Goal: Transaction & Acquisition: Purchase product/service

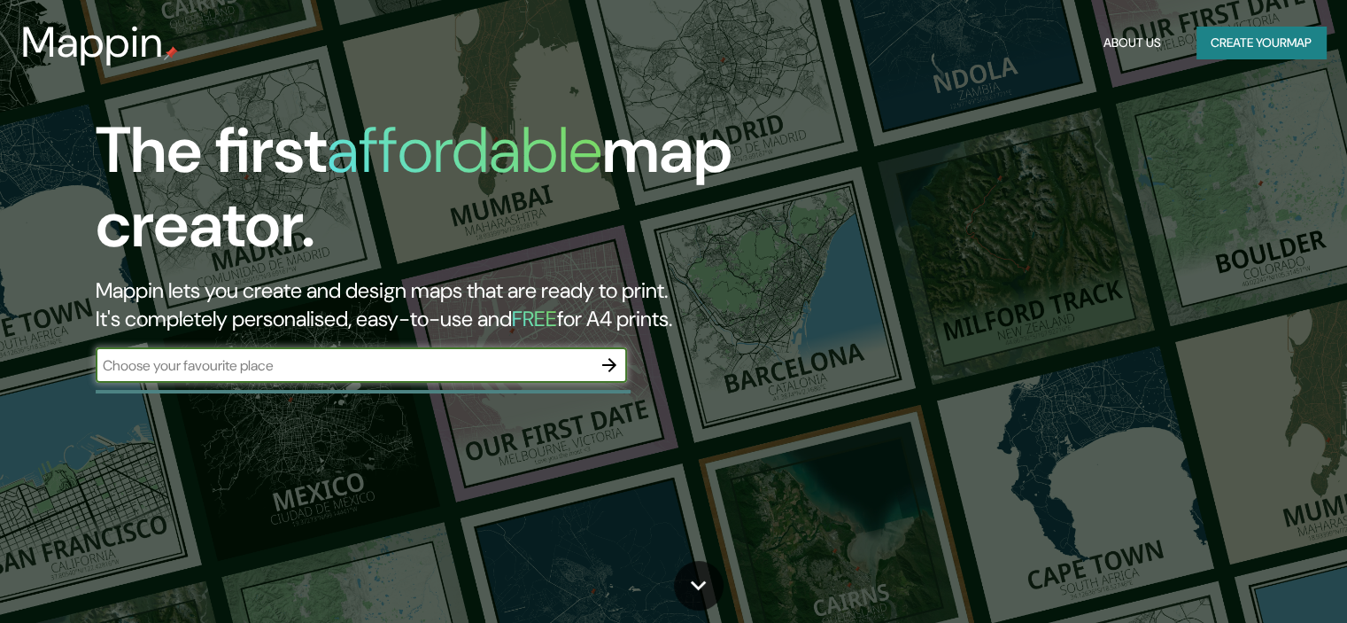
click at [233, 375] on input "text" at bounding box center [344, 365] width 496 height 20
click at [248, 362] on input "text" at bounding box center [344, 365] width 496 height 20
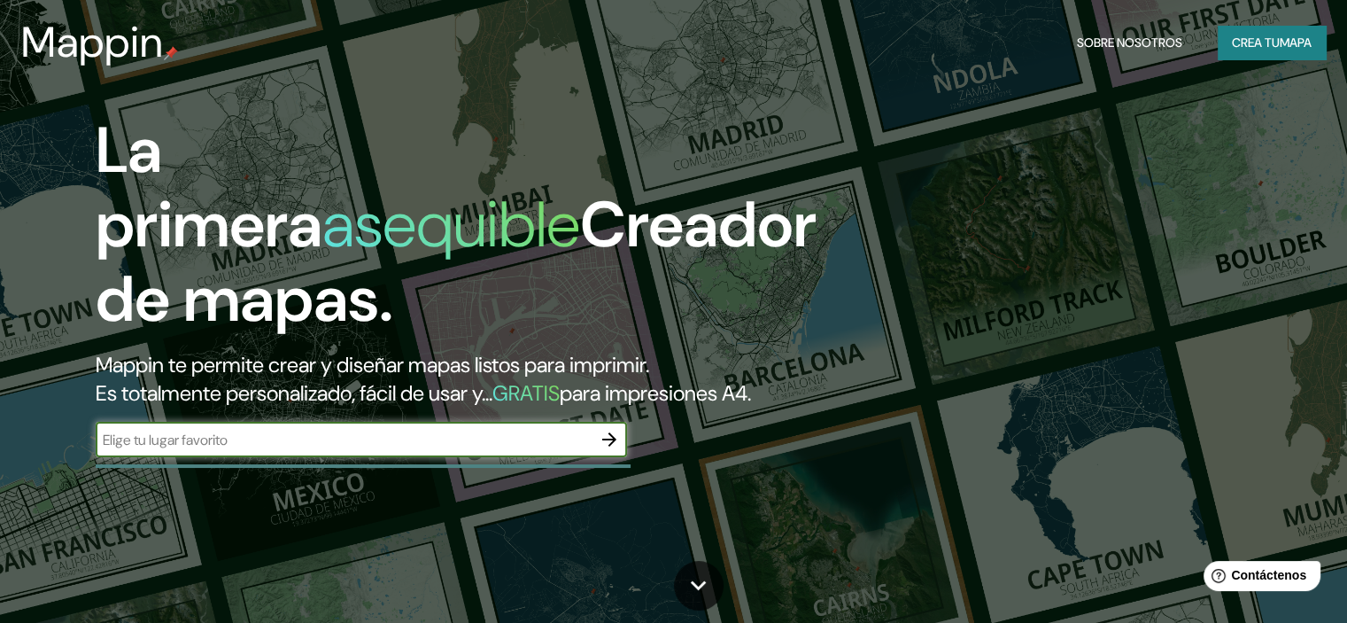
type input "ciudad del este [GEOGRAPHIC_DATA]"
click at [607, 450] on icon "button" at bounding box center [609, 439] width 21 height 21
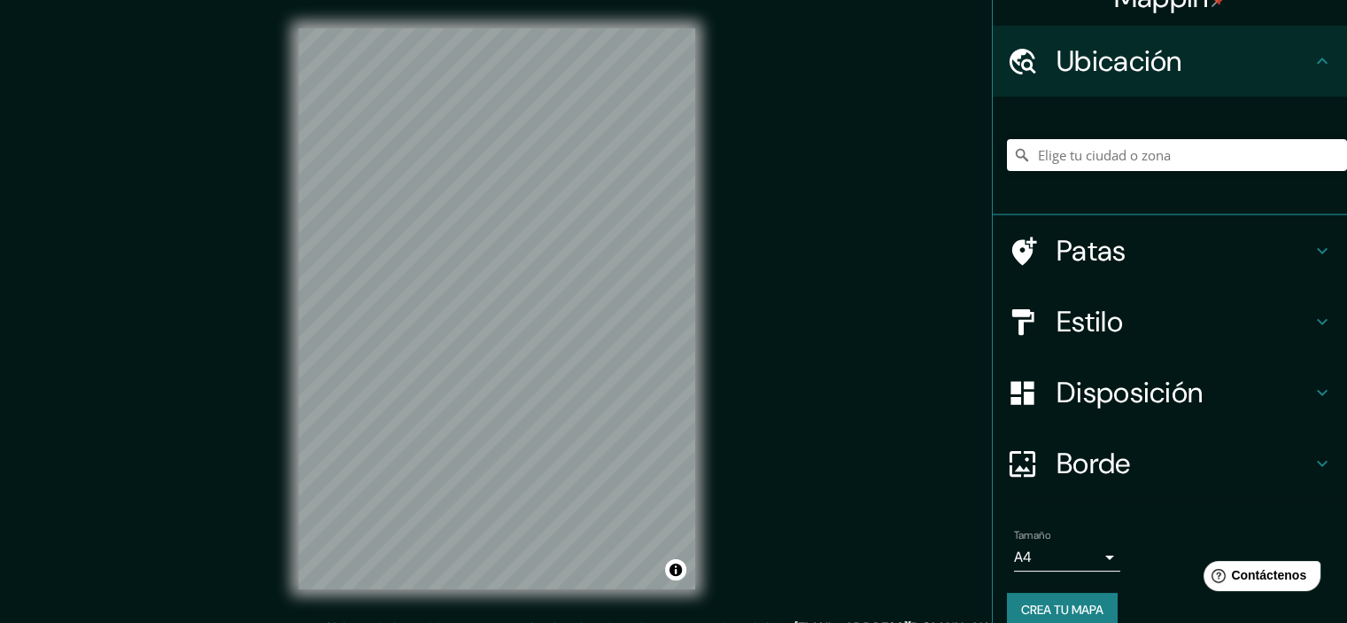
scroll to position [55, 0]
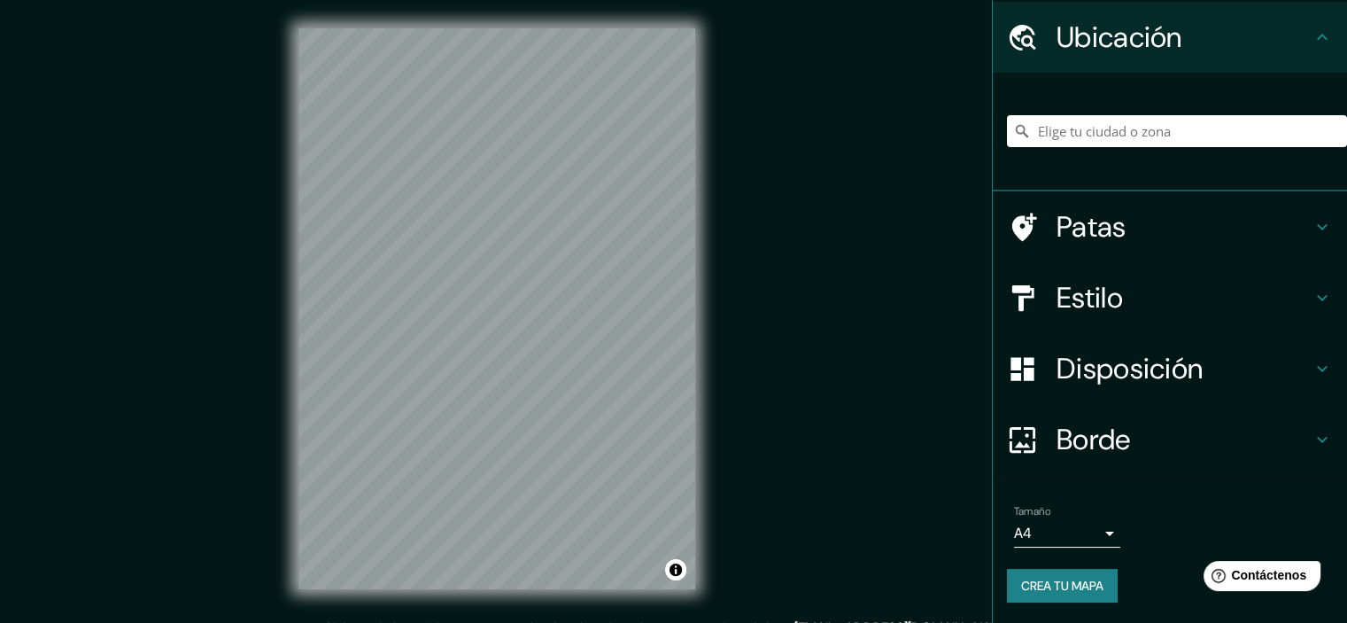
click at [742, 398] on div "Mappin Ubicación Patas Estilo Disposición Borde Elige un borde. Consejo : puede…" at bounding box center [673, 323] width 1347 height 646
click at [1107, 298] on font "Estilo" at bounding box center [1089, 297] width 66 height 37
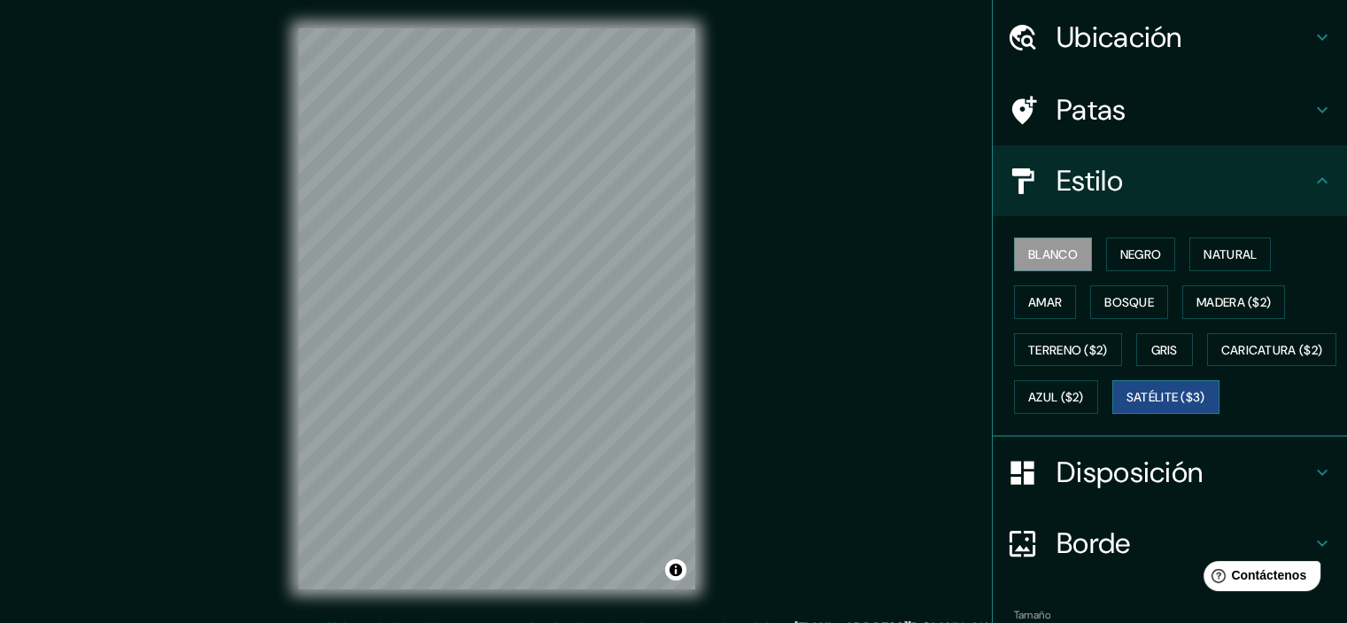
click at [1126, 406] on font "Satélite ($3)" at bounding box center [1165, 398] width 79 height 16
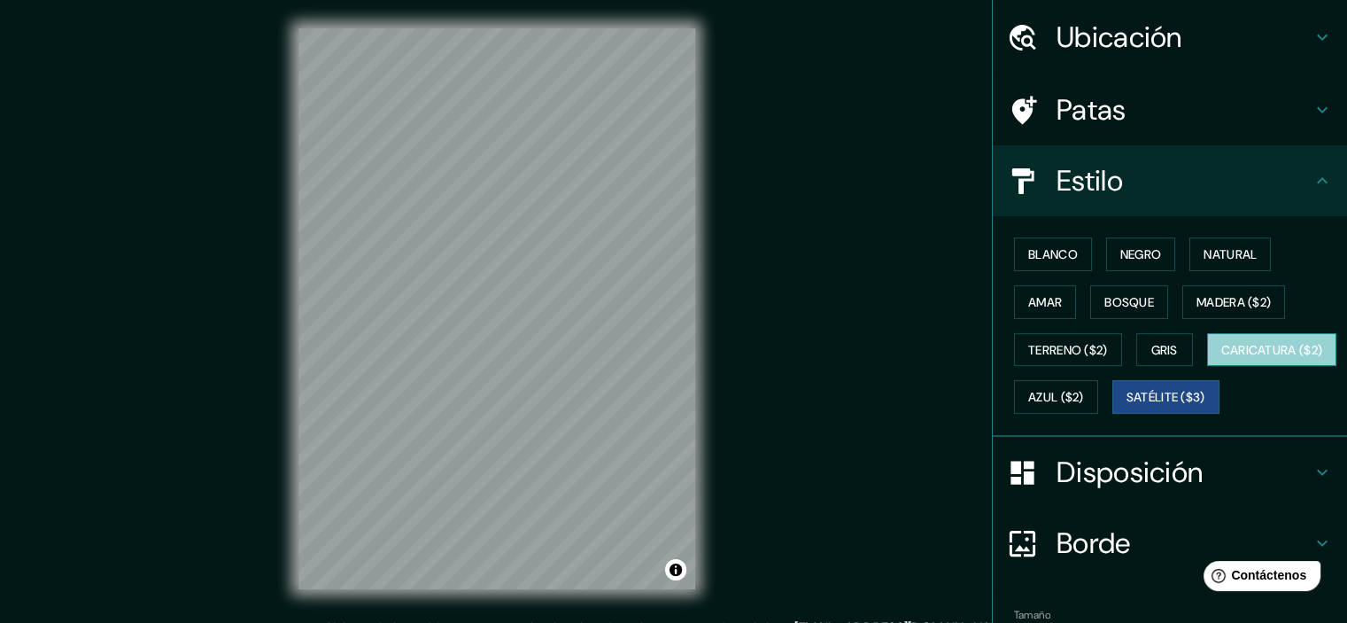
click at [1221, 358] on font "Caricatura ($2)" at bounding box center [1272, 350] width 102 height 16
click at [701, 379] on div "© Mapbox © OpenStreetMap Improve this map" at bounding box center [496, 308] width 453 height 617
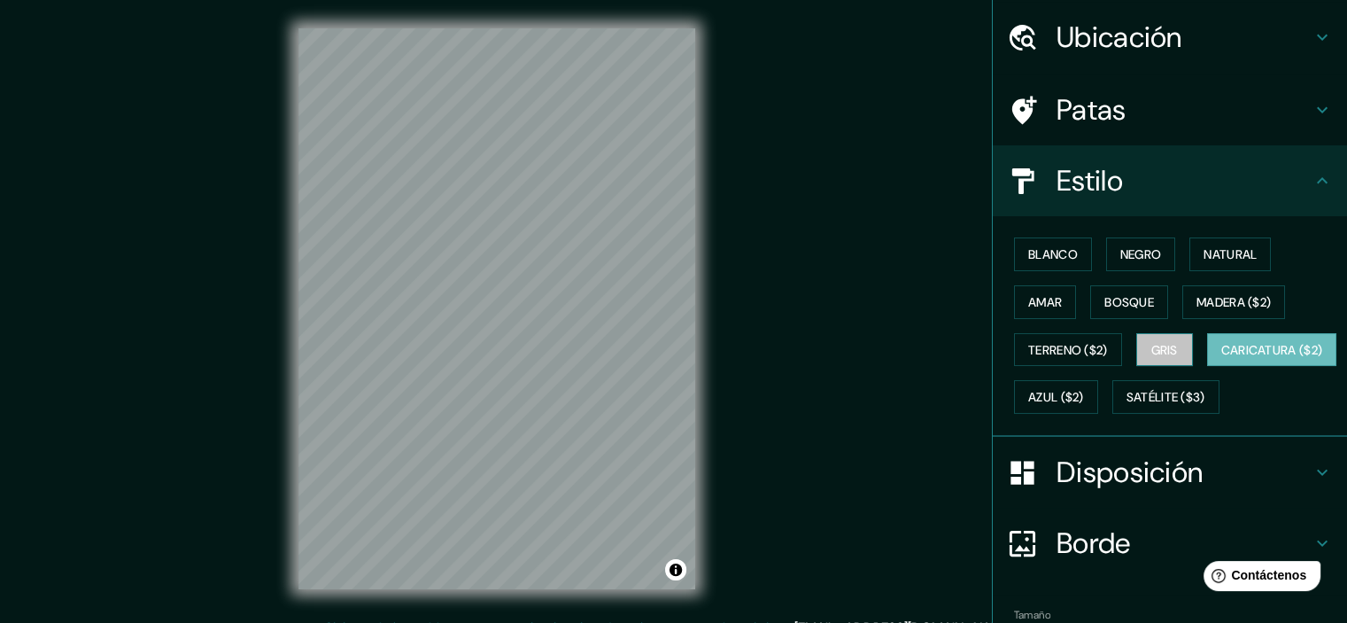
click at [1170, 344] on button "Gris" at bounding box center [1164, 350] width 57 height 34
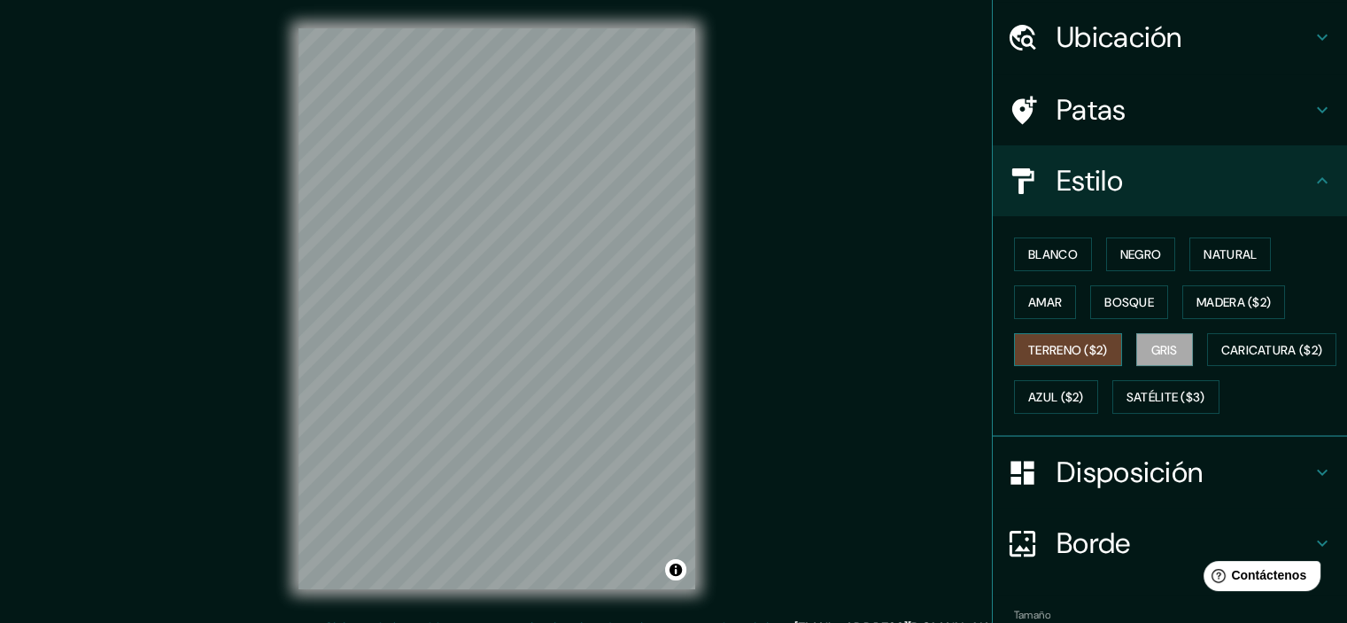
click at [1087, 355] on font "Terreno ($2)" at bounding box center [1068, 350] width 80 height 16
click at [1199, 300] on font "Madera ($2)" at bounding box center [1233, 302] width 74 height 16
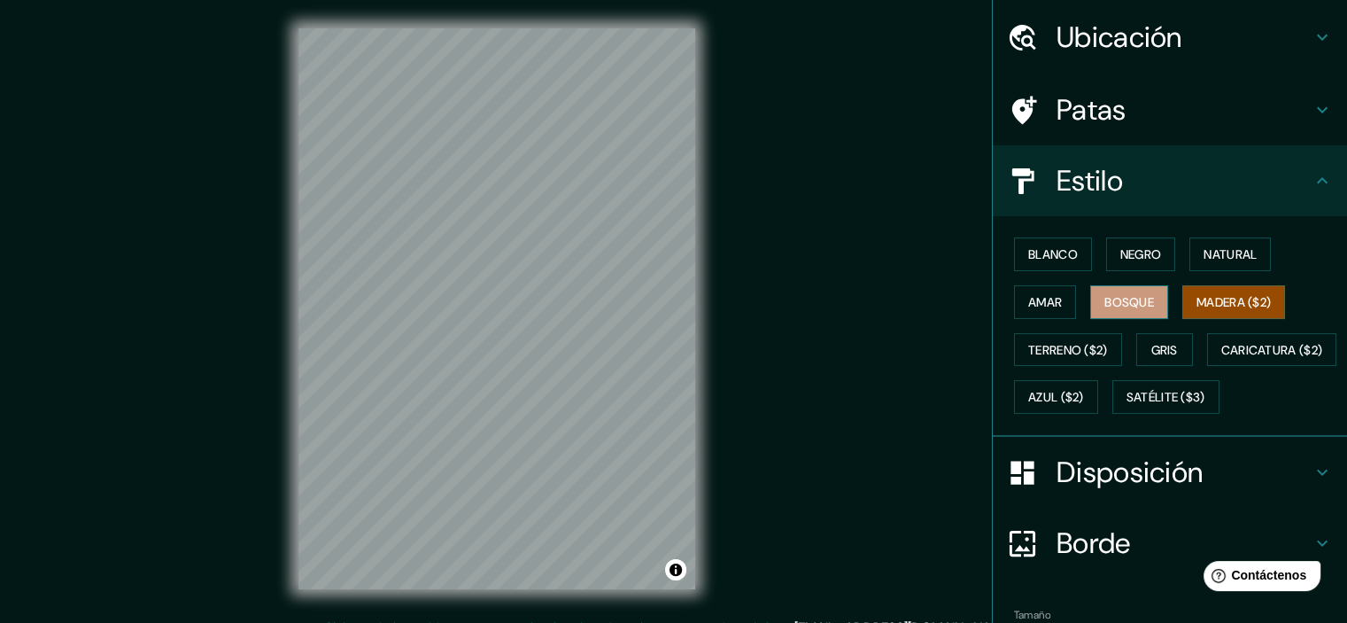
click at [1116, 304] on font "Bosque" at bounding box center [1129, 302] width 50 height 16
click at [1273, 300] on button "Madera ($2)" at bounding box center [1233, 302] width 103 height 34
click at [1104, 295] on font "Bosque" at bounding box center [1129, 302] width 50 height 16
click at [1028, 299] on font "Amar" at bounding box center [1045, 302] width 34 height 16
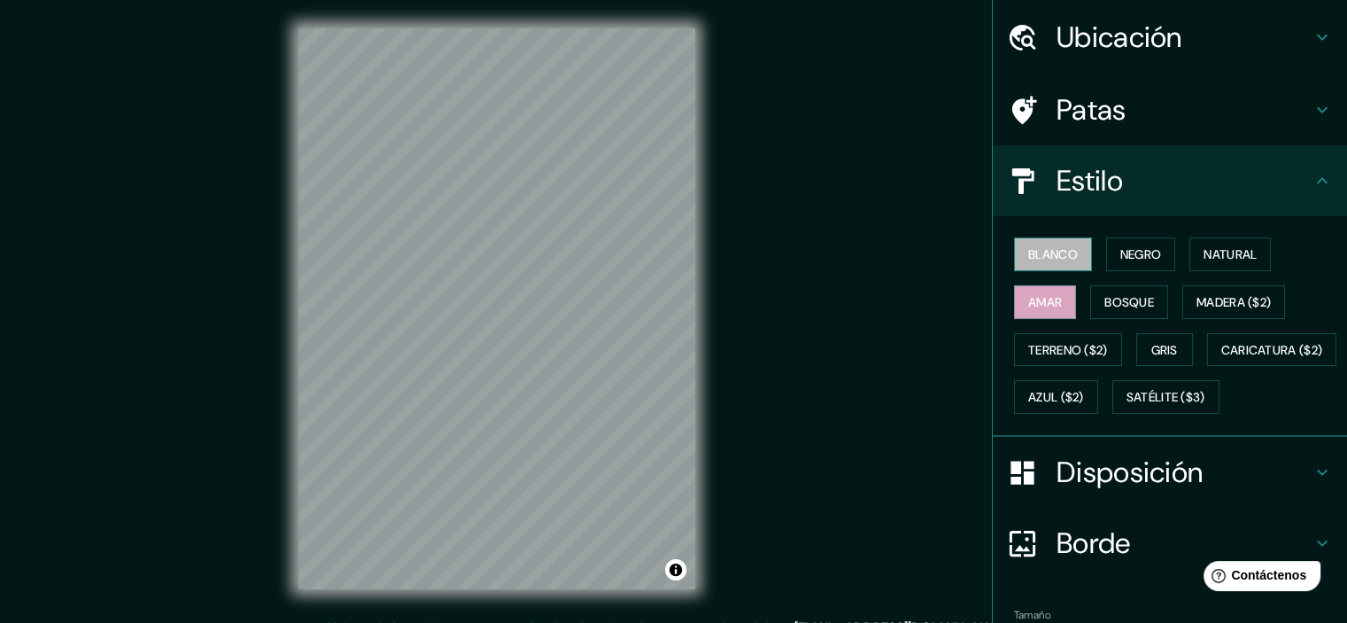
click at [1028, 262] on font "Blanco" at bounding box center [1053, 254] width 50 height 23
click at [1167, 244] on div "Blanco Negro Natural Amar Bosque Madera ($2) Terreno ($2) Gris Caricatura ($2) …" at bounding box center [1177, 325] width 340 height 190
click at [1141, 256] on font "Negro" at bounding box center [1141, 254] width 42 height 16
click at [1273, 261] on div "Blanco Negro Natural Amar Bosque Madera ($2) Terreno ($2) Gris Caricatura ($2) …" at bounding box center [1177, 325] width 340 height 190
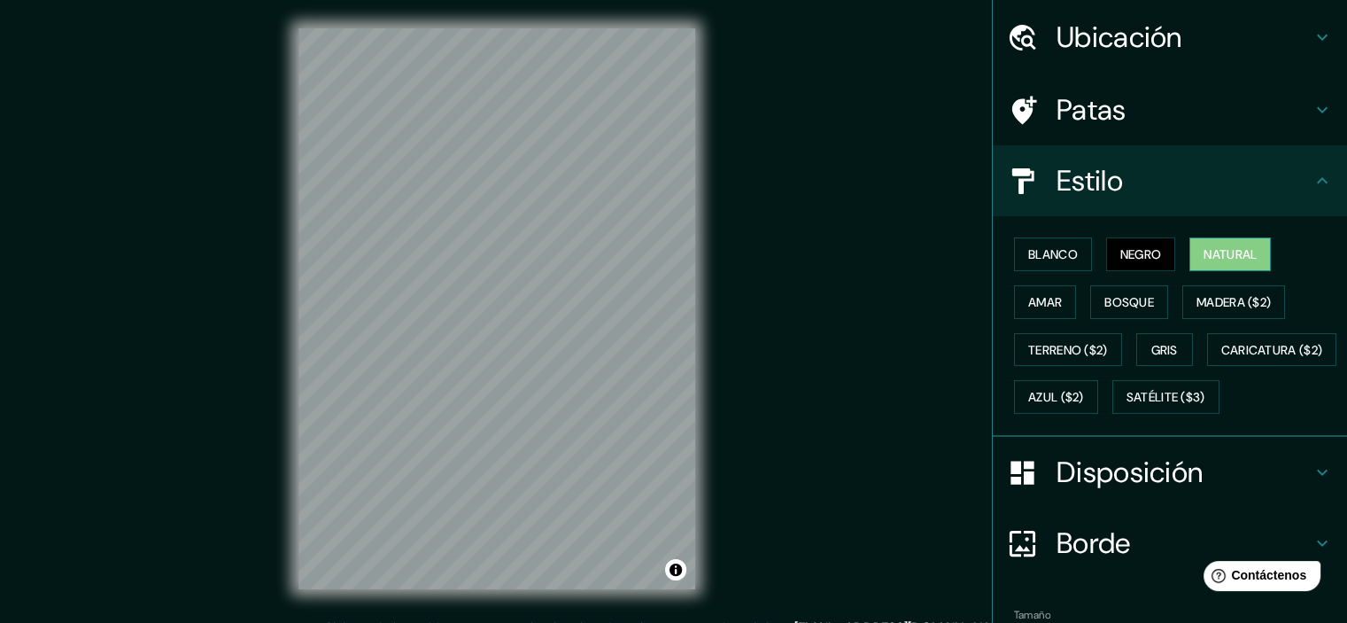
click at [1248, 261] on font "Natural" at bounding box center [1229, 254] width 53 height 16
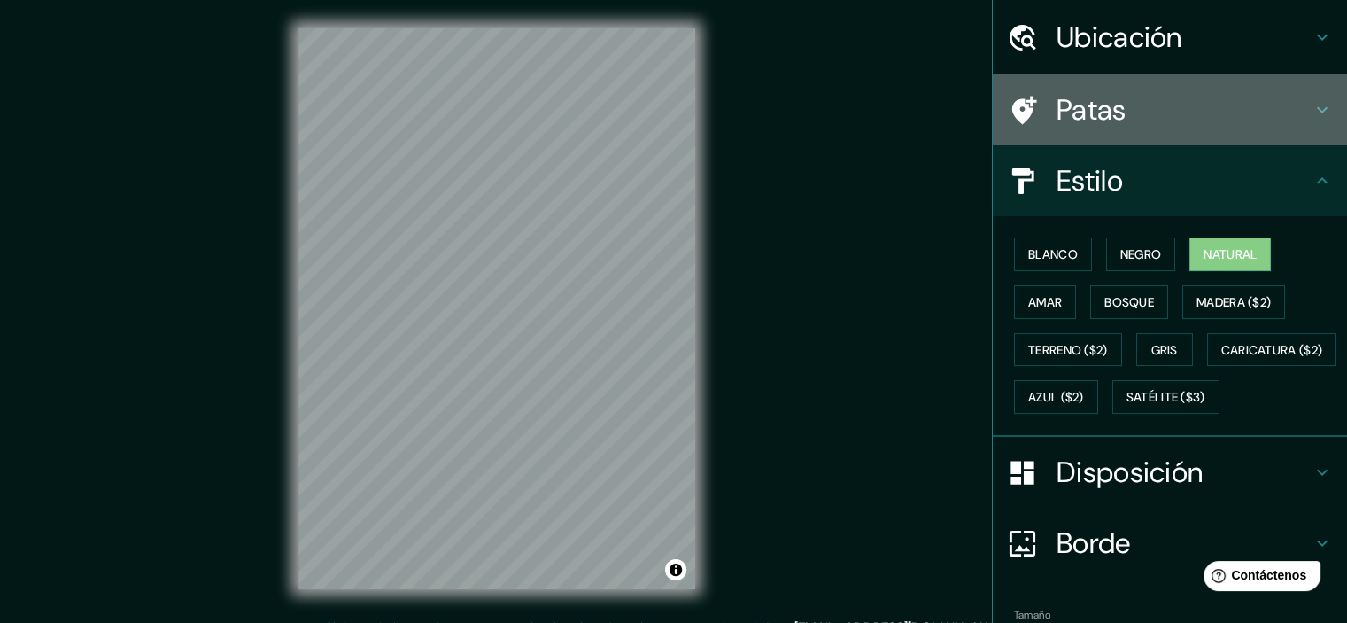
click at [1070, 118] on font "Patas" at bounding box center [1091, 109] width 70 height 37
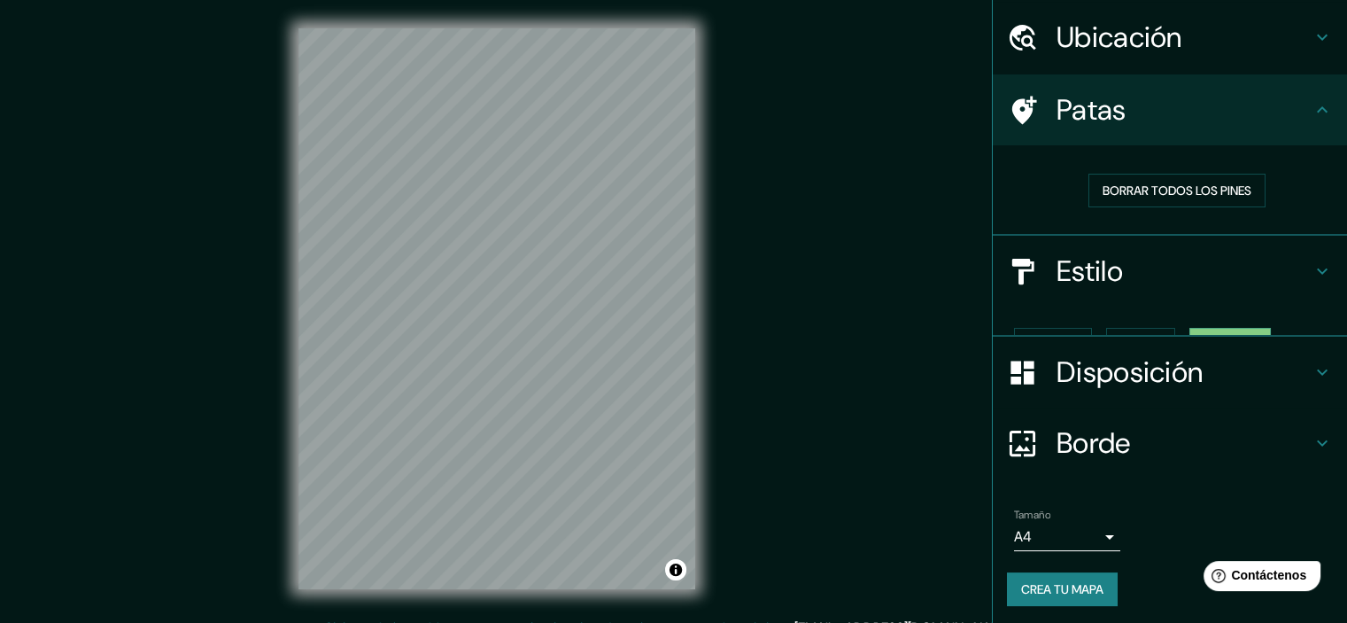
scroll to position [29, 0]
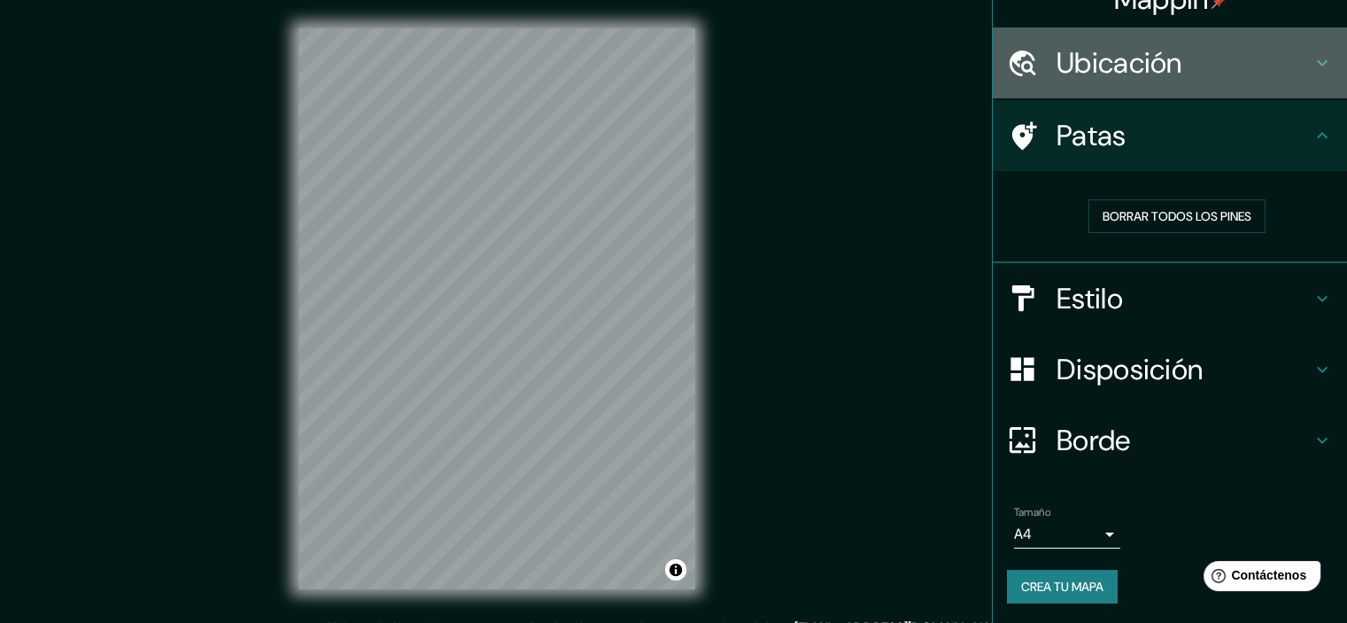
click at [1117, 65] on font "Ubicación" at bounding box center [1119, 62] width 126 height 37
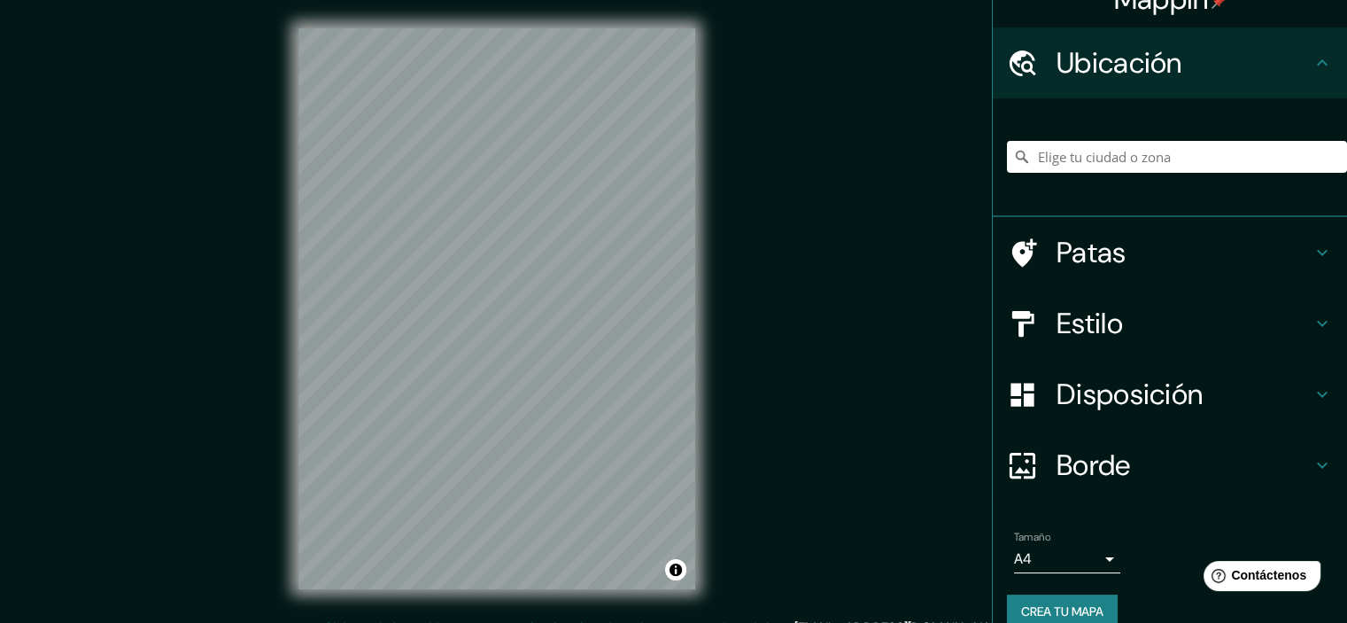
click at [1121, 58] on font "Ubicación" at bounding box center [1119, 62] width 126 height 37
click at [1218, 66] on h4 "Ubicación" at bounding box center [1183, 62] width 255 height 35
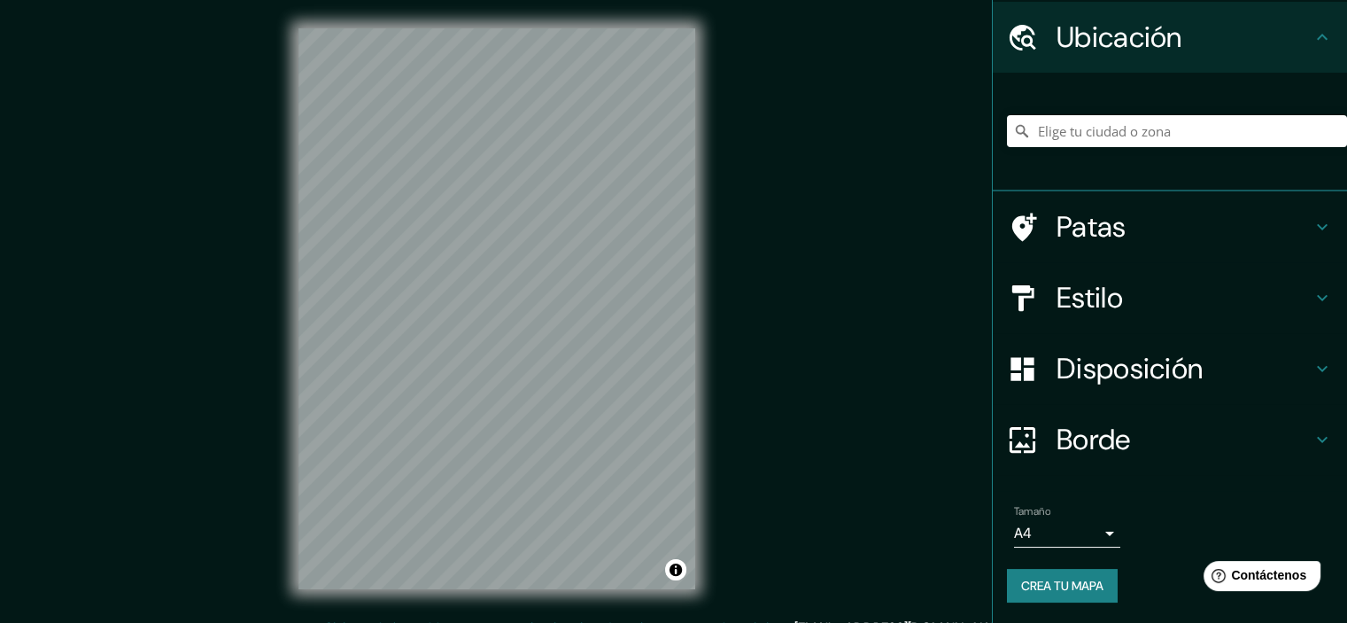
click at [1137, 439] on h4 "Borde" at bounding box center [1183, 438] width 255 height 35
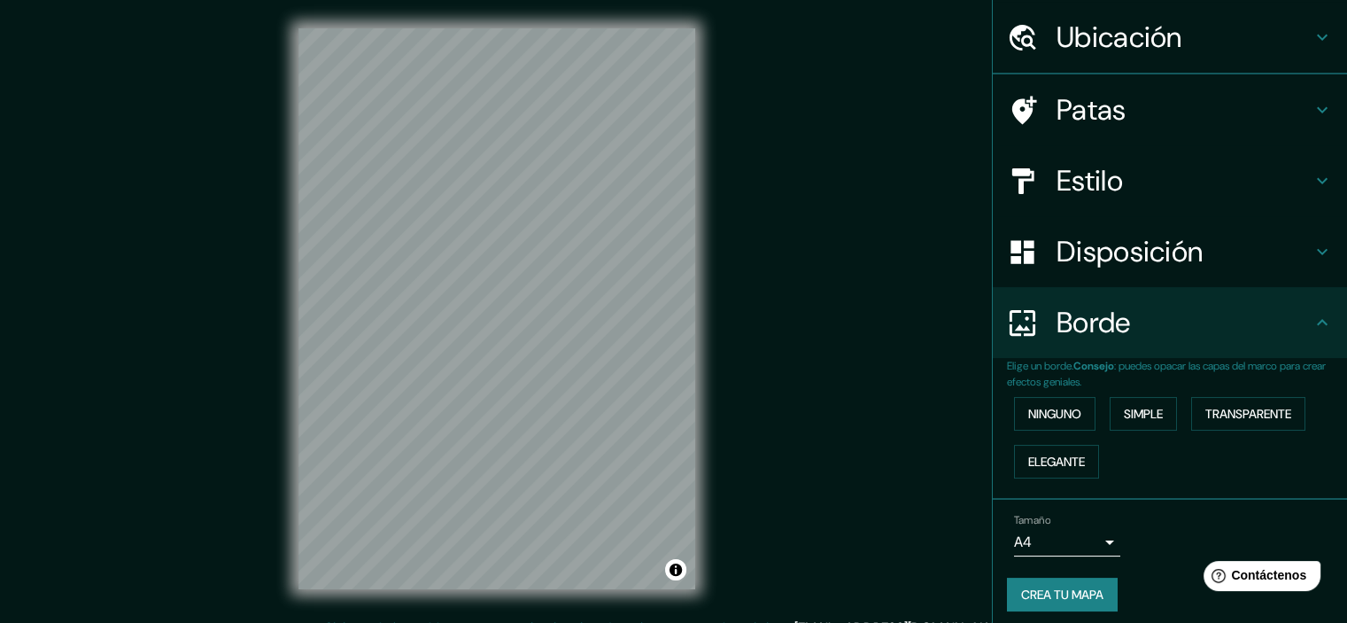
scroll to position [55, 0]
click at [1064, 413] on font "Ninguno" at bounding box center [1054, 414] width 53 height 16
click at [1144, 421] on font "Simple" at bounding box center [1143, 413] width 39 height 23
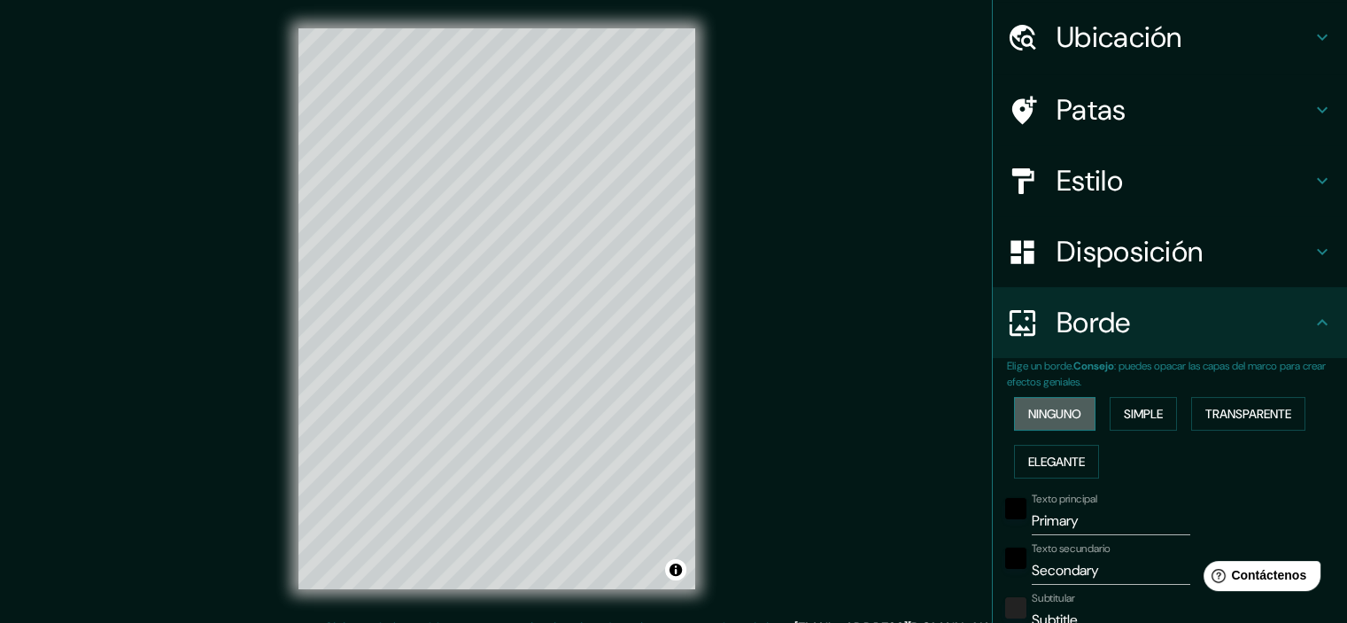
click at [1033, 418] on font "Ninguno" at bounding box center [1054, 414] width 53 height 16
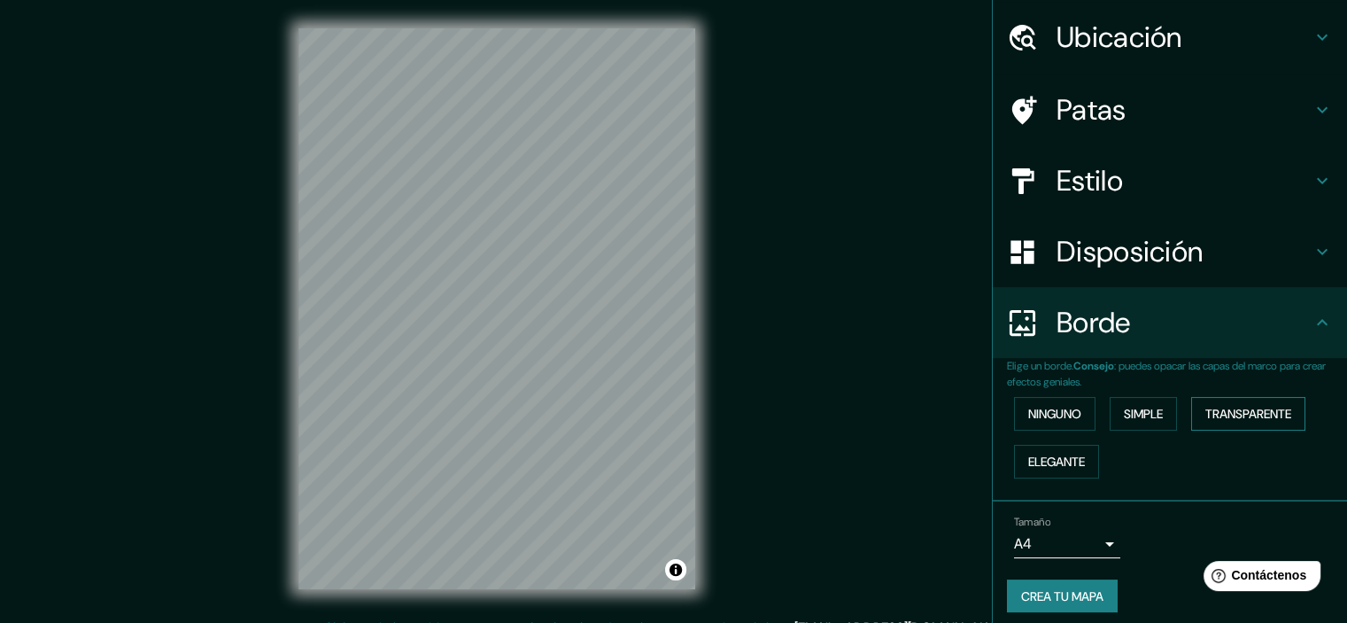
click at [1250, 415] on font "Transparente" at bounding box center [1248, 414] width 86 height 16
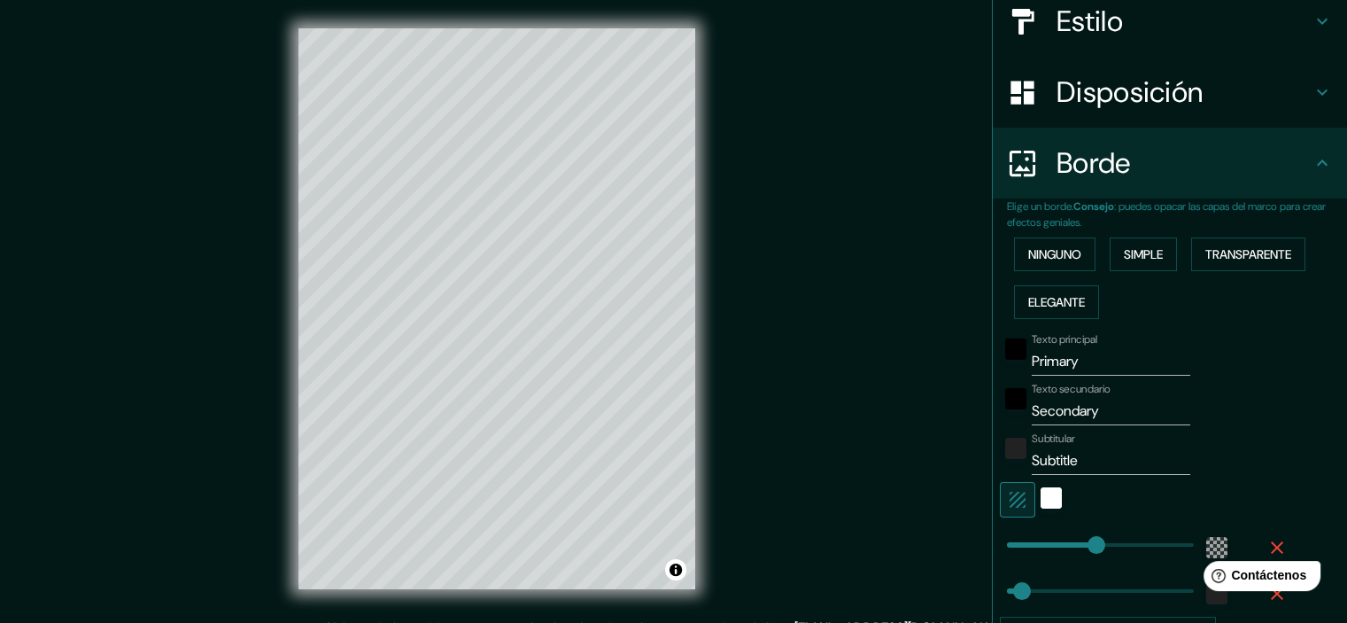
scroll to position [321, 0]
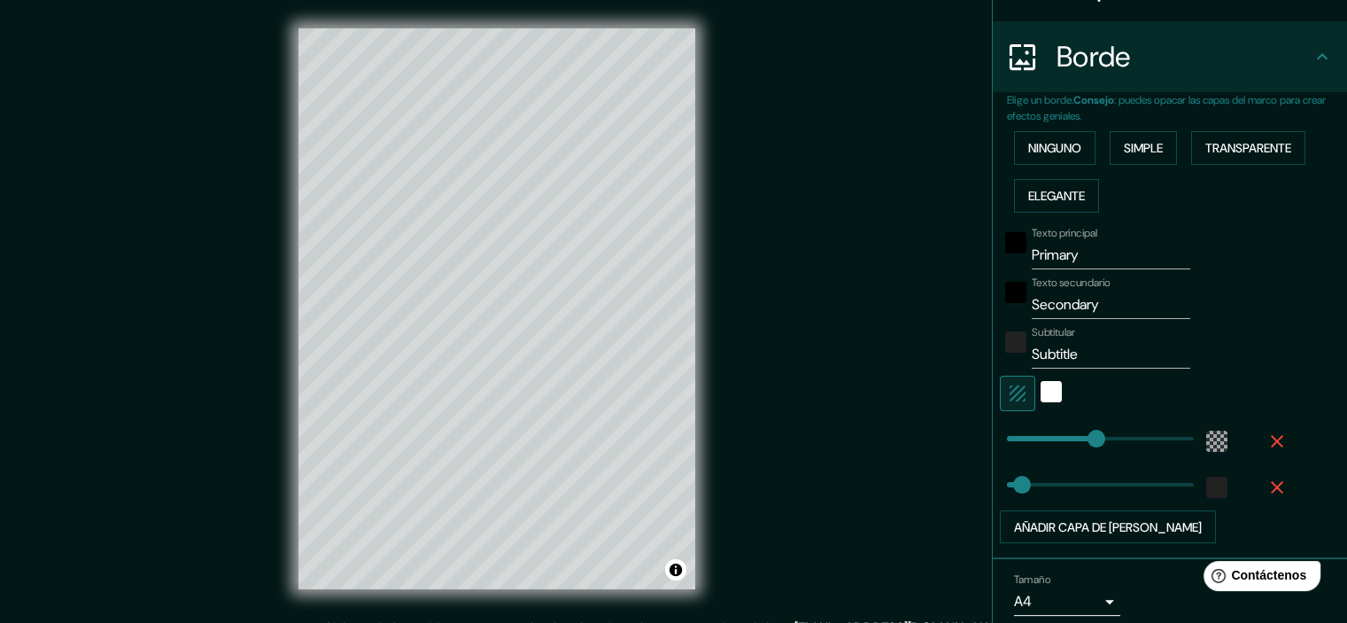
type input "215"
click at [1040, 394] on div "blanco" at bounding box center [1050, 391] width 21 height 21
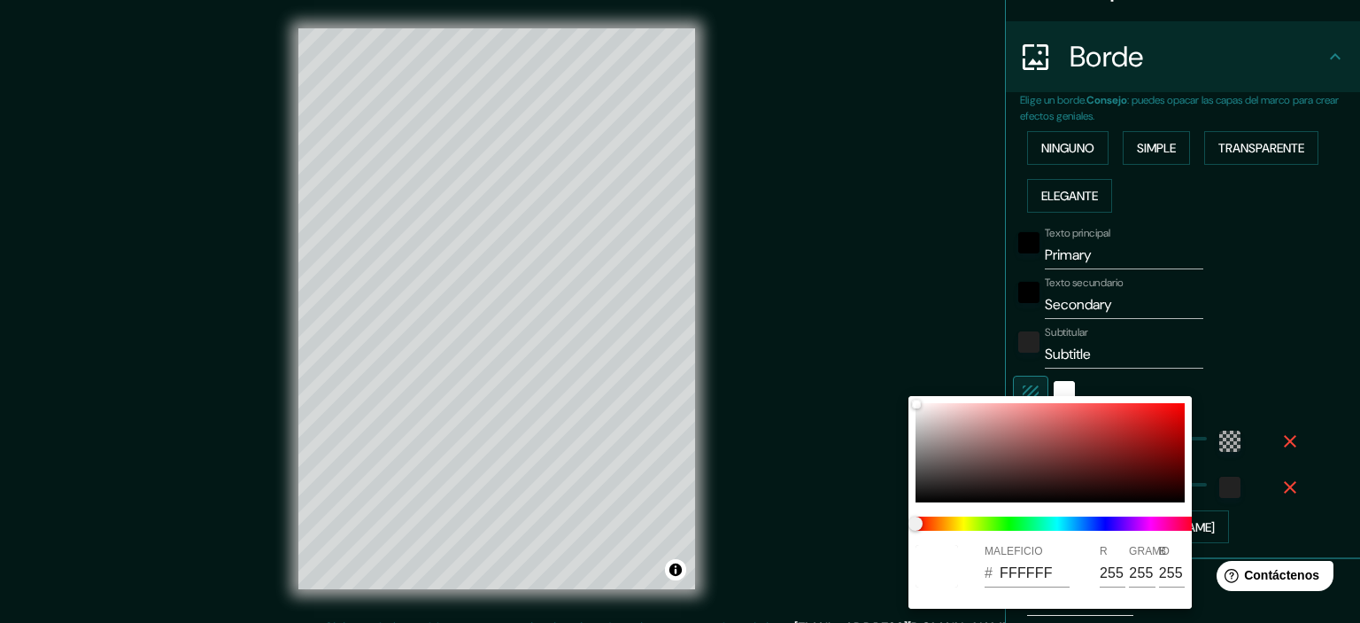
click at [1115, 375] on div at bounding box center [680, 311] width 1360 height 623
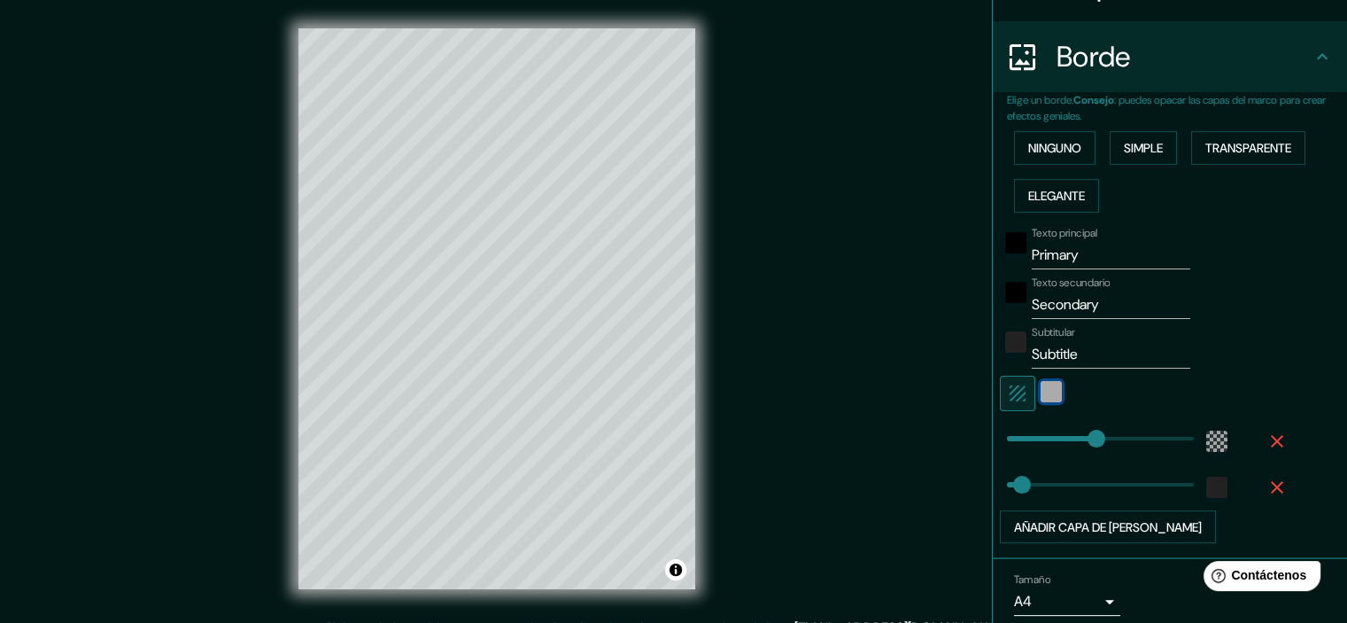
click at [1040, 394] on div "blanco" at bounding box center [1050, 391] width 21 height 21
type input "215"
click at [1047, 387] on div "blanco" at bounding box center [1050, 391] width 21 height 21
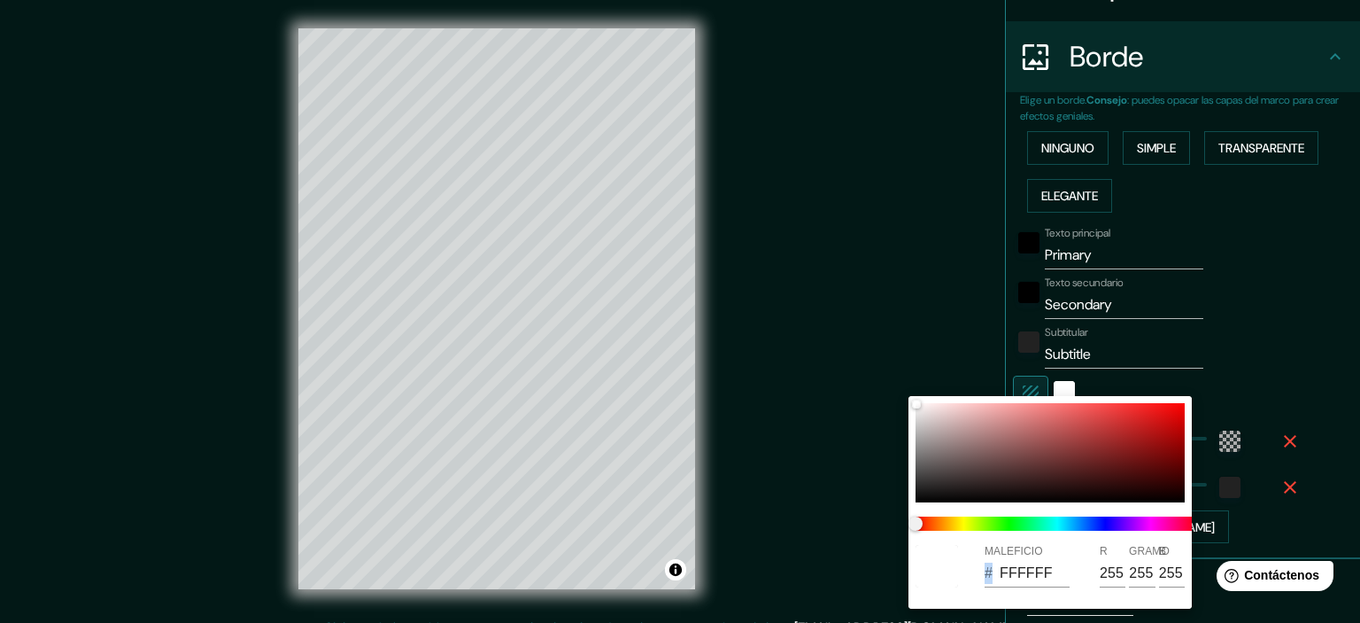
click at [980, 576] on div "MALEFICIO # FFFFFF R 255 GRAMO 255 B 255" at bounding box center [1050, 565] width 283 height 57
click at [1039, 572] on input "FFFFFF" at bounding box center [1035, 573] width 70 height 28
drag, startPoint x: 1055, startPoint y: 568, endPoint x: 996, endPoint y: 569, distance: 58.4
click at [996, 569] on div "# FFFFFF" at bounding box center [1027, 573] width 85 height 28
paste input "000000"
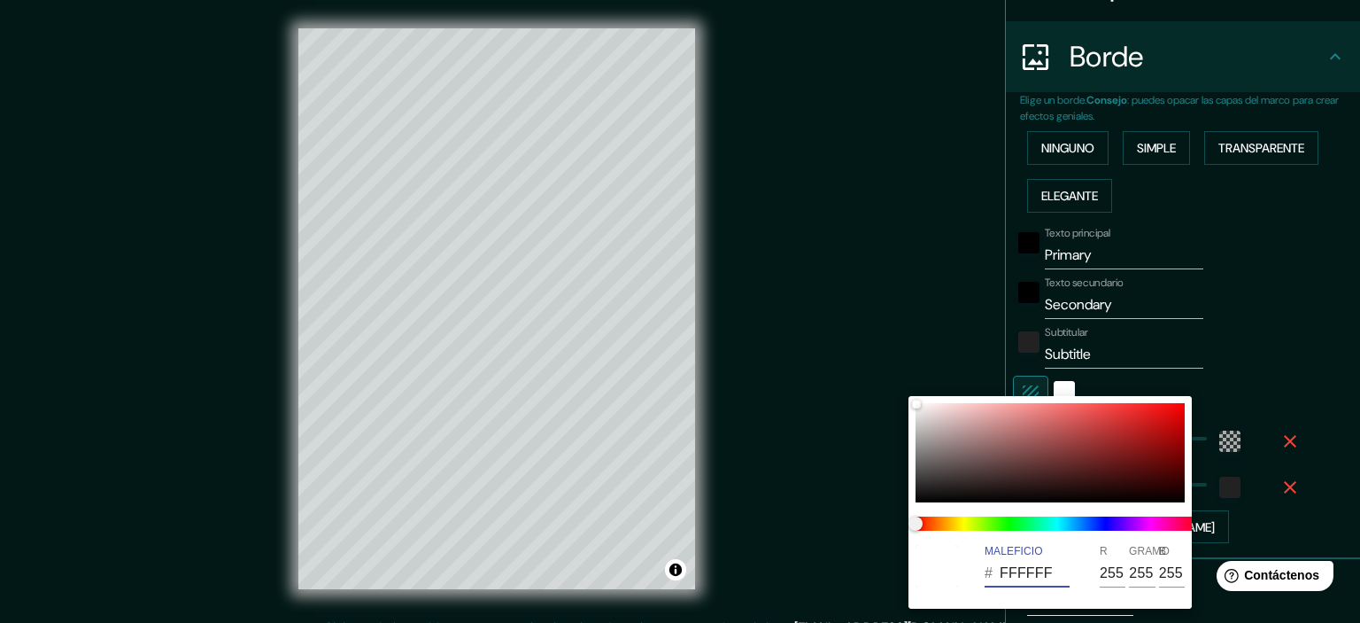
type input "000000"
type input "215"
type input "36"
type input "0"
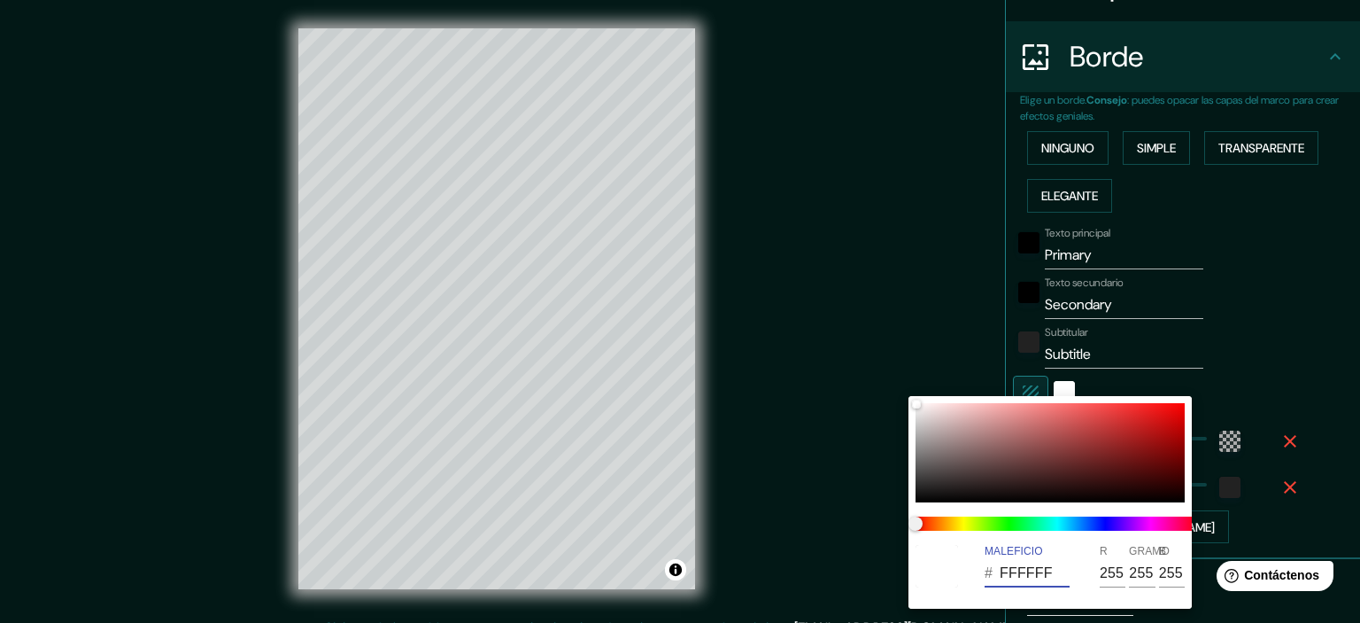
type input "0"
drag, startPoint x: 1052, startPoint y: 572, endPoint x: 977, endPoint y: 568, distance: 75.4
click at [978, 568] on div "MALEFICIO # 000000 R 0 GRAMO 0 B 0" at bounding box center [1050, 565] width 283 height 57
paste input "1E81B"
type input "1E81B0"
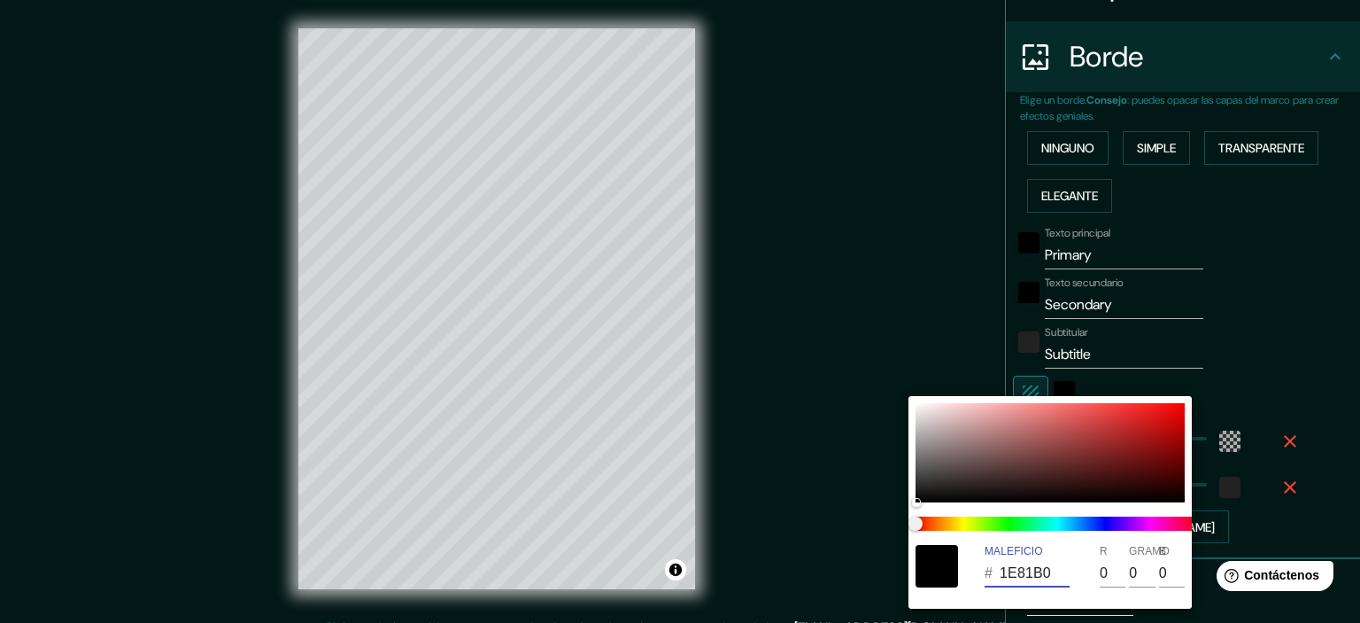
type input "215"
type input "36"
type input "30"
type input "129"
type input "176"
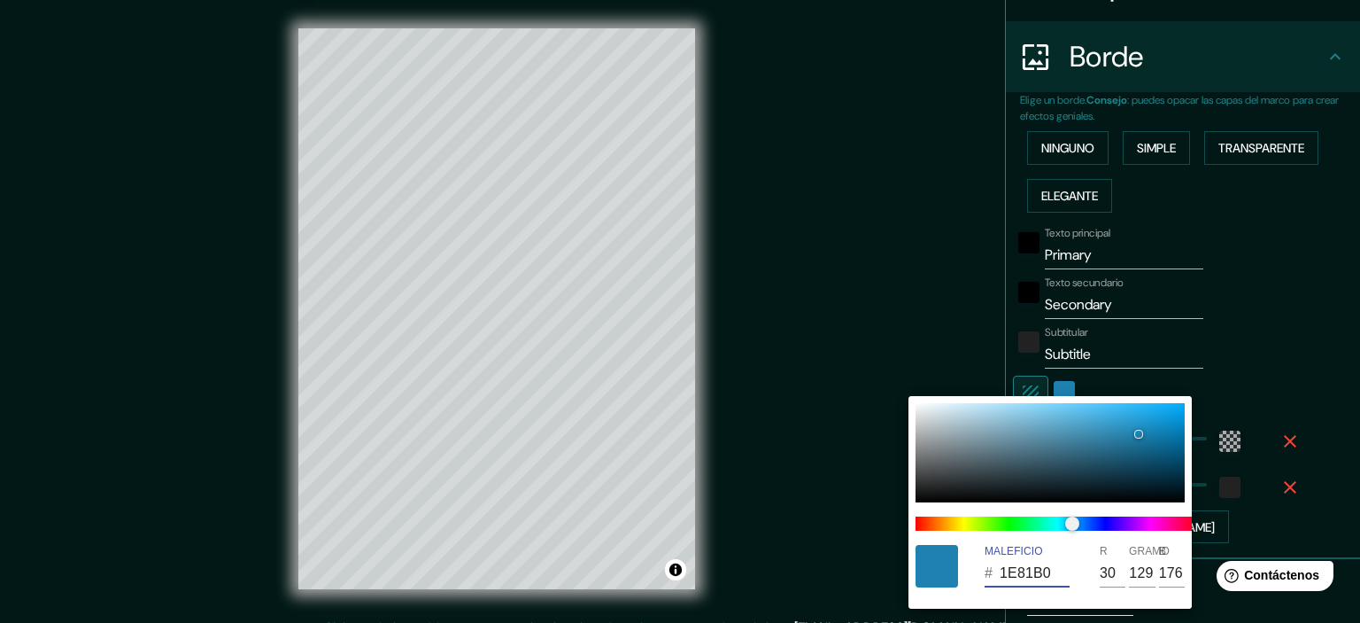
type input "1E81B0"
click at [1311, 354] on div at bounding box center [680, 311] width 1360 height 623
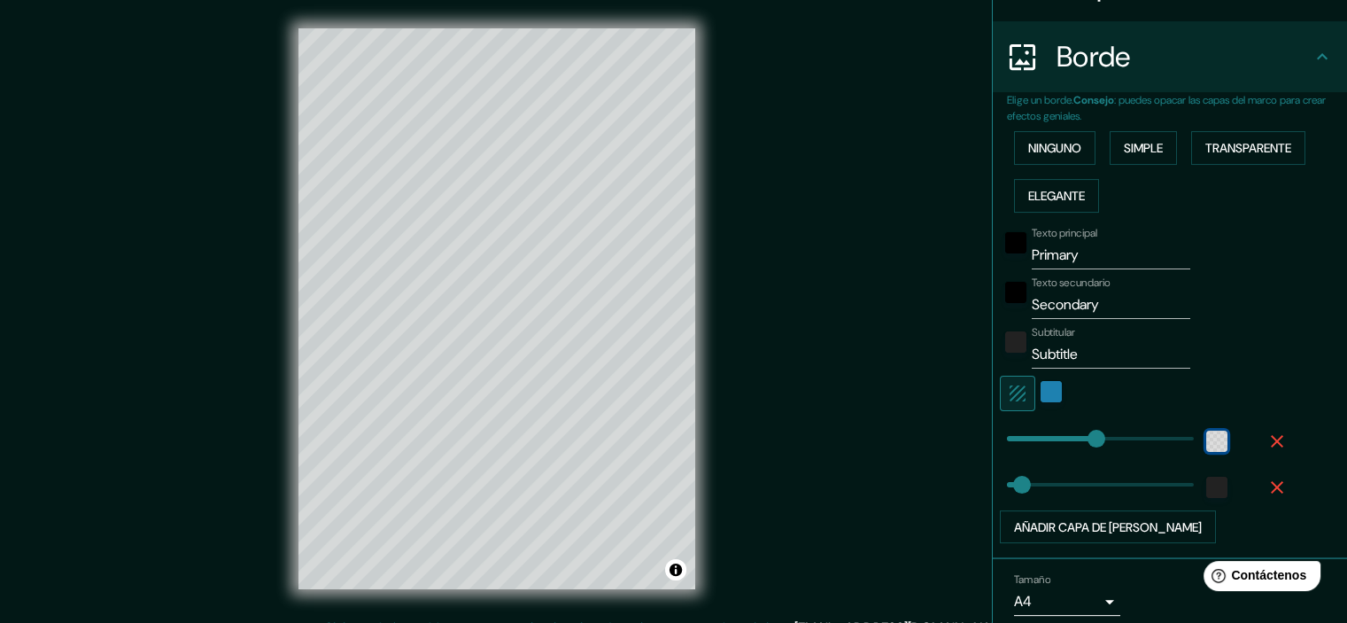
click at [1206, 432] on div "color-55555544" at bounding box center [1216, 440] width 21 height 21
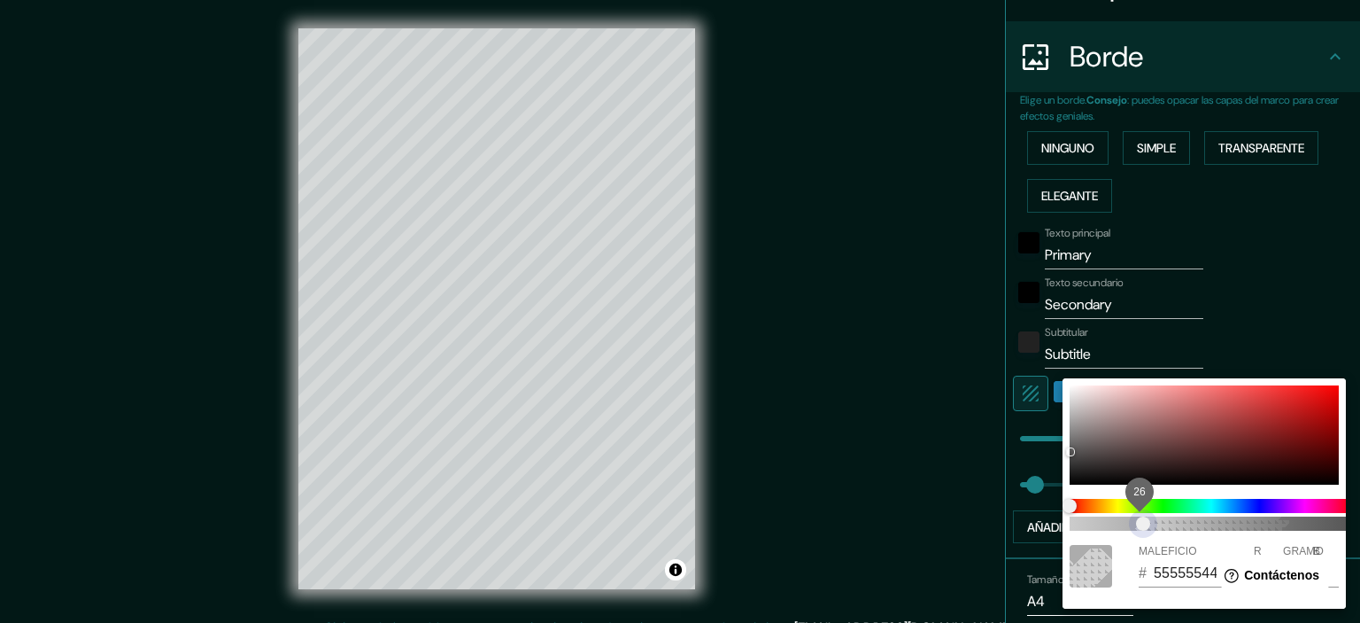
type input "215"
type input "36"
type input "55555529"
drag, startPoint x: 1142, startPoint y: 524, endPoint x: 1113, endPoint y: 516, distance: 30.3
click at [1113, 516] on span "16" at bounding box center [1115, 523] width 14 height 14
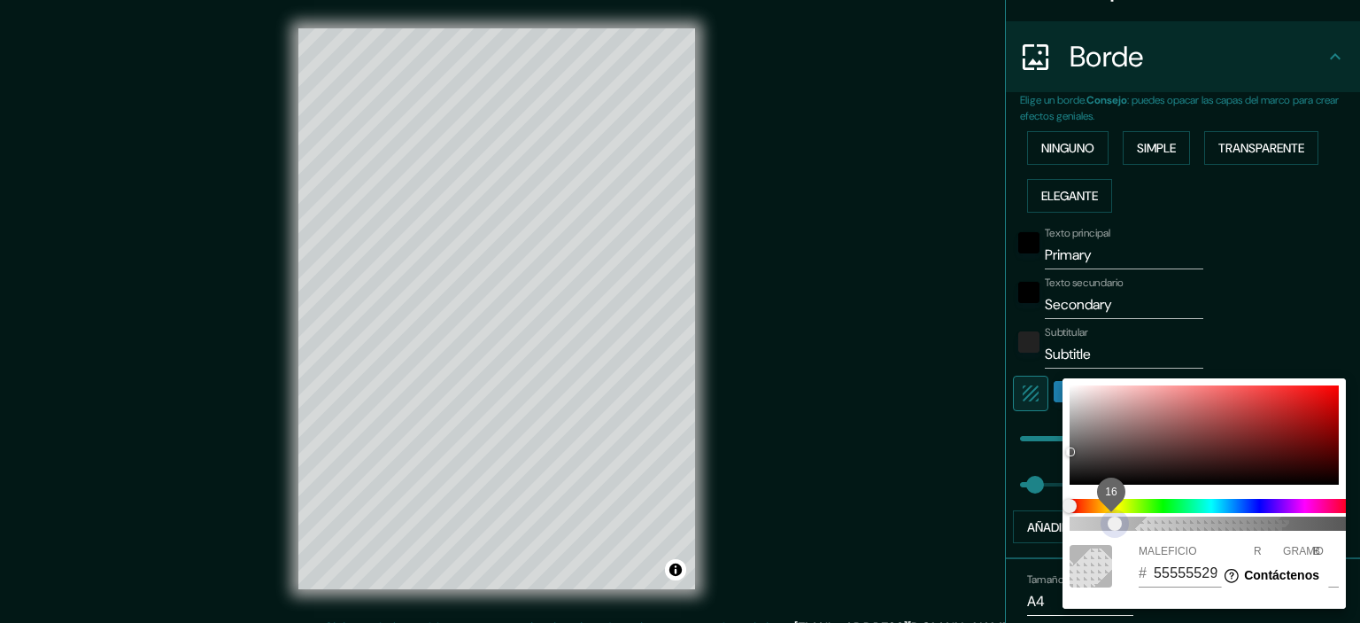
type input "215"
type input "36"
type input "55555526"
type input "215"
type input "36"
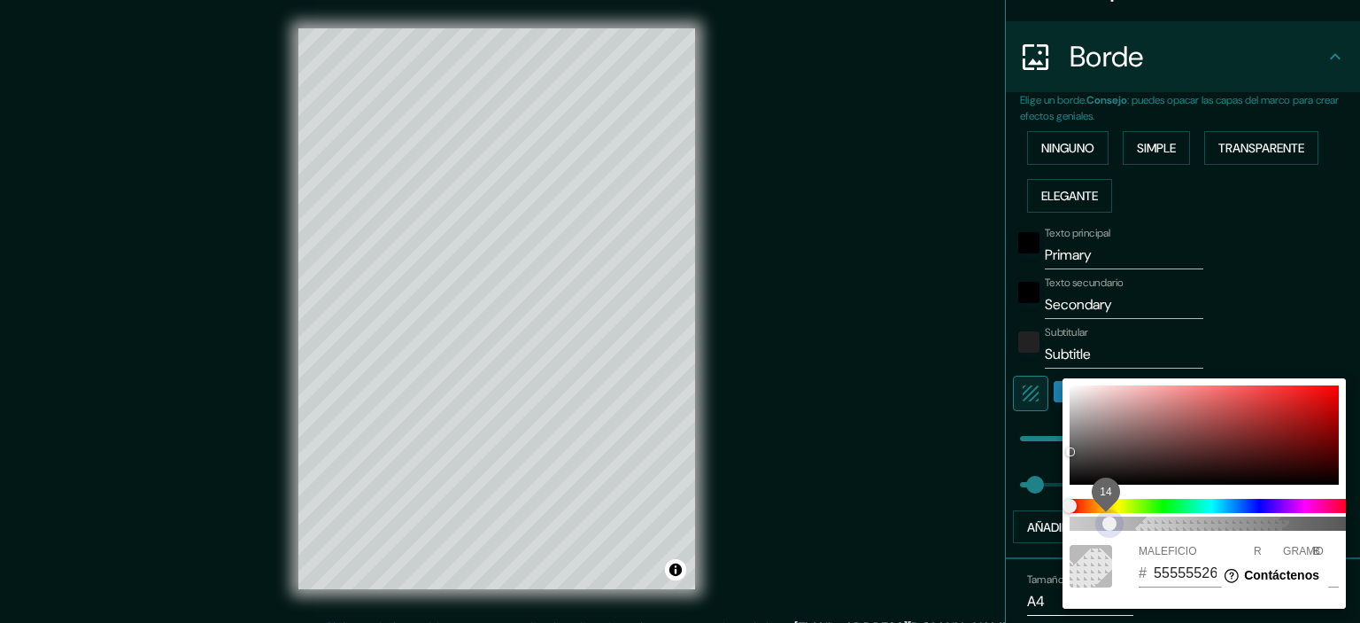
type input "55555582"
drag, startPoint x: 1213, startPoint y: 522, endPoint x: 1226, endPoint y: 522, distance: 12.4
click at [1117, 522] on span "14" at bounding box center [1109, 523] width 14 height 14
type input "215"
type input "36"
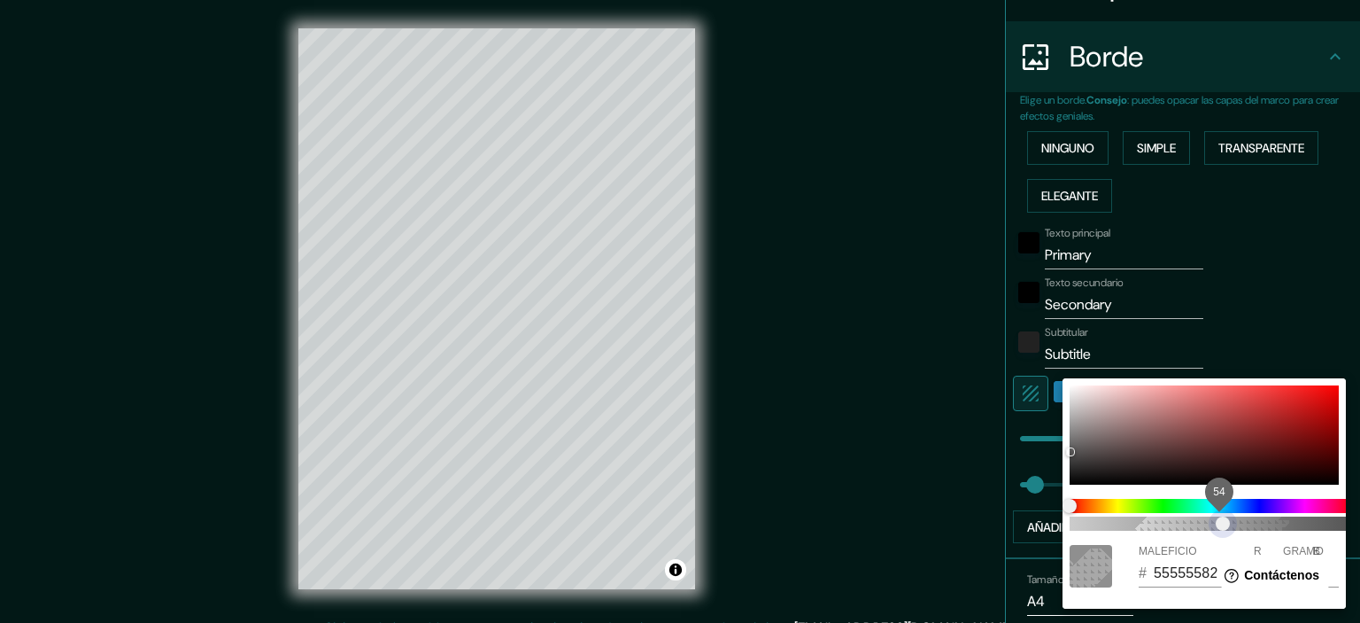
type input "5555558C"
type input "215"
type input "36"
type input "55555500"
click at [1036, 510] on div "54 MALEFICIO # 55555500 R 85 GRAMO 85 B 85" at bounding box center [680, 311] width 1360 height 623
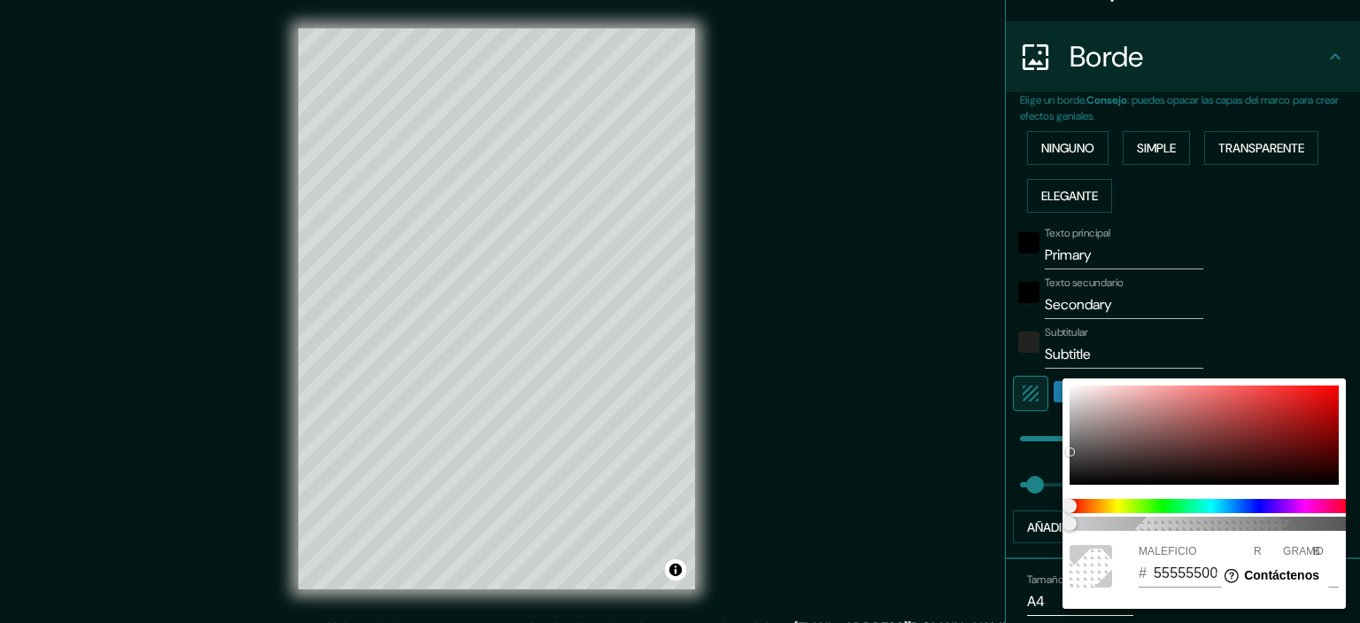
drag, startPoint x: 1123, startPoint y: 520, endPoint x: 1150, endPoint y: 527, distance: 28.3
click at [1150, 527] on div "0" at bounding box center [1212, 514] width 298 height 46
type input "215"
type input "36"
type input "5555556B"
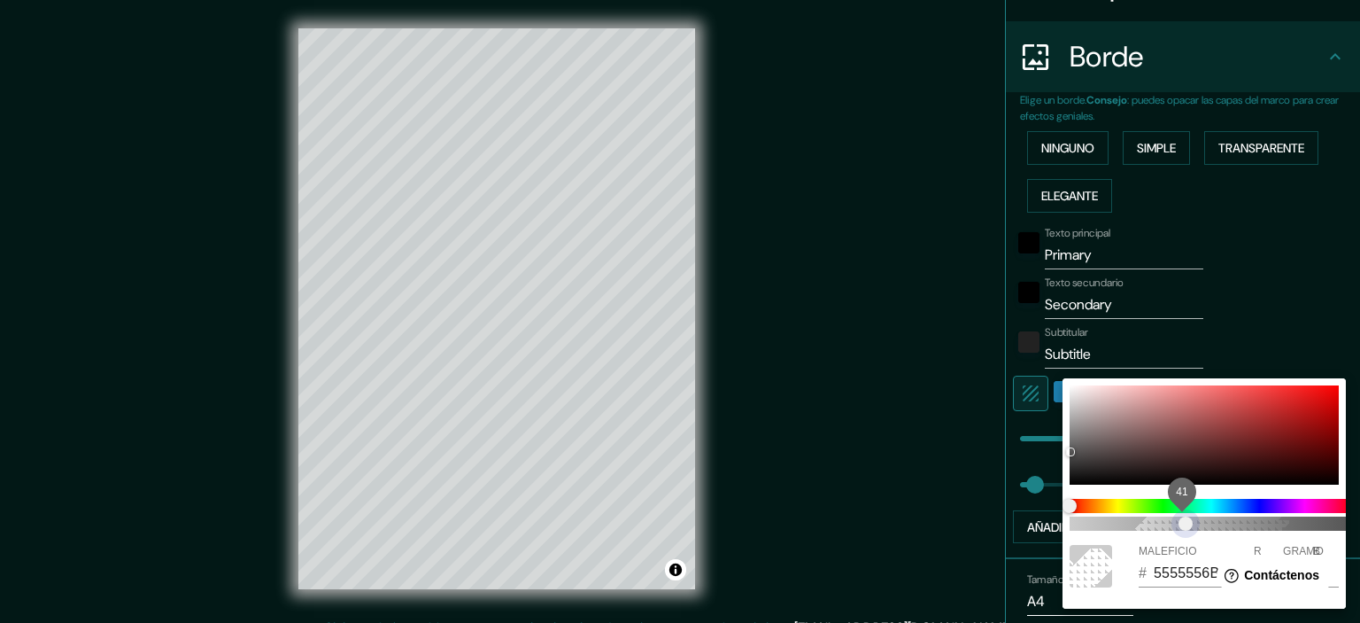
click at [1189, 527] on span "41" at bounding box center [1211, 523] width 283 height 14
type input "215"
type input "36"
type input "55555573"
type input "215"
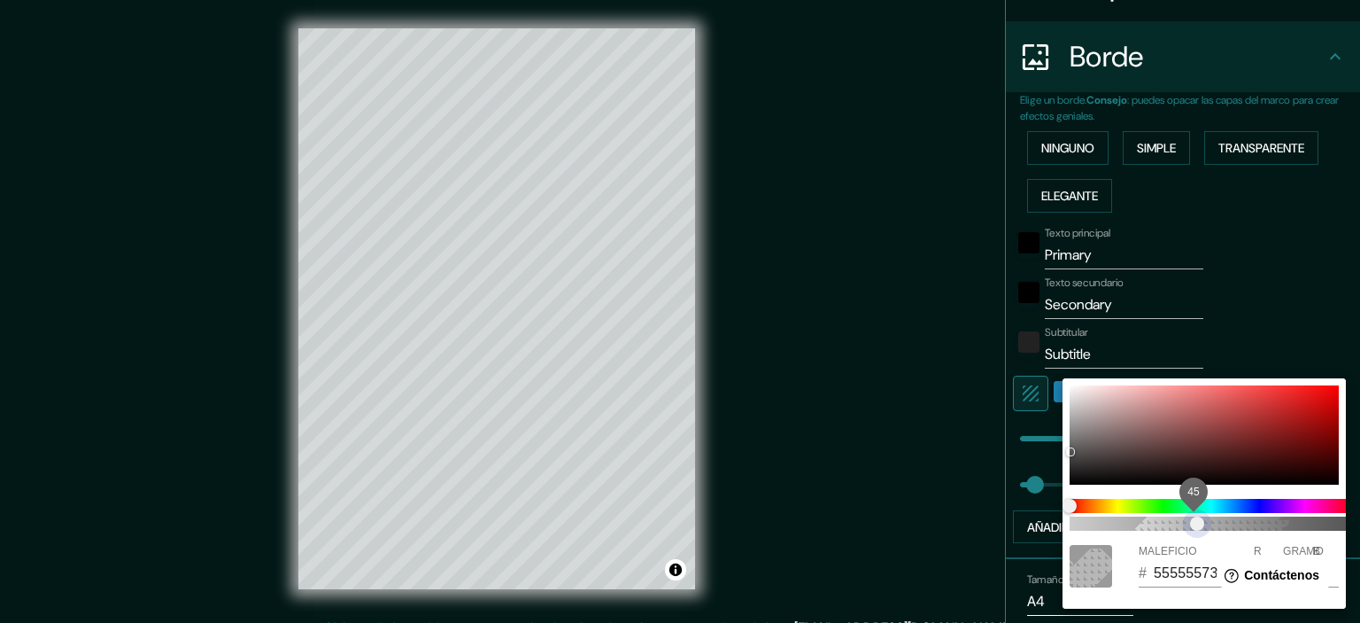
type input "36"
type input "55555575"
type input "215"
type input "36"
type input "55555569"
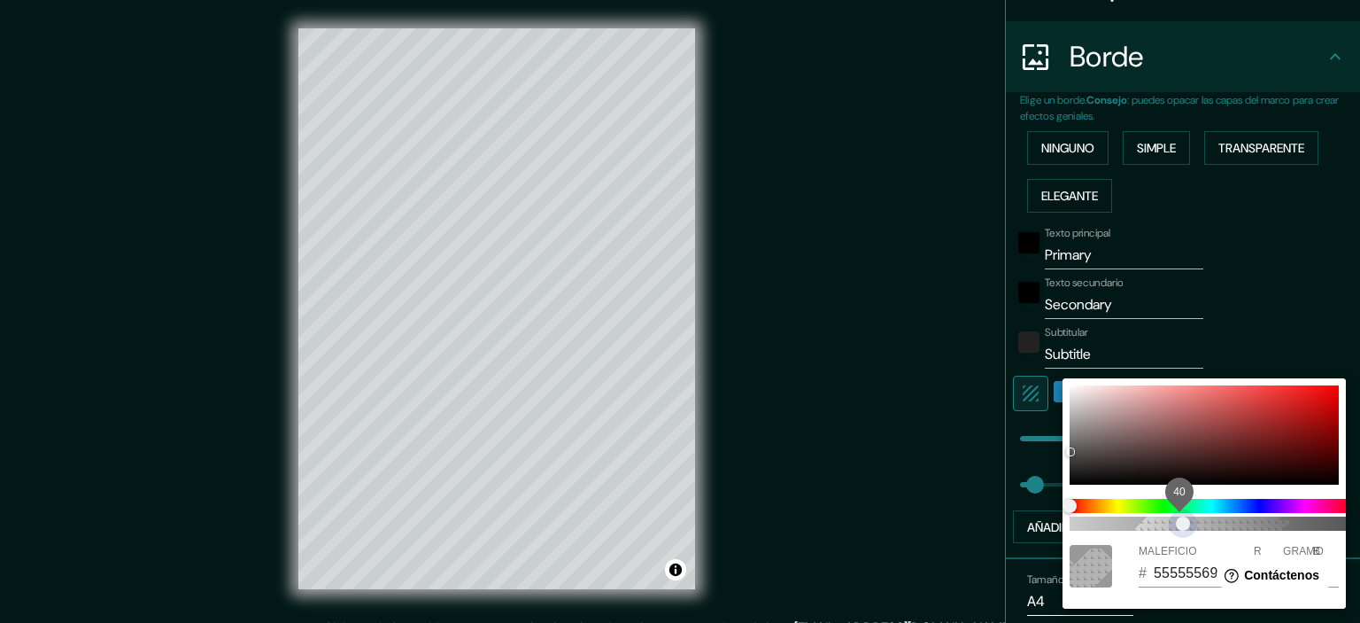
type input "215"
type input "36"
type input "55555566"
type input "215"
type input "36"
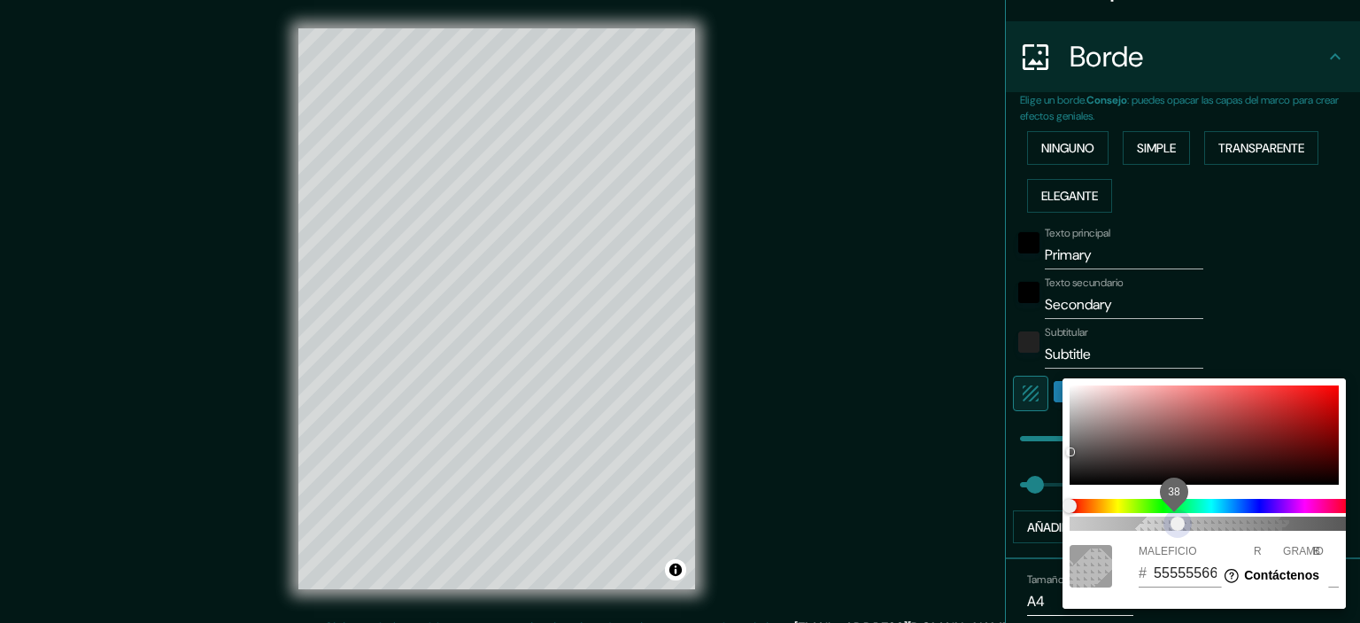
type input "55555563"
drag, startPoint x: 1199, startPoint y: 527, endPoint x: 1179, endPoint y: 524, distance: 19.7
click at [1179, 524] on span "38" at bounding box center [1178, 523] width 14 height 14
click at [1263, 343] on div at bounding box center [680, 311] width 1360 height 623
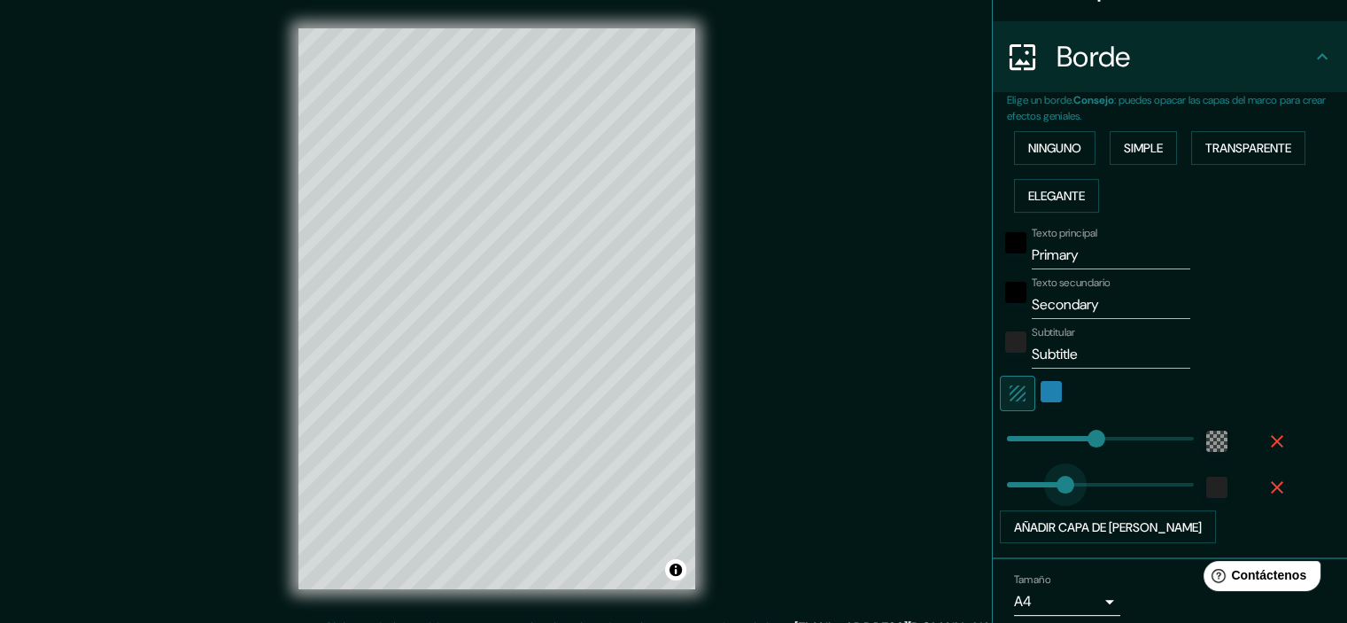
type input "171"
drag, startPoint x: 1007, startPoint y: 486, endPoint x: 1064, endPoint y: 484, distance: 57.6
type input "215"
type input "0"
drag, startPoint x: 1064, startPoint y: 484, endPoint x: 926, endPoint y: 482, distance: 138.2
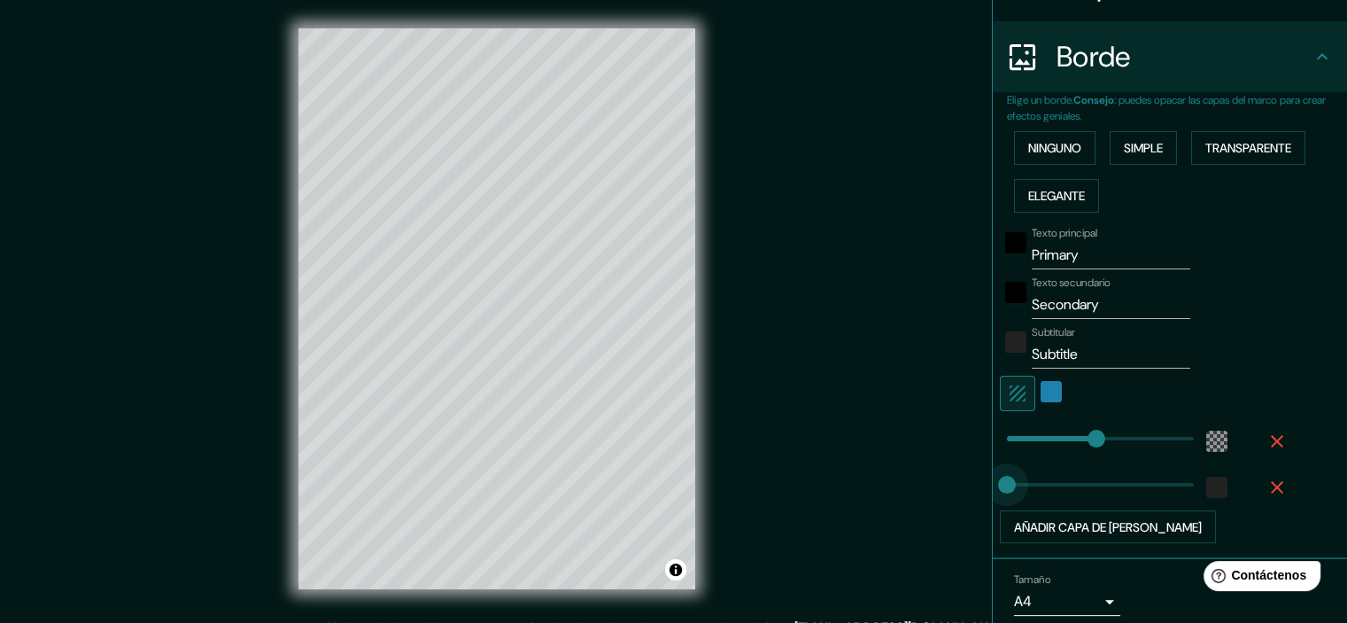
type input "215"
type input "73"
type input "215"
type input "114"
drag, startPoint x: 1029, startPoint y: 479, endPoint x: 1041, endPoint y: 480, distance: 12.4
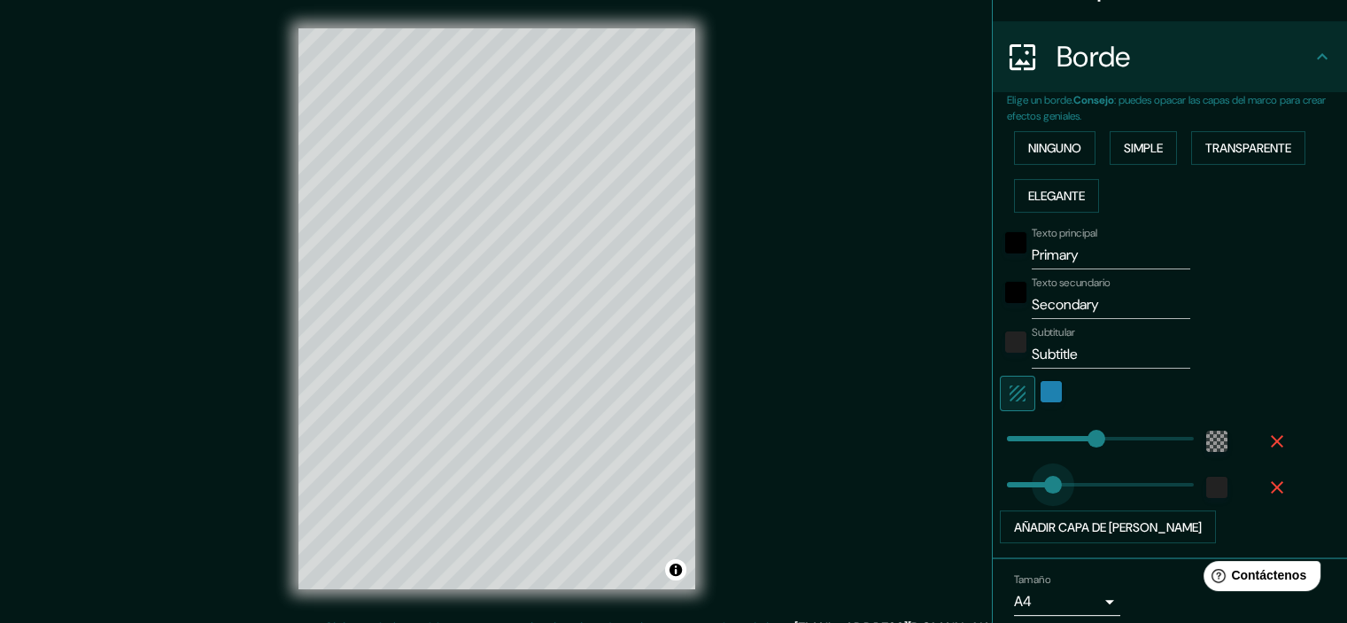
type input "215"
type input "86"
drag, startPoint x: 1041, startPoint y: 480, endPoint x: 1029, endPoint y: 479, distance: 12.4
click at [1033, 479] on span at bounding box center [1042, 485] width 18 height 18
click at [1249, 486] on button "button" at bounding box center [1277, 487] width 57 height 32
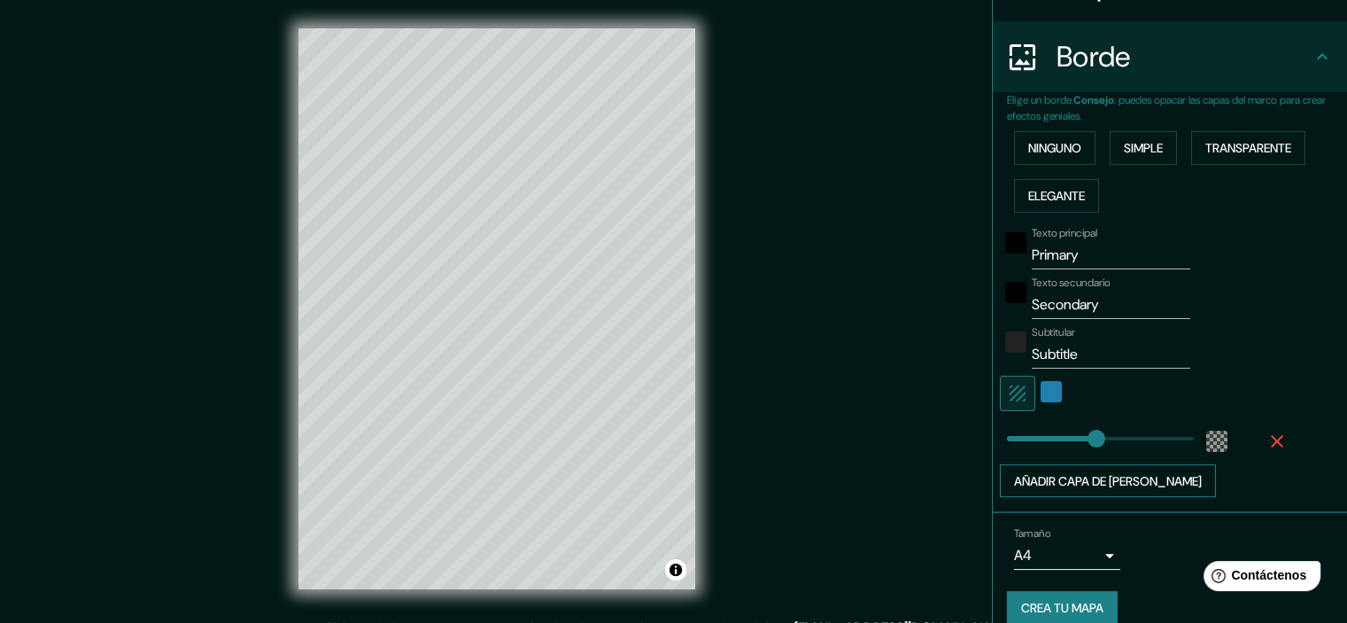
click at [1041, 478] on font "Añadir capa de [PERSON_NAME]" at bounding box center [1108, 481] width 188 height 16
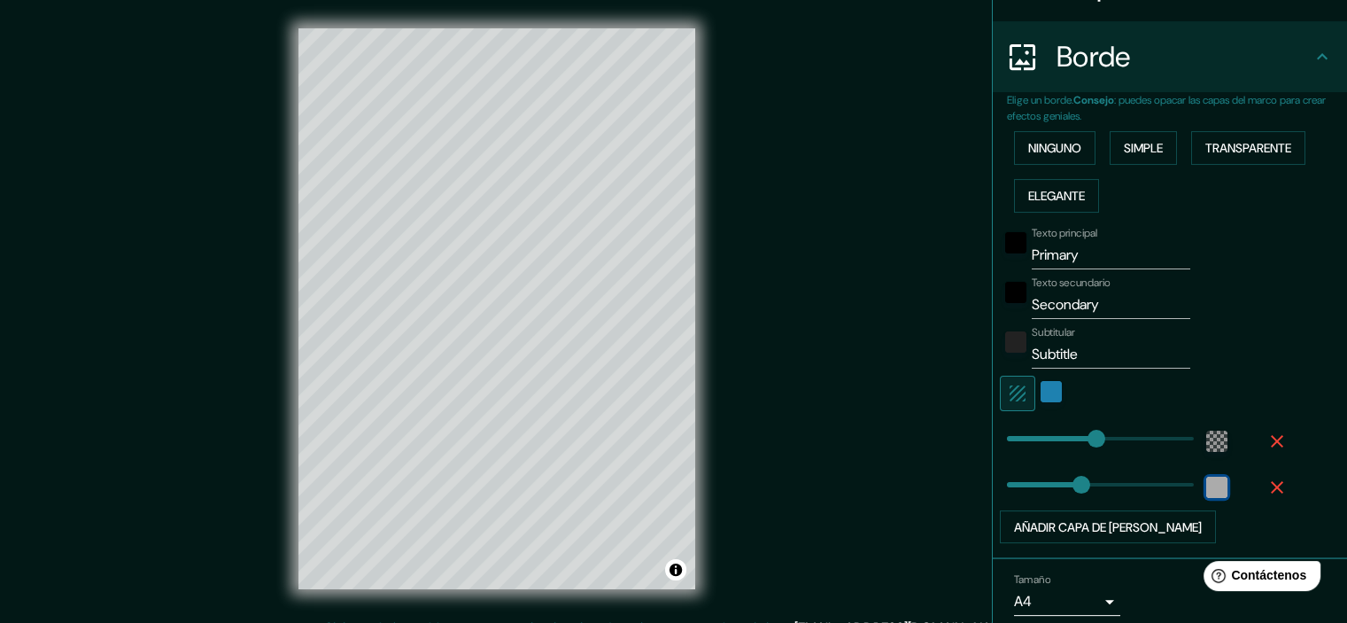
click at [1206, 487] on div "white" at bounding box center [1216, 486] width 21 height 21
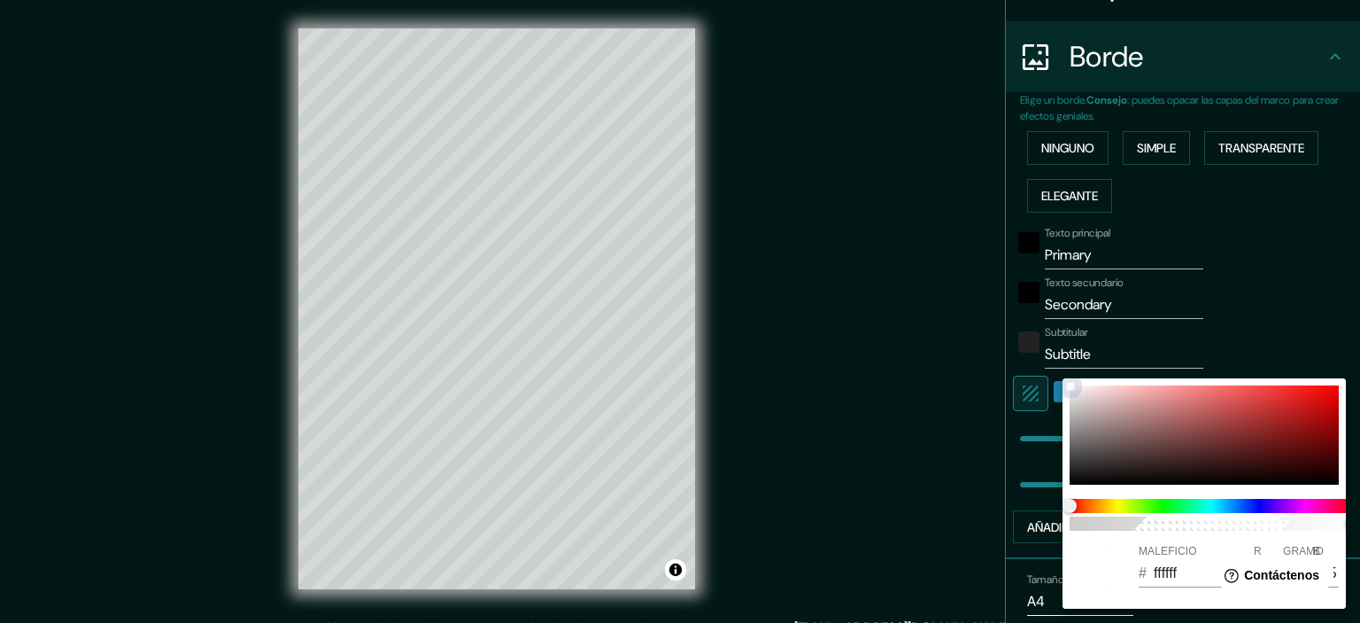
type input "215"
type input "179"
type input "433838"
type input "67"
type input "56"
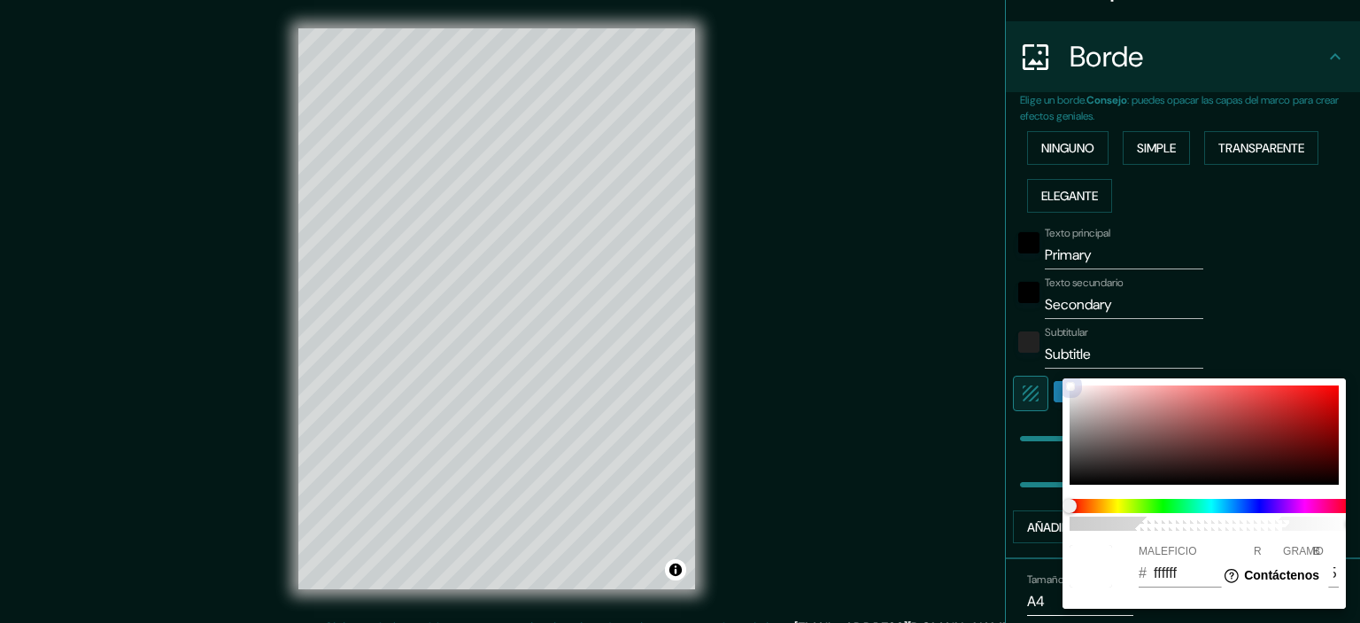
type input "56"
drag, startPoint x: 1059, startPoint y: 469, endPoint x: 1039, endPoint y: 453, distance: 25.9
click at [1039, 453] on div "100 MALEFICIO # 433838 R 67 GRAMO 56 B 56" at bounding box center [680, 311] width 1360 height 623
click at [1291, 327] on div at bounding box center [680, 311] width 1360 height 623
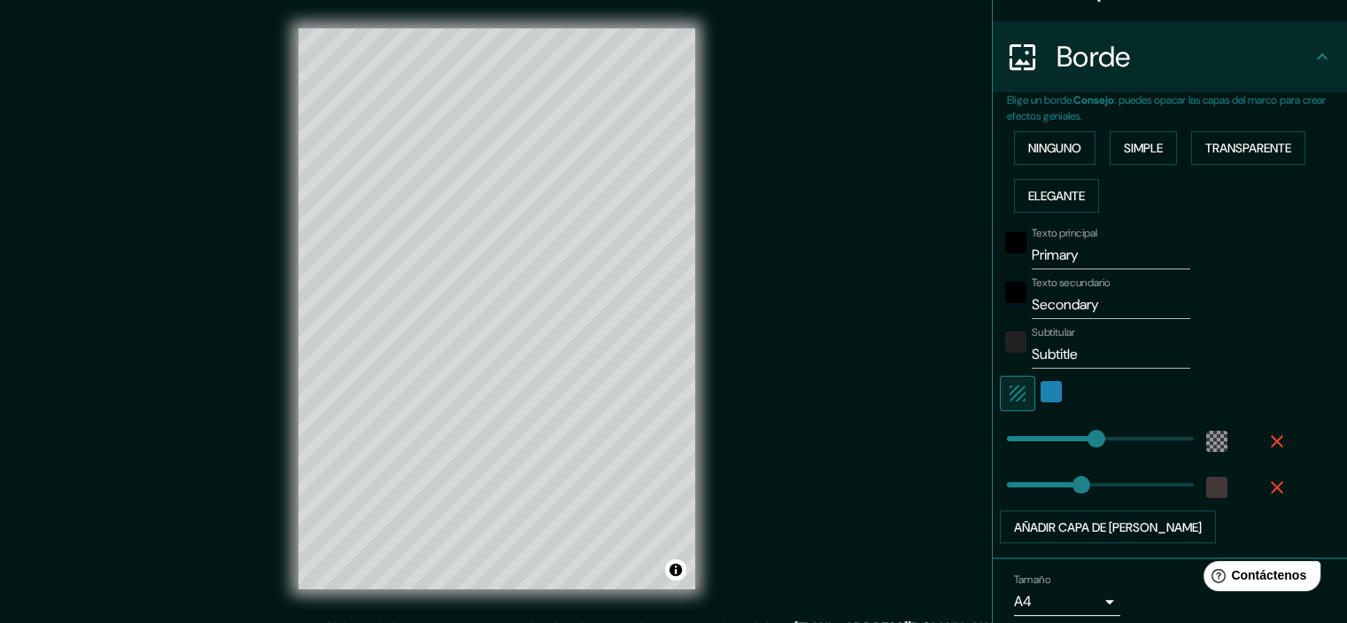
click at [1272, 486] on icon "button" at bounding box center [1276, 486] width 21 height 21
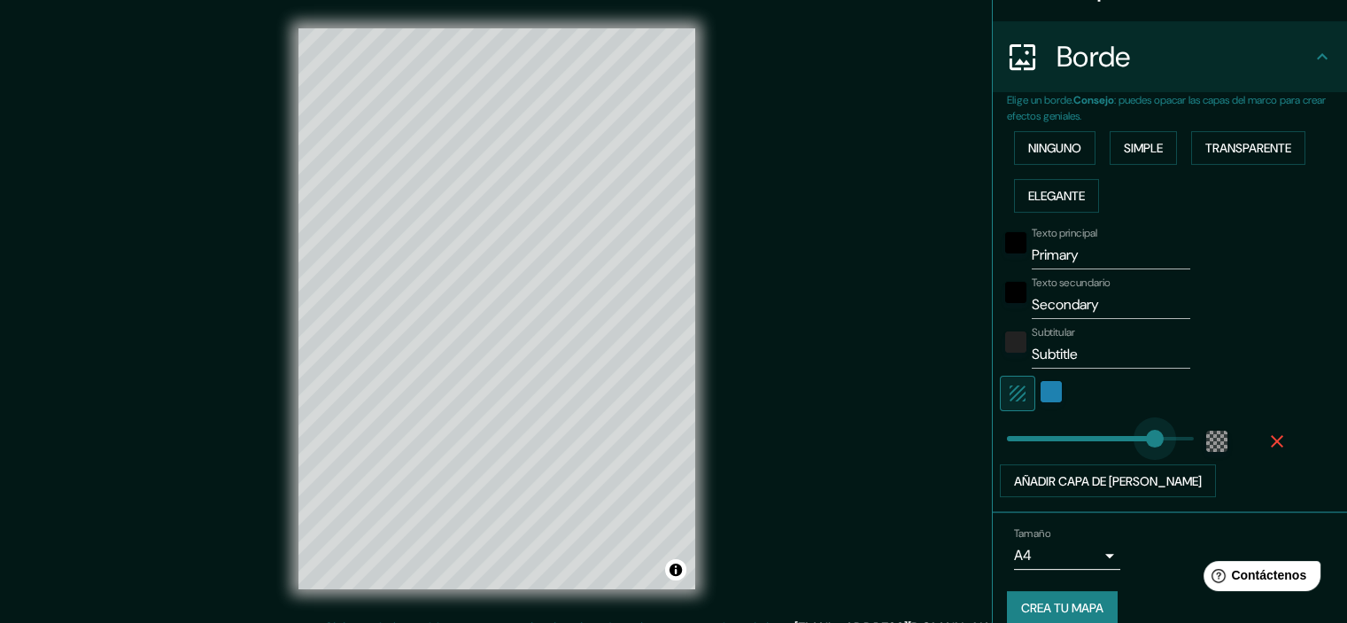
type input "371"
drag, startPoint x: 1100, startPoint y: 438, endPoint x: 1148, endPoint y: 439, distance: 47.8
type input "0"
drag, startPoint x: 1148, startPoint y: 439, endPoint x: 987, endPoint y: 432, distance: 160.4
click at [1047, 392] on div "color-1E81B0" at bounding box center [1050, 391] width 21 height 21
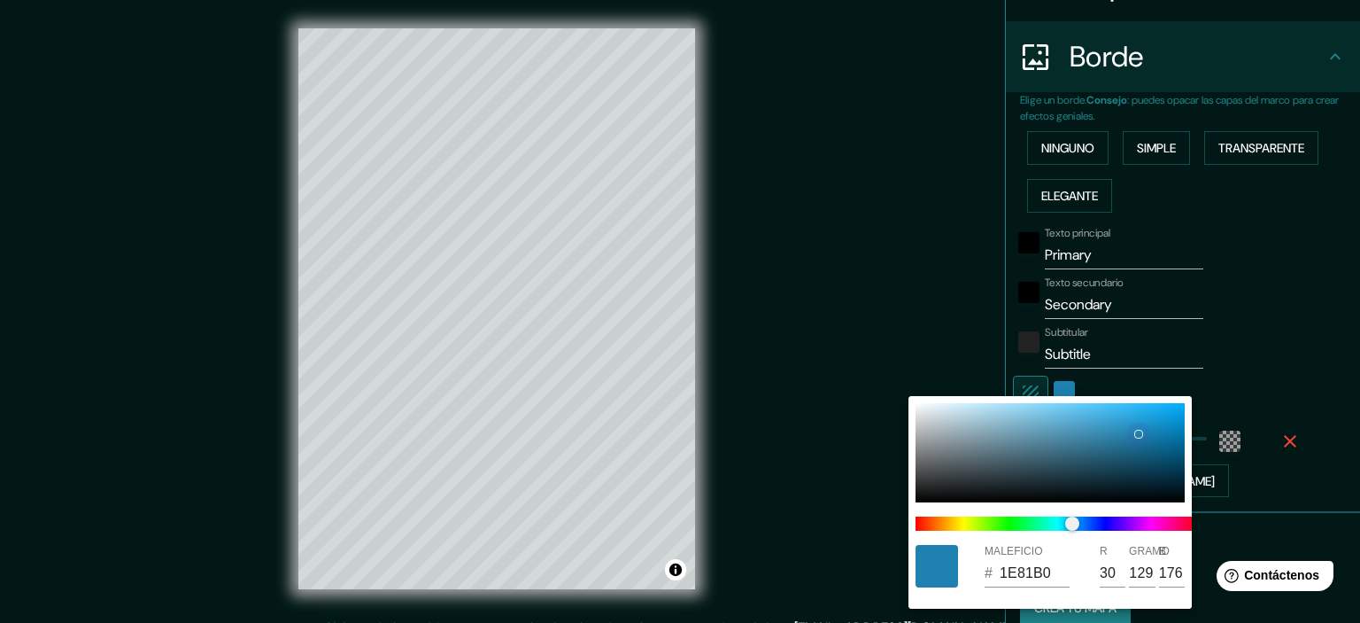
type input "6BBDE3"
type input "107"
type input "189"
type input "227"
click at [1057, 414] on div at bounding box center [1050, 452] width 269 height 99
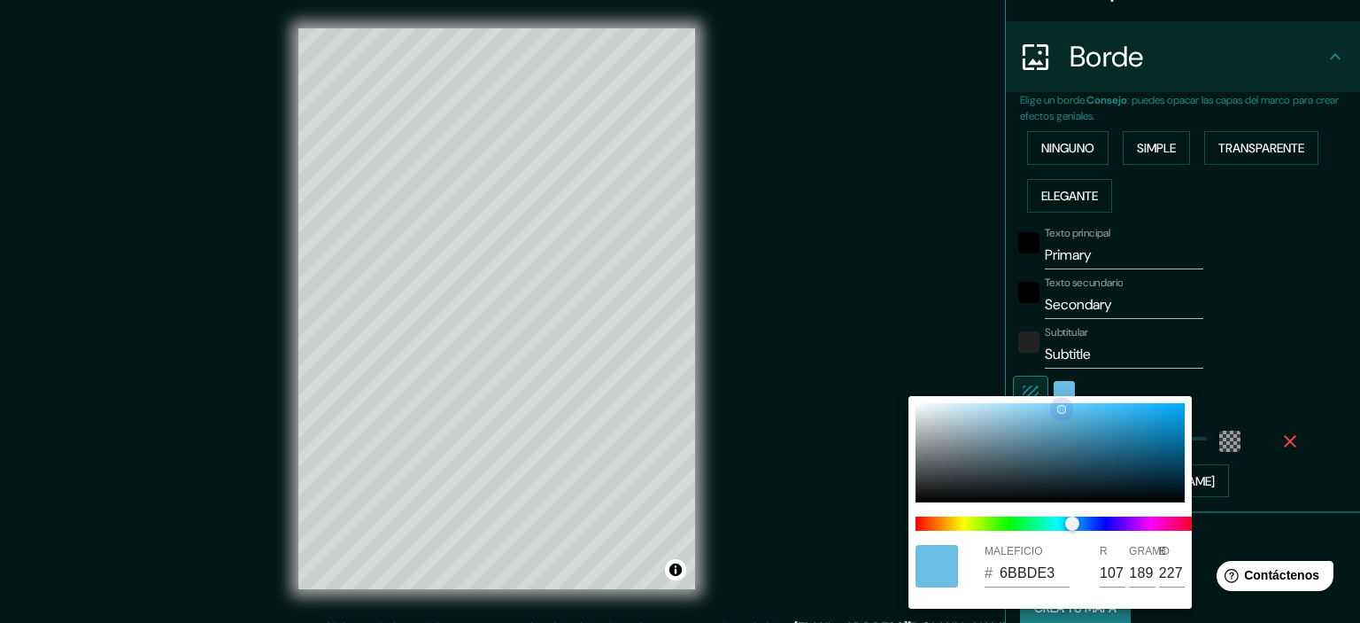
drag, startPoint x: 1059, startPoint y: 408, endPoint x: 1056, endPoint y: 426, distance: 18.1
click at [1058, 421] on div at bounding box center [1050, 452] width 269 height 99
type input "61ACCF"
type input "97"
type input "172"
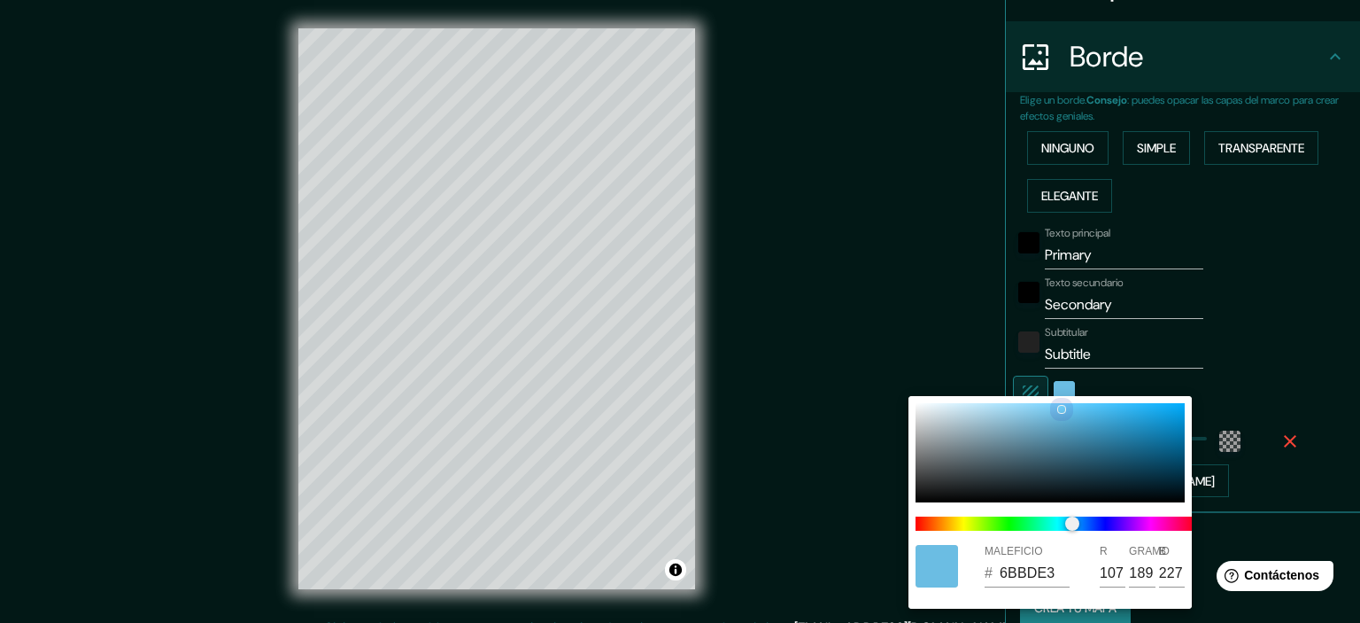
type input "207"
type input "508CA8"
type input "80"
type input "140"
type input "168"
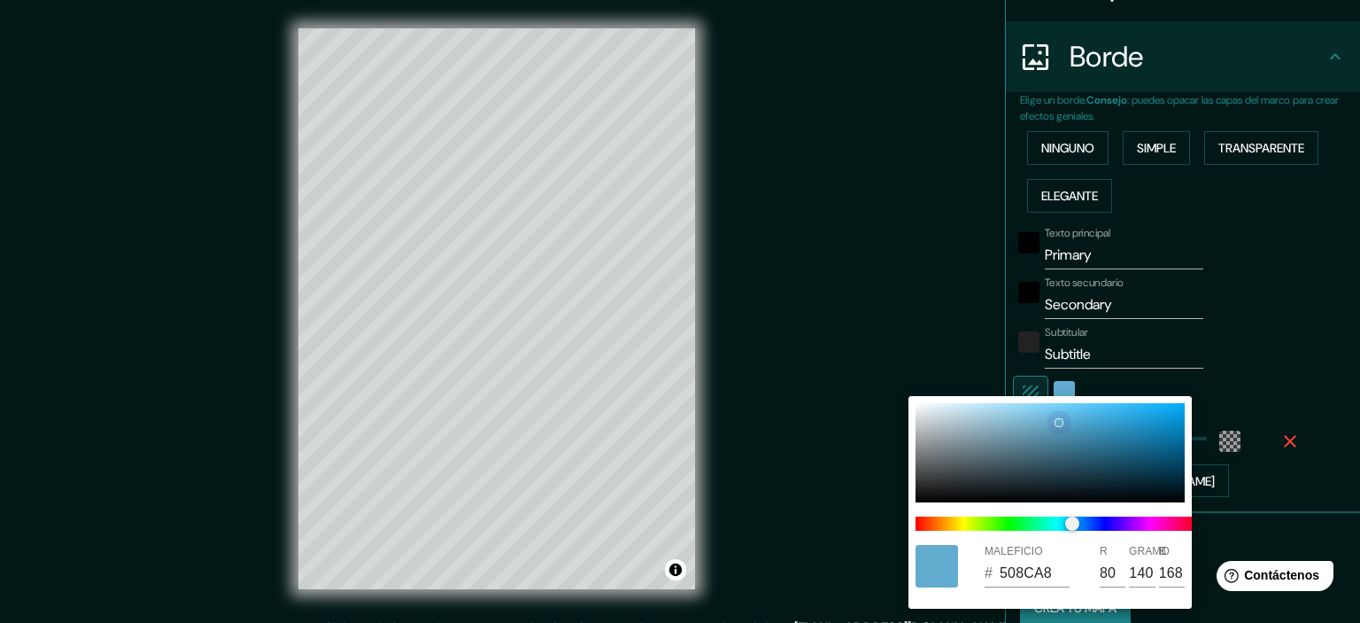
click at [1056, 437] on div at bounding box center [1050, 452] width 269 height 99
type input "9DA7AC"
type input "157"
type input "167"
type input "172"
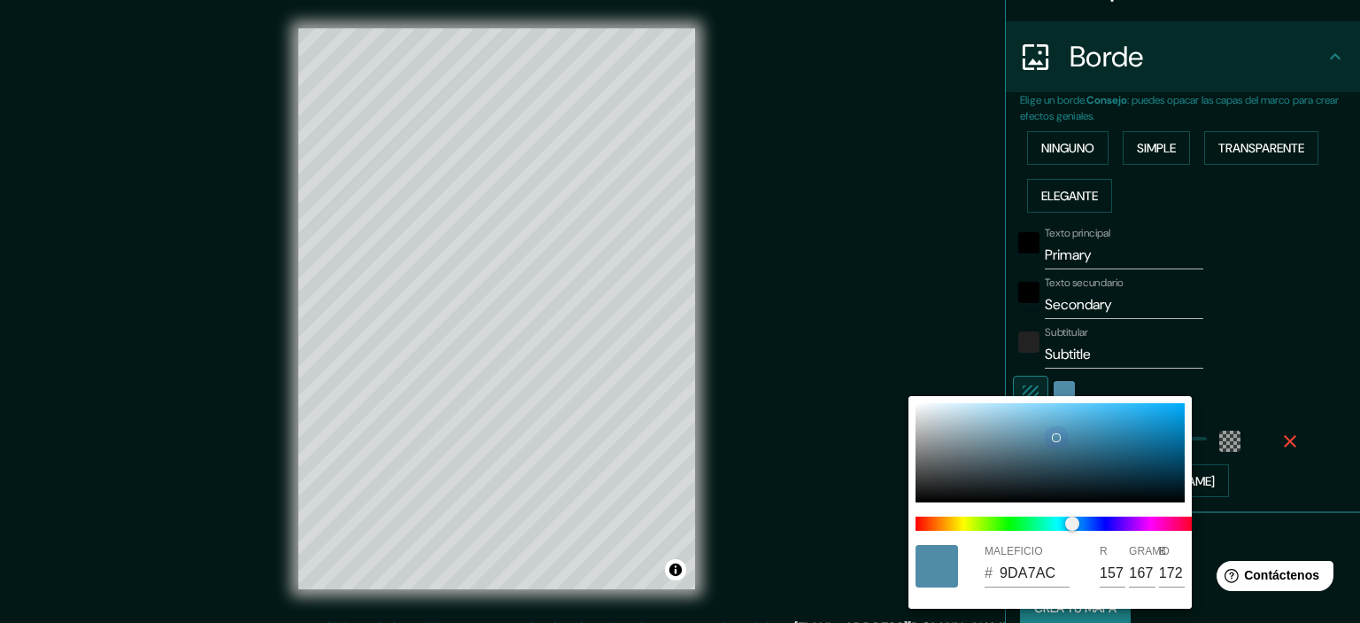
click at [940, 434] on div at bounding box center [1050, 452] width 269 height 99
type input "9FAAAF"
type input "159"
type input "170"
type input "175"
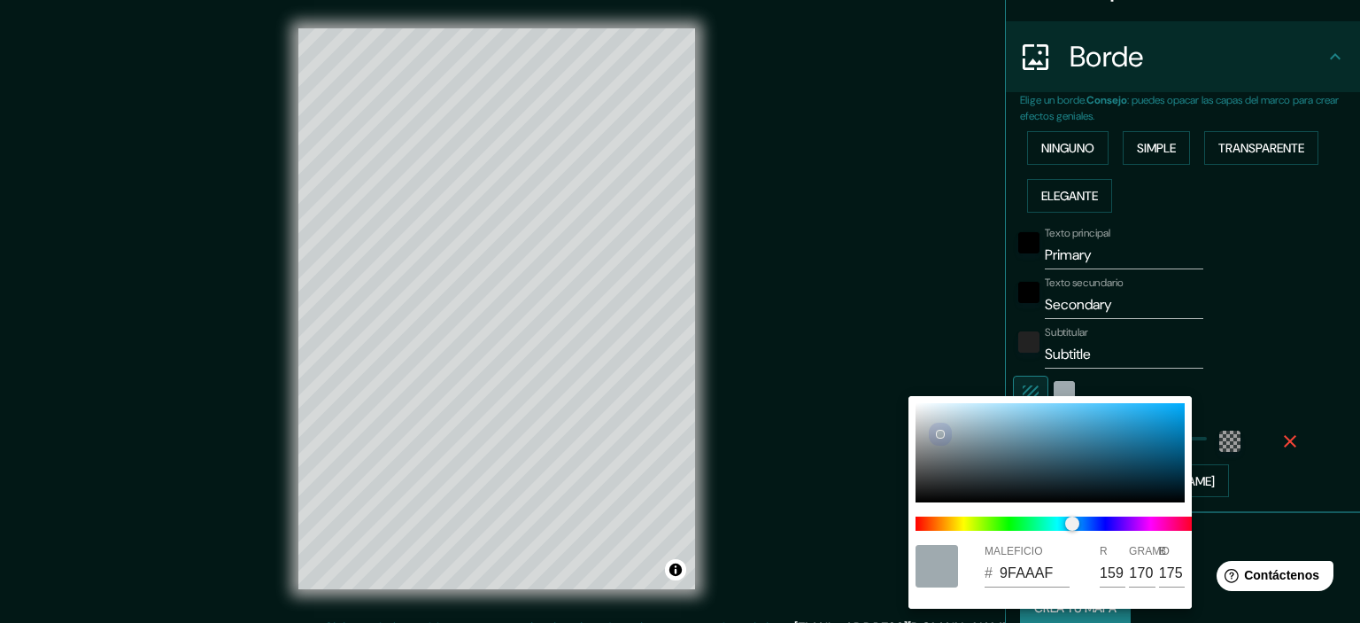
click at [971, 419] on div at bounding box center [1050, 452] width 269 height 99
type input "AAC8D6"
type input "170"
type input "200"
type input "214"
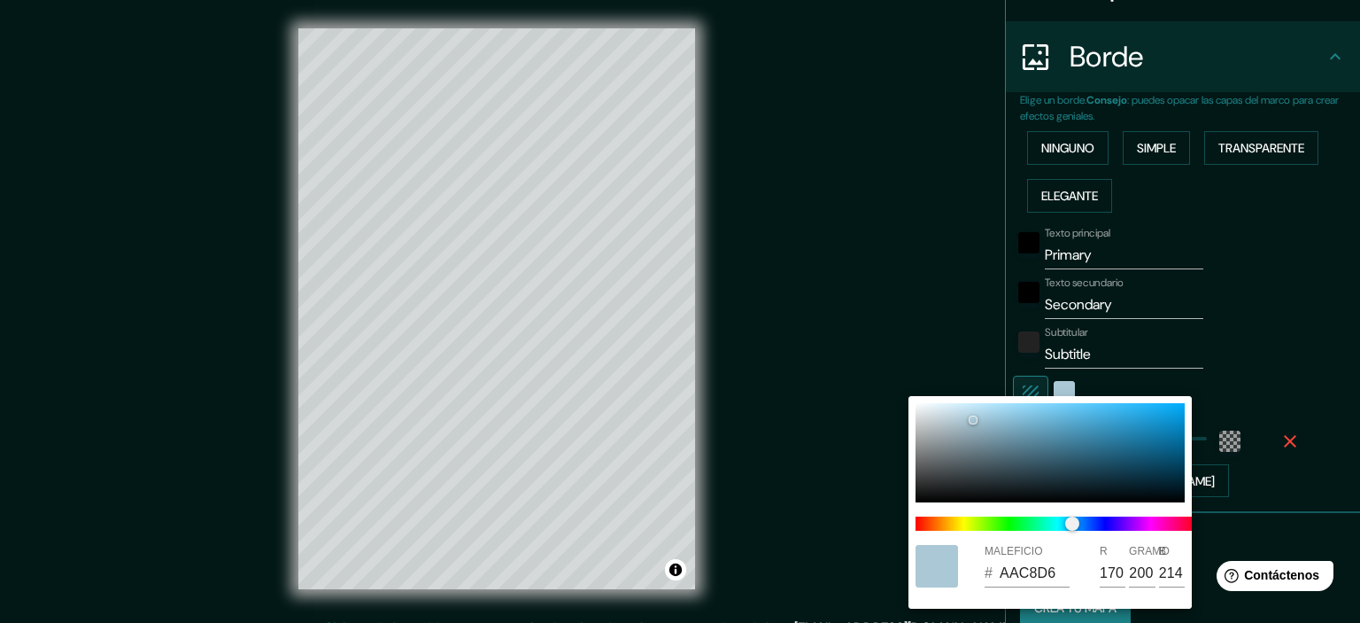
click at [877, 309] on div at bounding box center [680, 311] width 1360 height 623
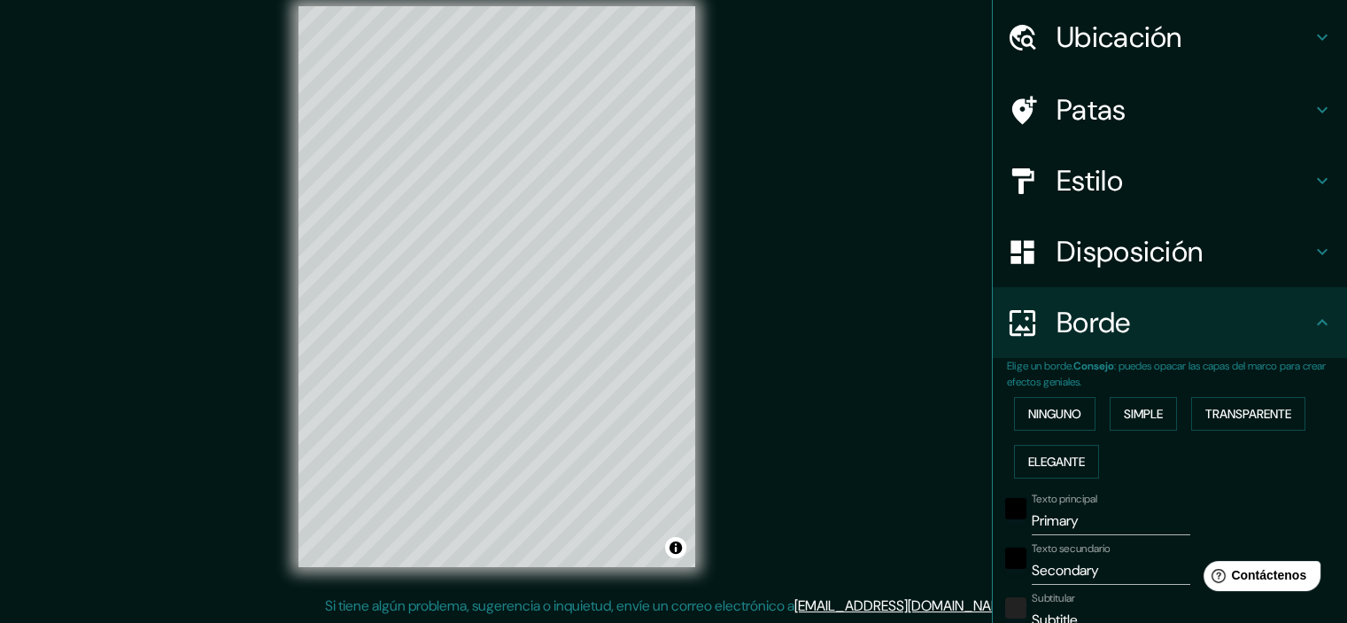
scroll to position [0, 0]
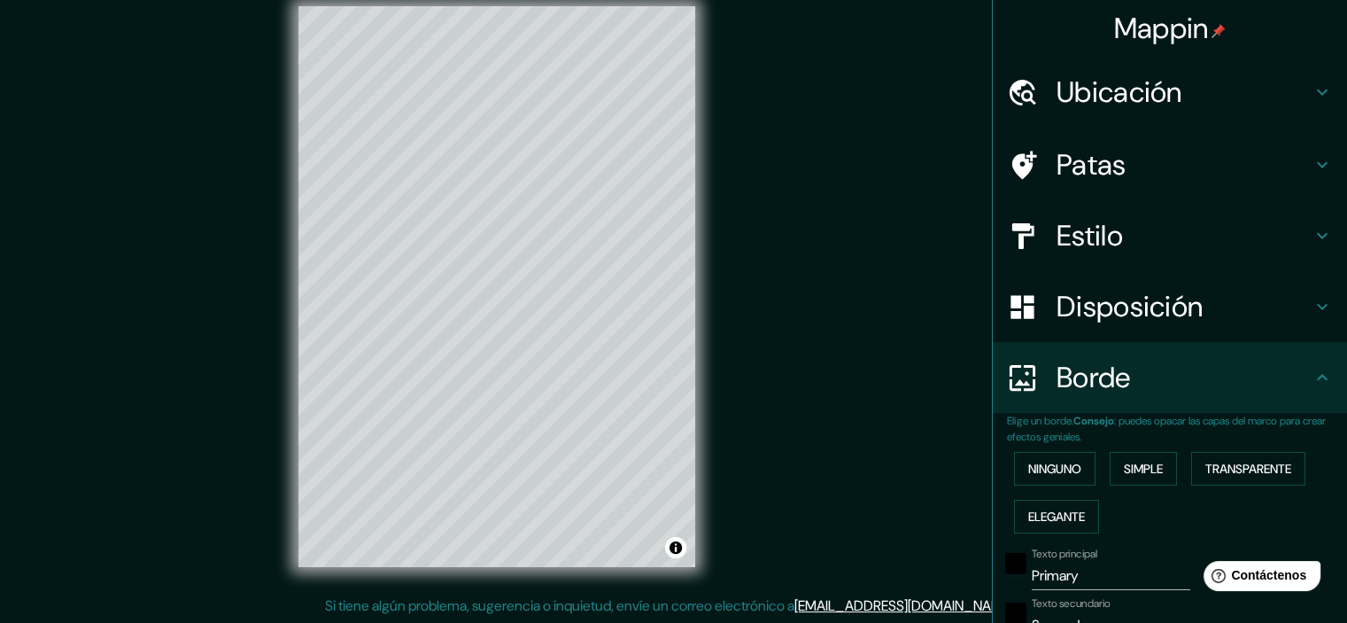
click at [1164, 325] on div "Disposición" at bounding box center [1170, 306] width 354 height 71
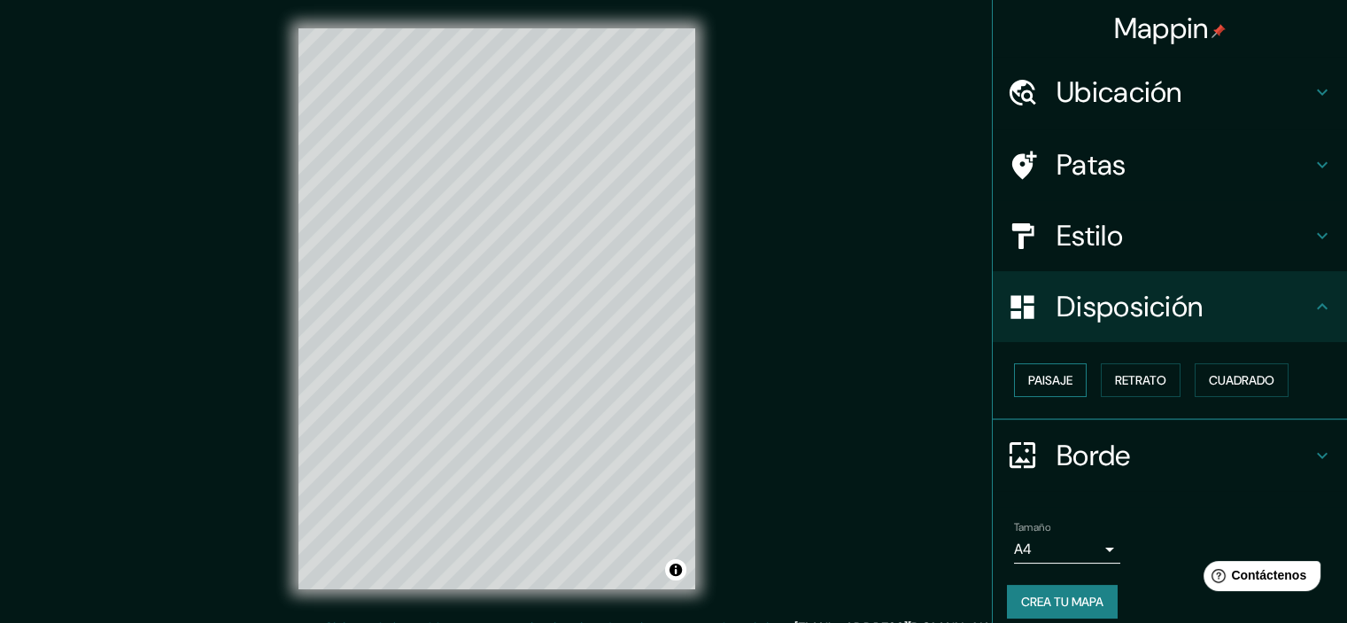
click at [1043, 384] on font "Paisaje" at bounding box center [1050, 380] width 44 height 16
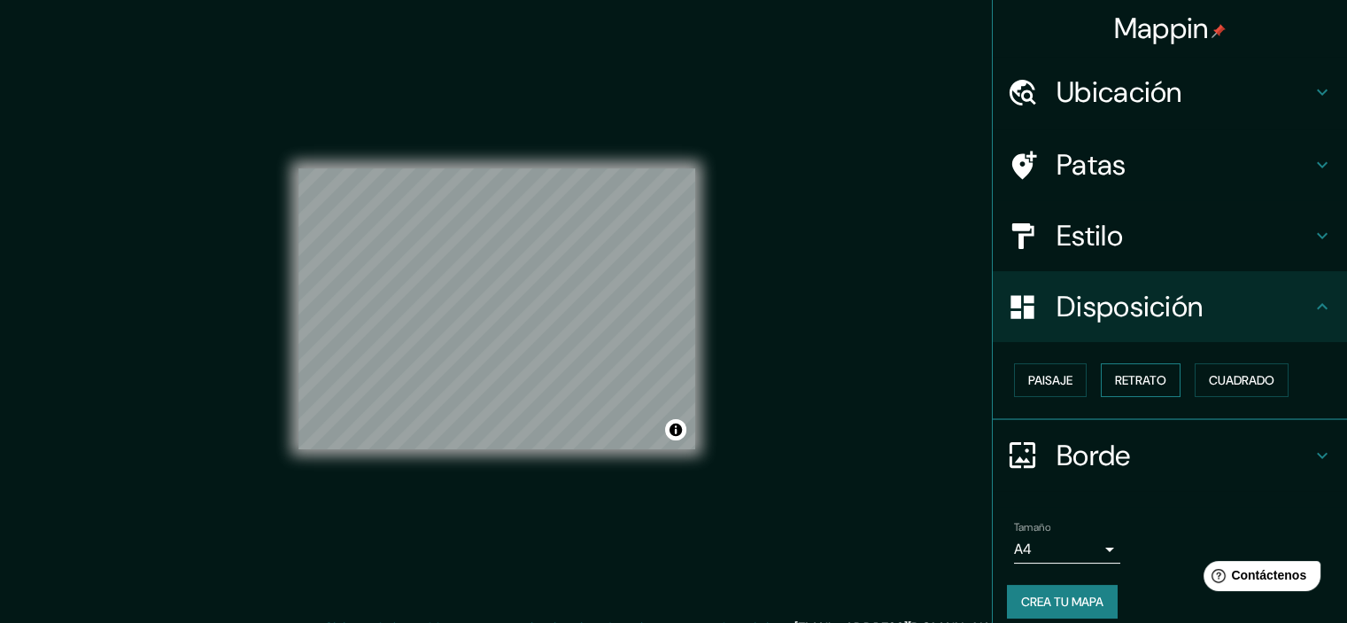
click at [1149, 381] on font "Retrato" at bounding box center [1140, 380] width 51 height 16
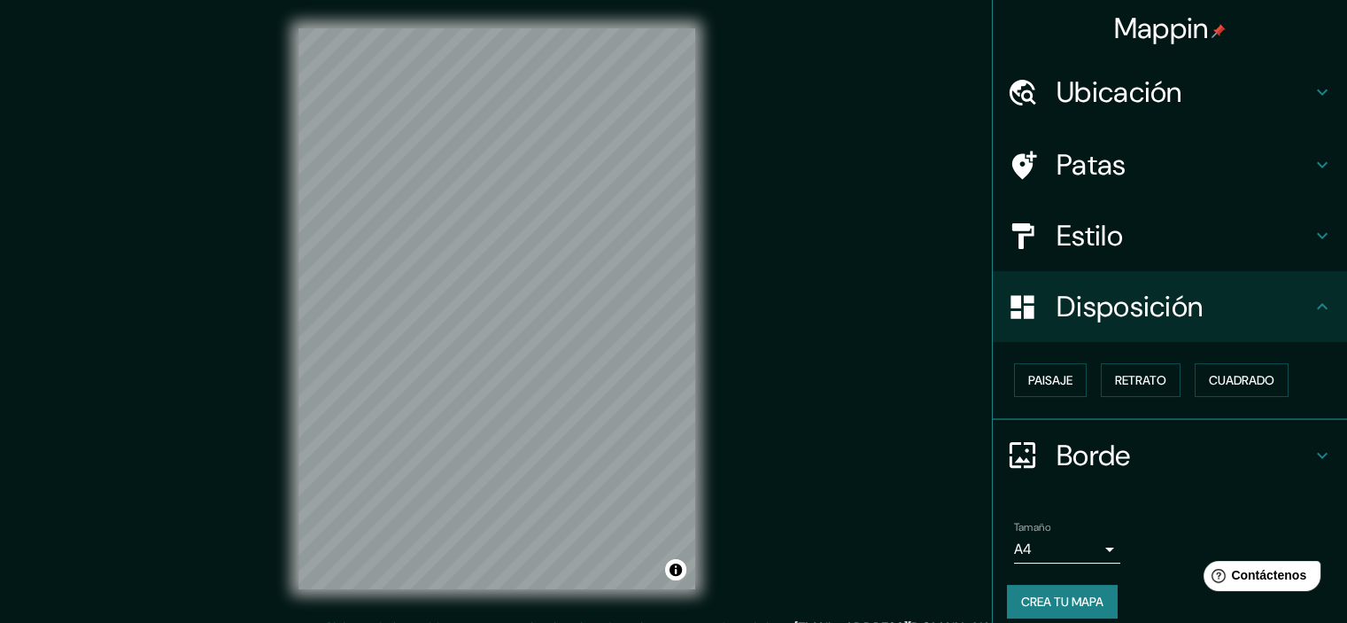
click at [1288, 290] on h4 "Disposición" at bounding box center [1183, 306] width 255 height 35
click at [1264, 373] on font "Cuadrado" at bounding box center [1242, 380] width 66 height 16
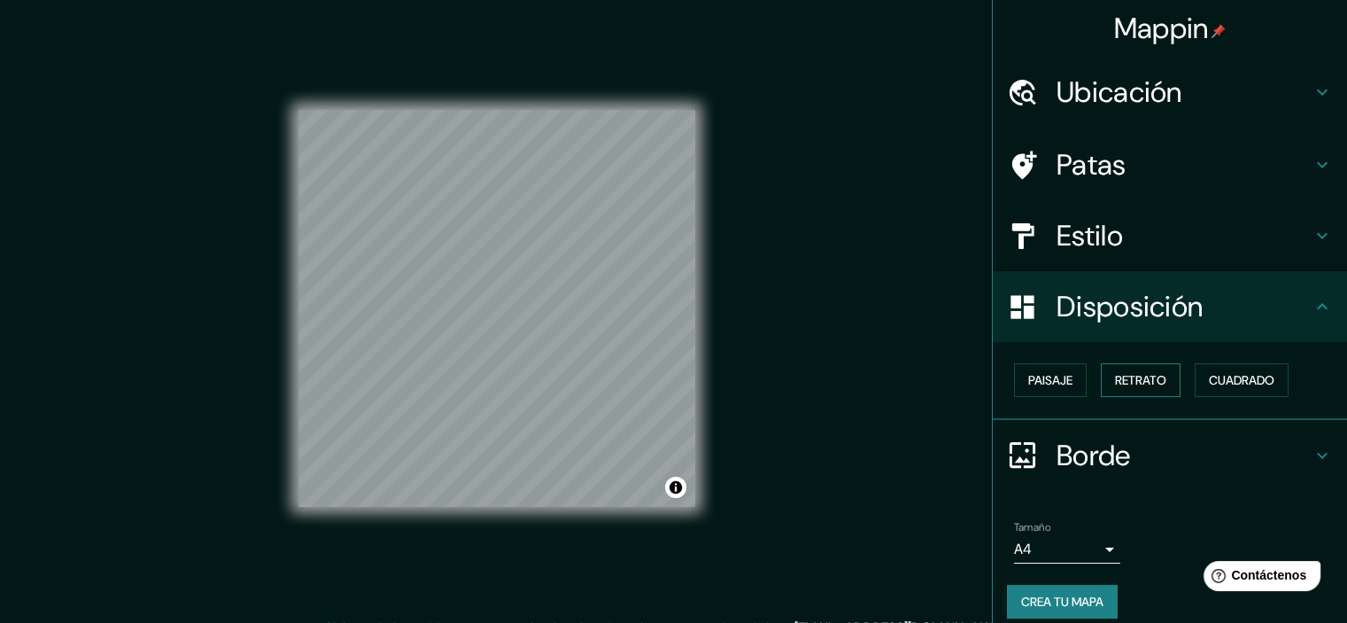
click at [1154, 375] on font "Retrato" at bounding box center [1140, 380] width 51 height 16
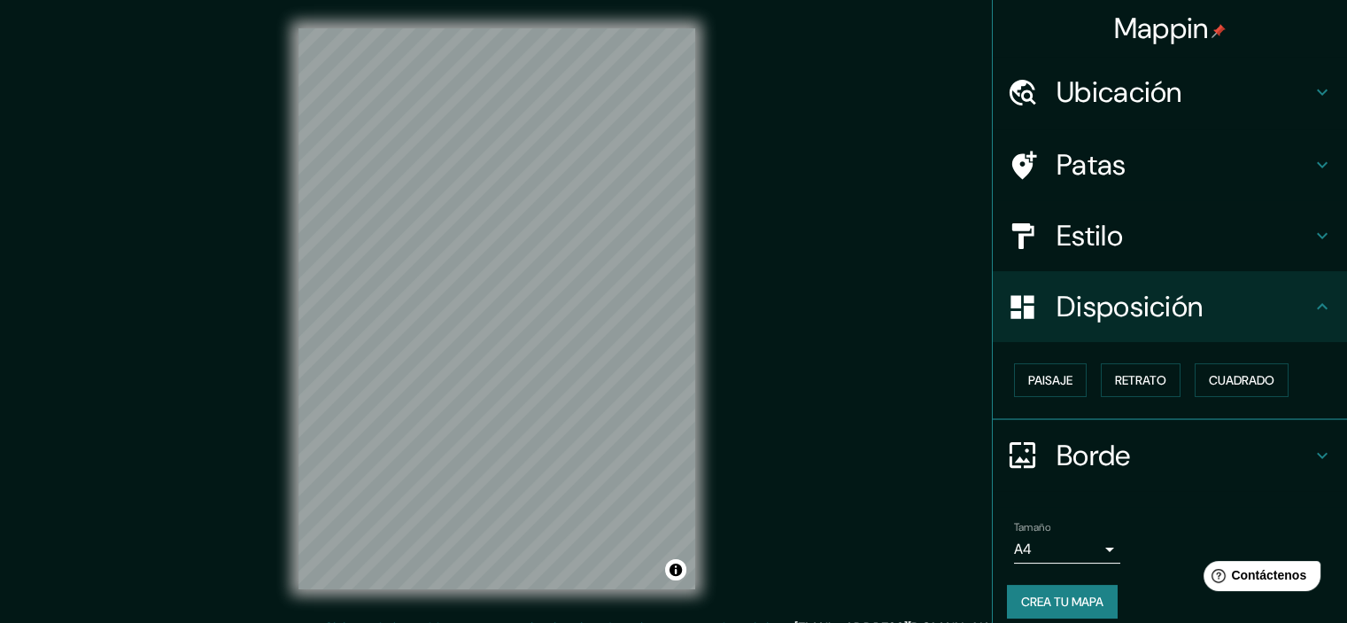
click at [1321, 302] on div "Disposición" at bounding box center [1170, 306] width 354 height 71
click at [1311, 308] on icon at bounding box center [1321, 306] width 21 height 21
click at [1289, 317] on h4 "Disposición" at bounding box center [1183, 306] width 255 height 35
click at [1077, 444] on font "Borde" at bounding box center [1093, 455] width 74 height 37
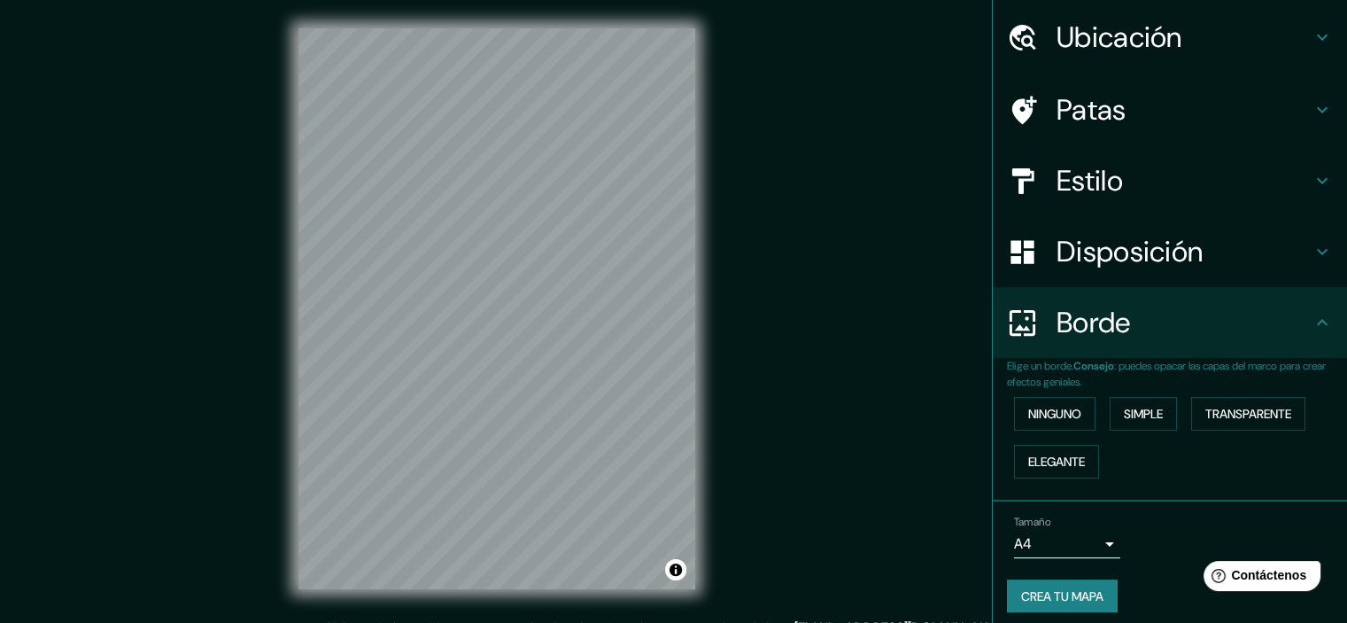
scroll to position [64, 0]
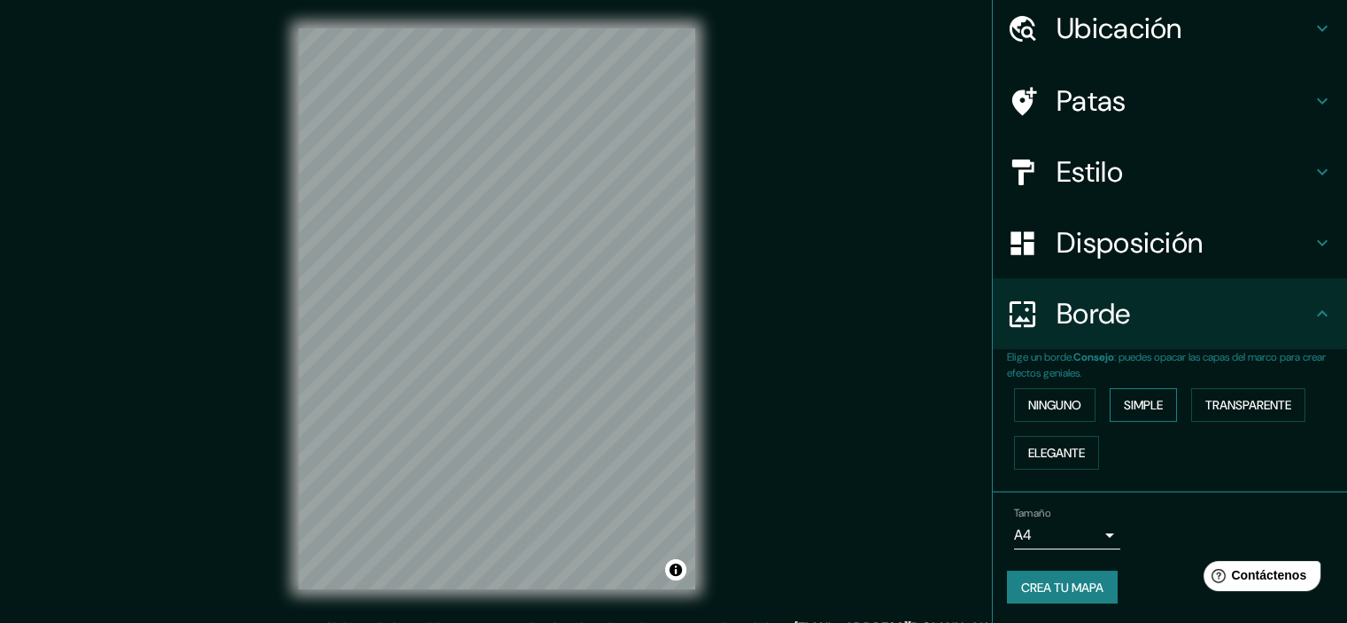
click at [1155, 415] on button "Simple" at bounding box center [1143, 405] width 67 height 34
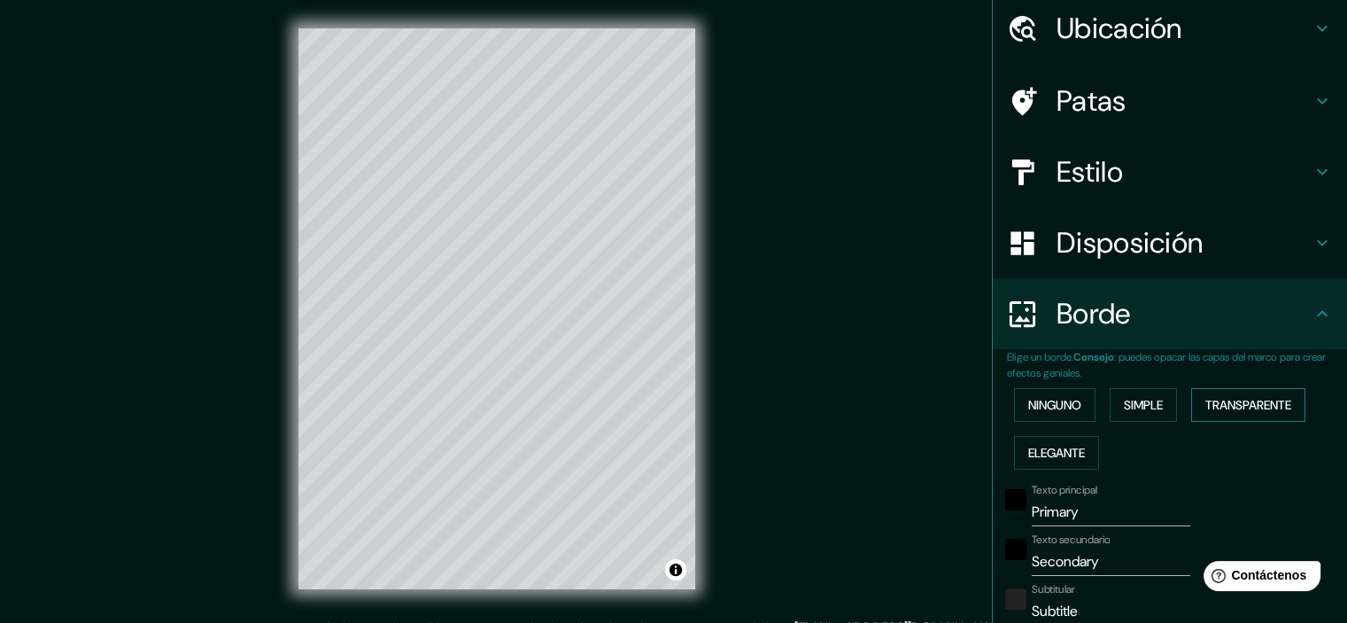
click at [1223, 412] on font "Transparente" at bounding box center [1248, 405] width 86 height 16
click at [1146, 403] on font "Simple" at bounding box center [1143, 405] width 39 height 16
click at [1230, 414] on font "Transparente" at bounding box center [1248, 404] width 86 height 23
click at [1056, 452] on font "Elegante" at bounding box center [1056, 453] width 57 height 16
click at [1145, 400] on font "Simple" at bounding box center [1143, 405] width 39 height 16
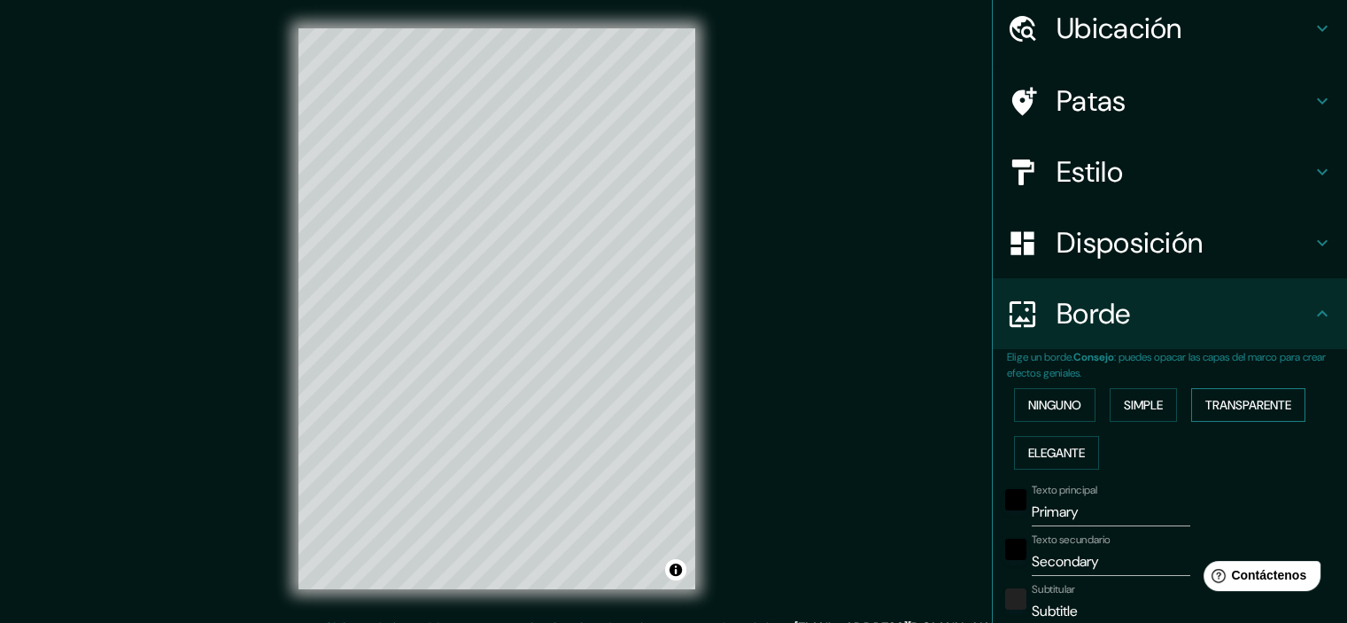
drag, startPoint x: 1232, startPoint y: 398, endPoint x: 1236, endPoint y: 412, distance: 14.8
click at [1233, 398] on font "Transparente" at bounding box center [1248, 405] width 86 height 16
click at [1072, 406] on button "Ninguno" at bounding box center [1054, 405] width 81 height 34
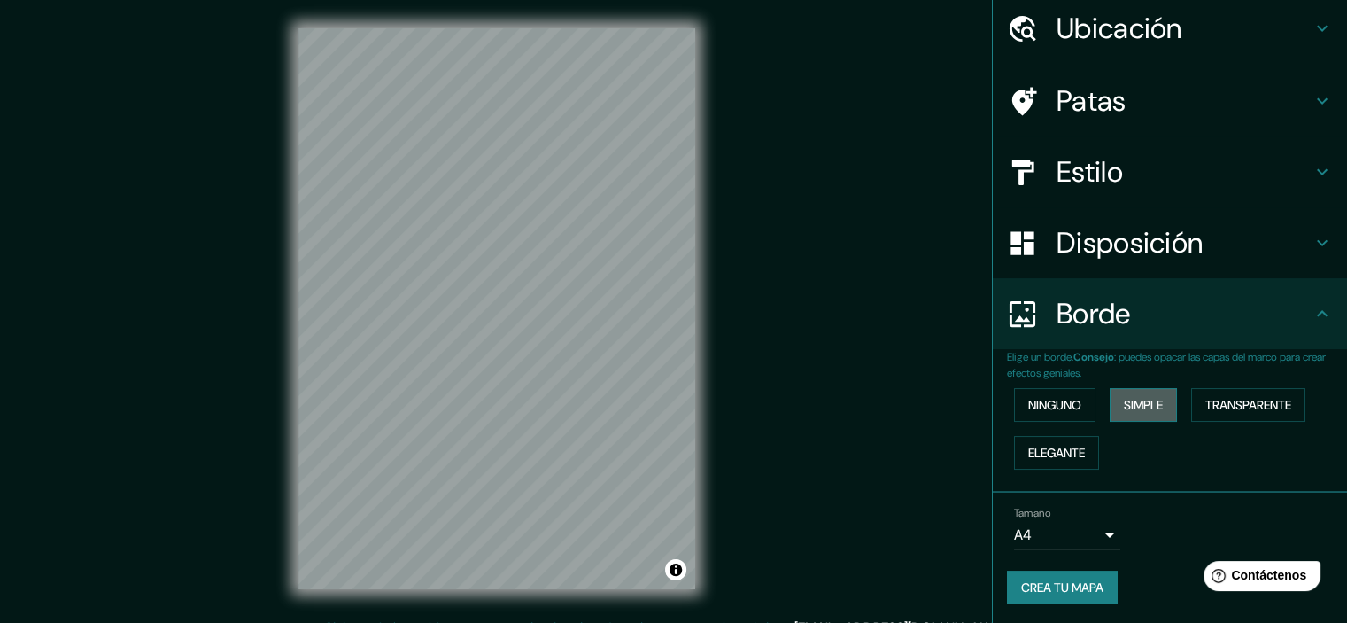
click at [1137, 405] on font "Simple" at bounding box center [1143, 405] width 39 height 16
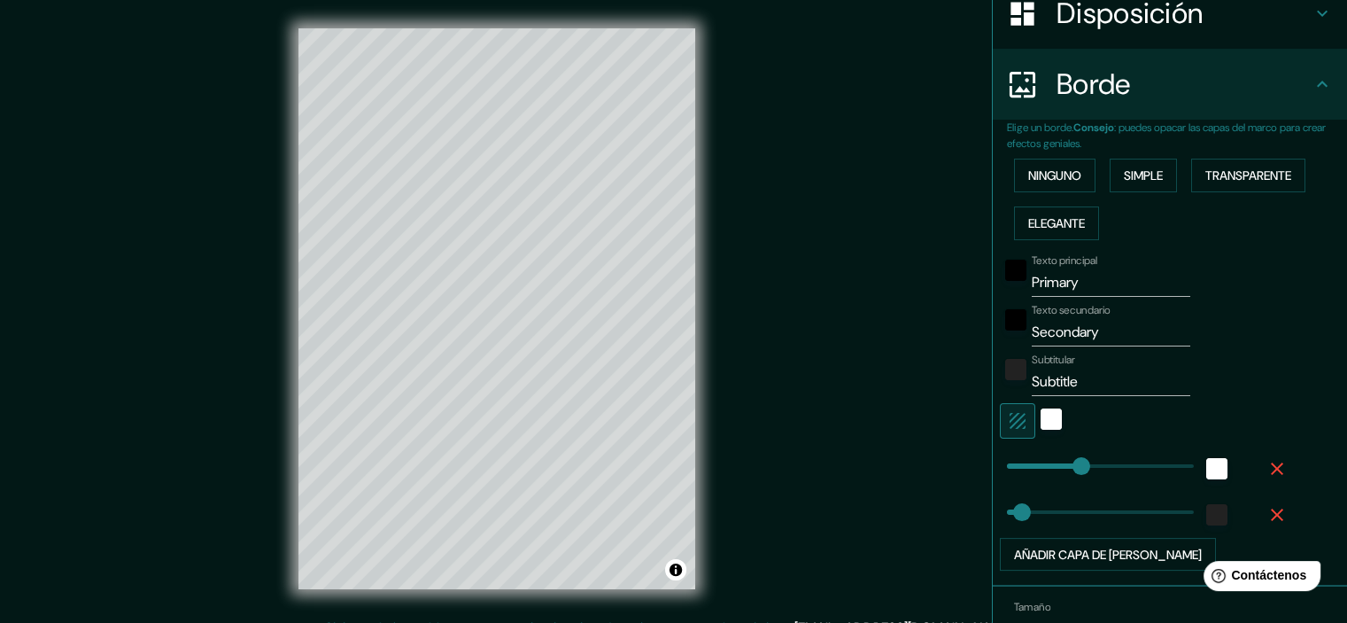
scroll to position [387, 0]
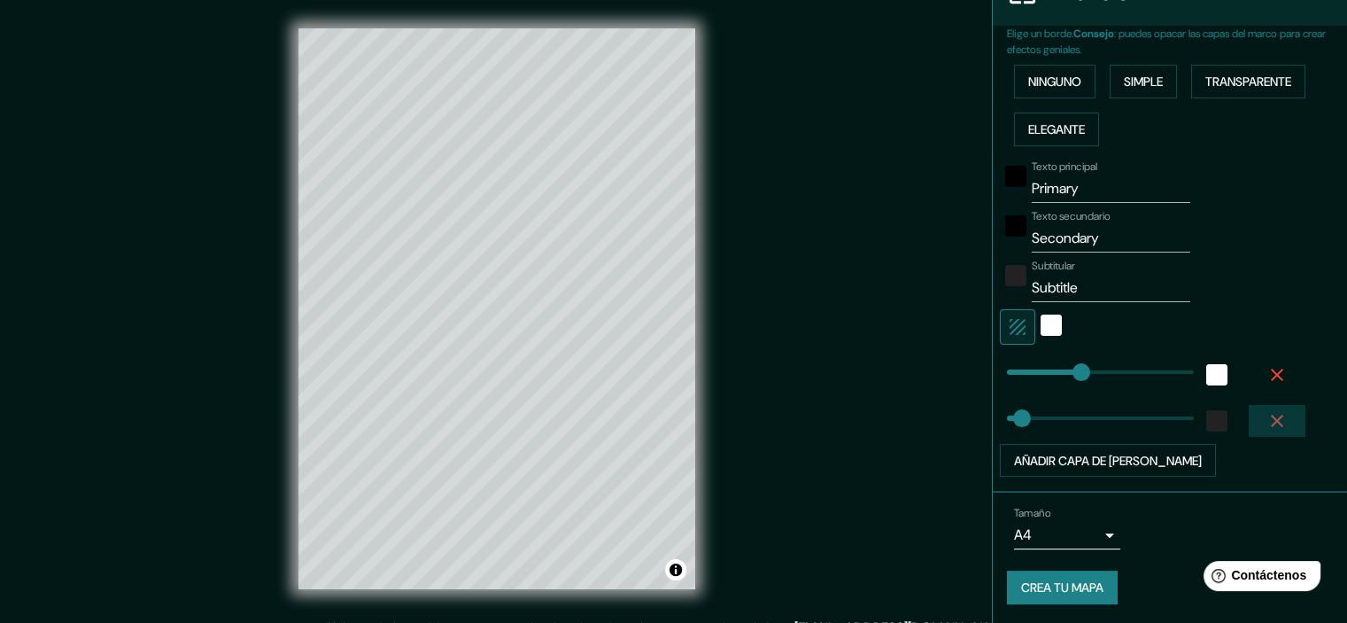
click at [1271, 415] on icon "button" at bounding box center [1277, 420] width 12 height 12
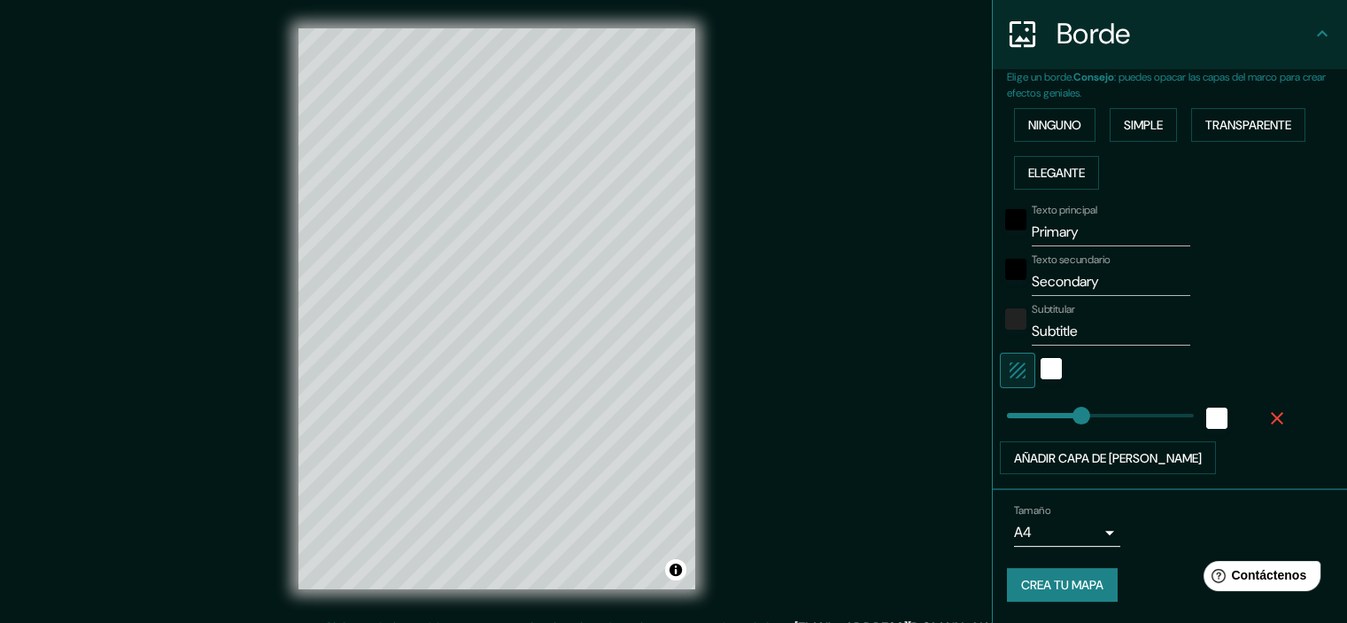
scroll to position [341, 0]
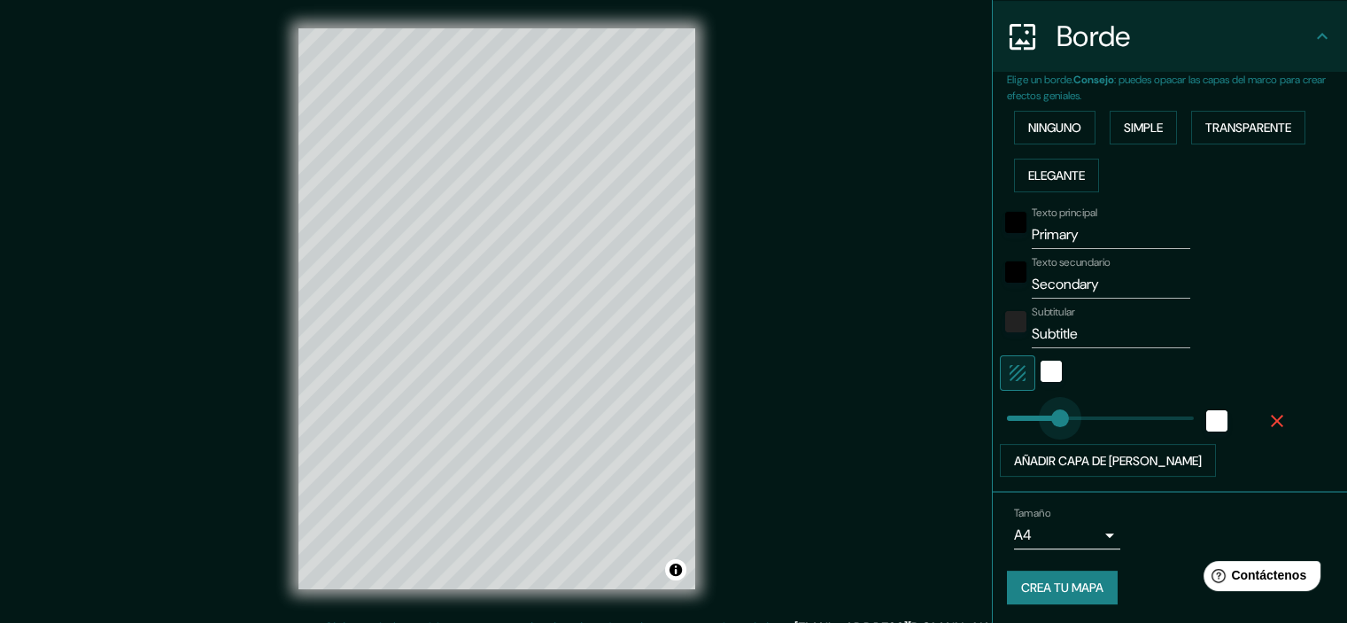
type input "99"
drag, startPoint x: 1070, startPoint y: 415, endPoint x: 1034, endPoint y: 415, distance: 35.4
type input "67"
drag, startPoint x: 1034, startPoint y: 415, endPoint x: 1021, endPoint y: 415, distance: 13.3
type input "60"
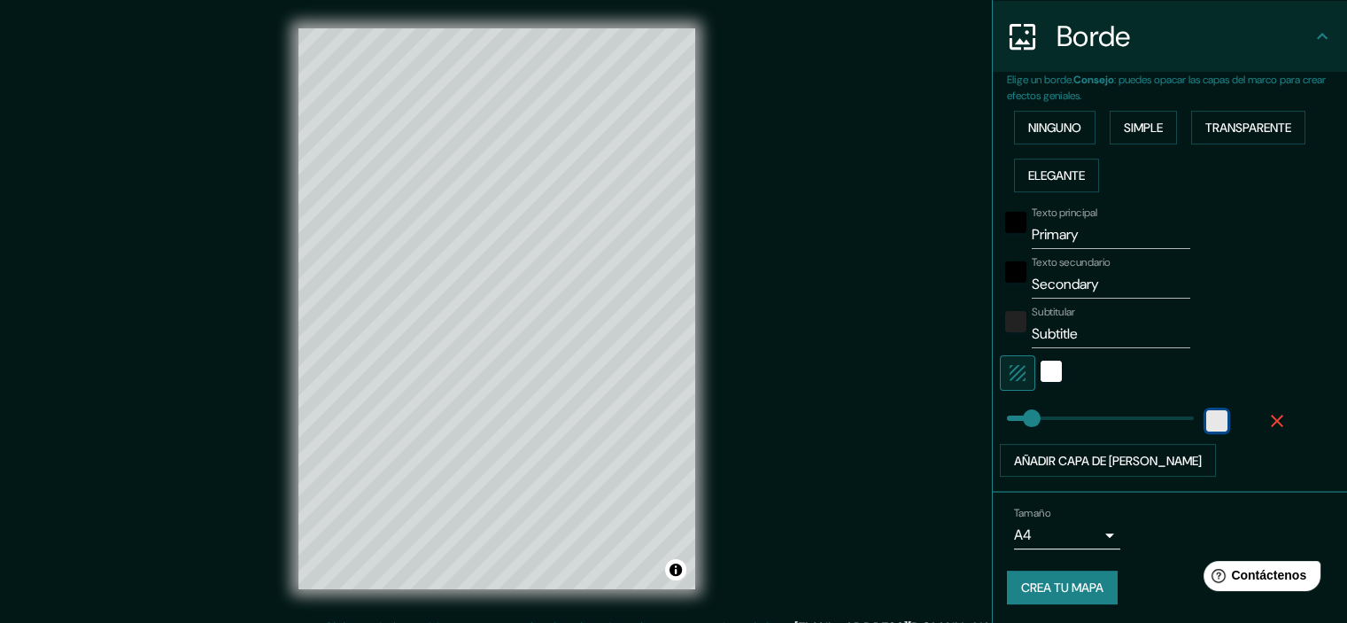
click at [1206, 426] on div "white" at bounding box center [1216, 420] width 21 height 21
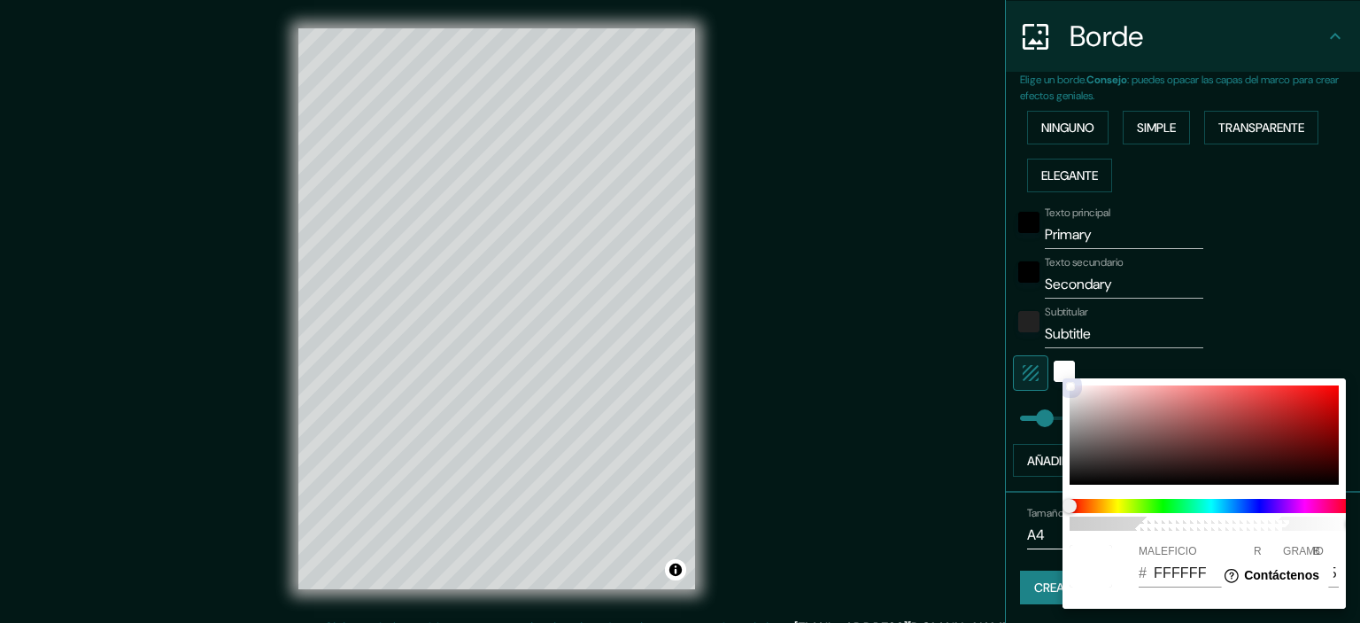
drag, startPoint x: 1087, startPoint y: 426, endPoint x: 1128, endPoint y: 432, distance: 41.2
click at [1131, 423] on div at bounding box center [1204, 434] width 269 height 99
type input "9C7979"
type input "156"
type input "121"
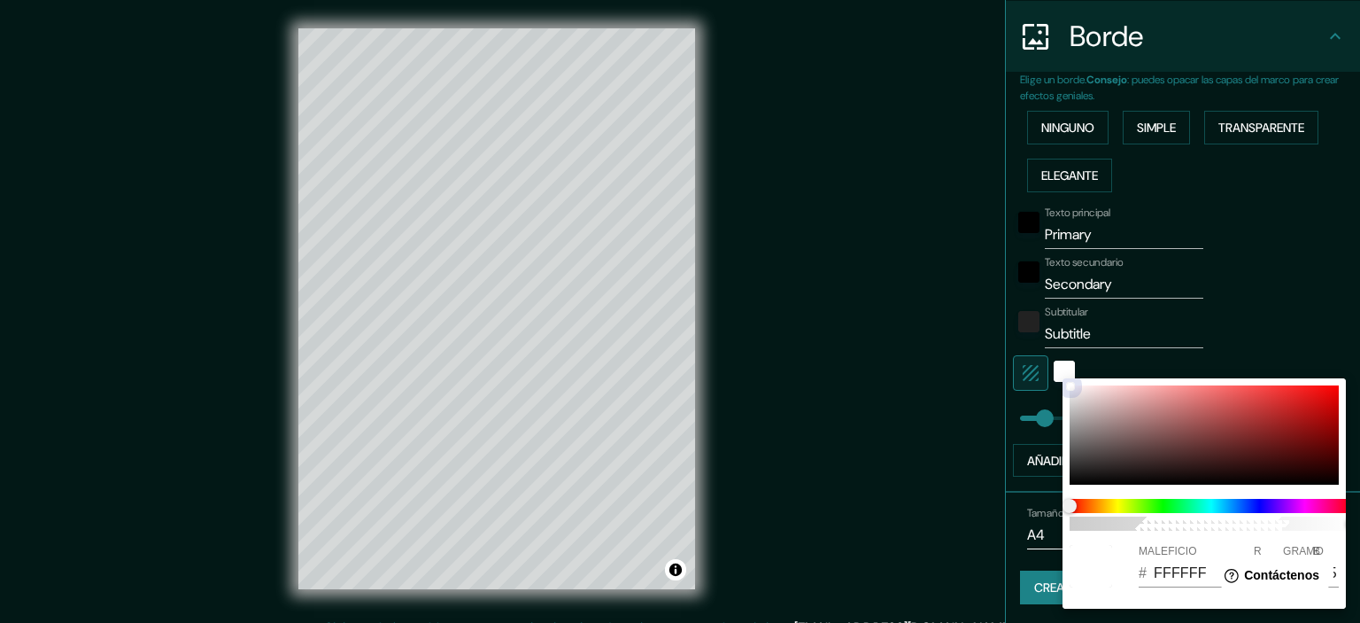
type input "121"
click at [1103, 461] on div at bounding box center [1204, 434] width 269 height 99
type input "393232"
type input "57"
type input "50"
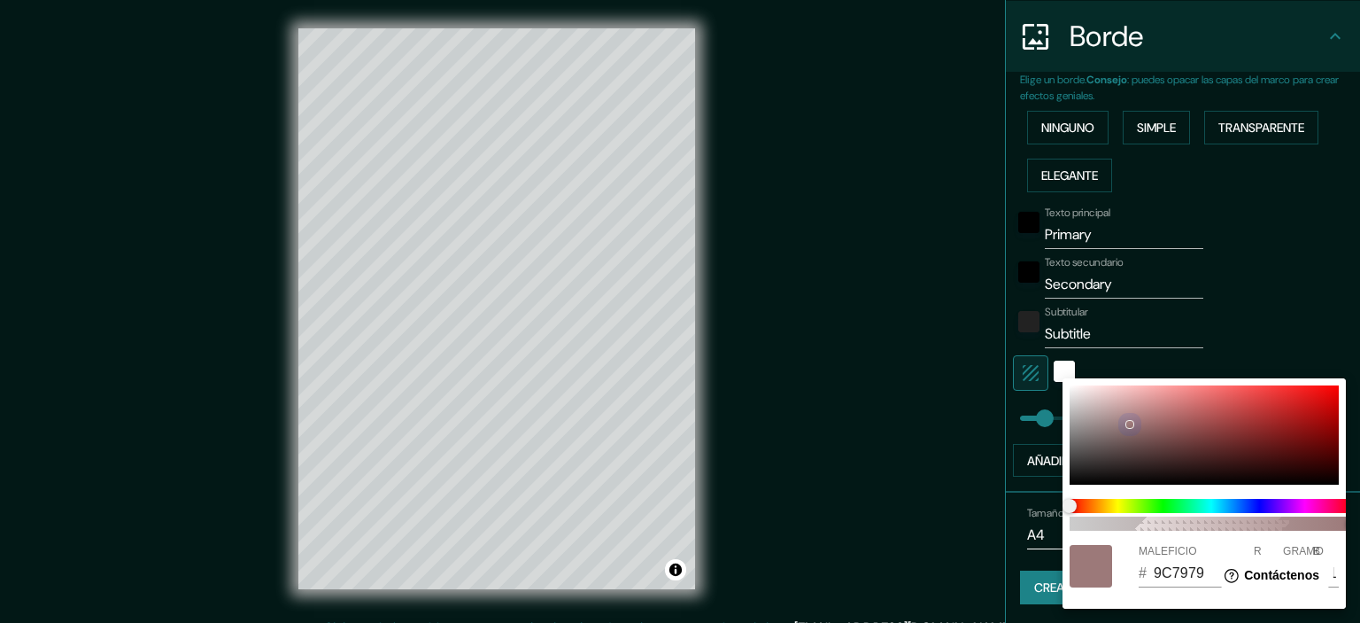
type input "50"
type input "6E6666"
type input "110"
type input "102"
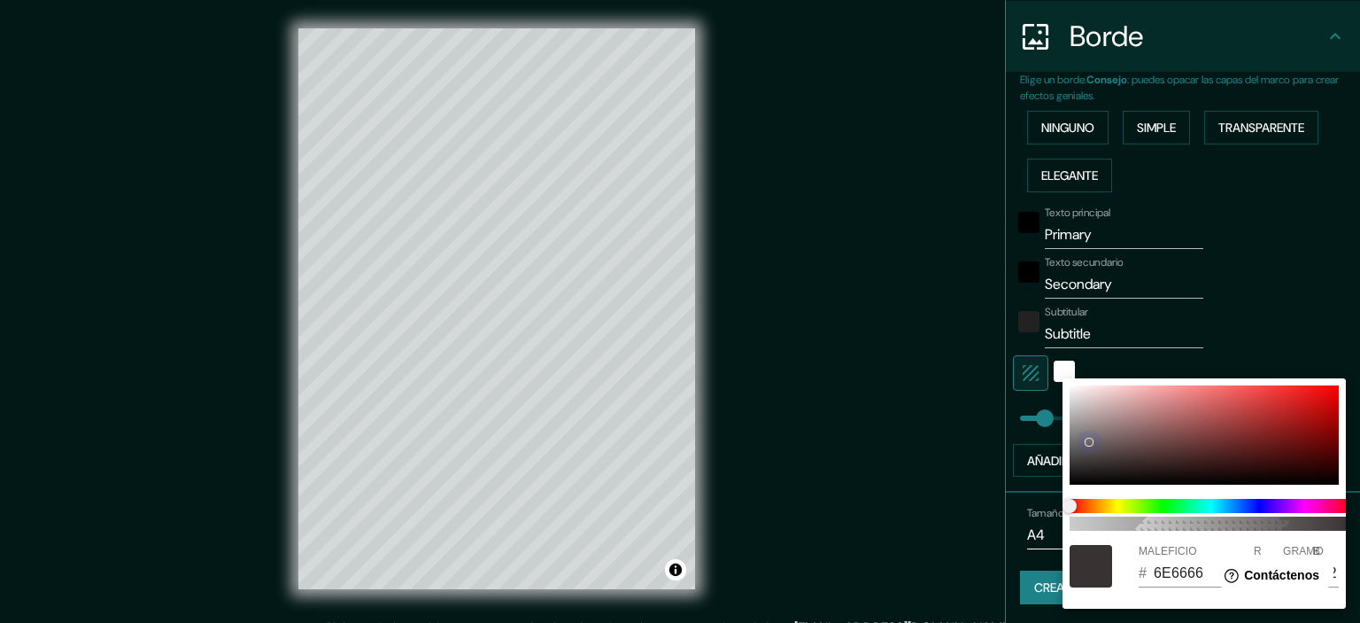
drag, startPoint x: 1090, startPoint y: 441, endPoint x: 1069, endPoint y: 432, distance: 23.0
click at [1069, 432] on div "100 MALEFICIO # 6E6666 R 110 GRAMO 102 B 102" at bounding box center [1204, 493] width 283 height 230
drag, startPoint x: 1172, startPoint y: 513, endPoint x: 1219, endPoint y: 507, distance: 48.1
click at [1218, 507] on div "100" at bounding box center [1212, 514] width 298 height 46
click at [1219, 507] on span at bounding box center [1211, 506] width 283 height 14
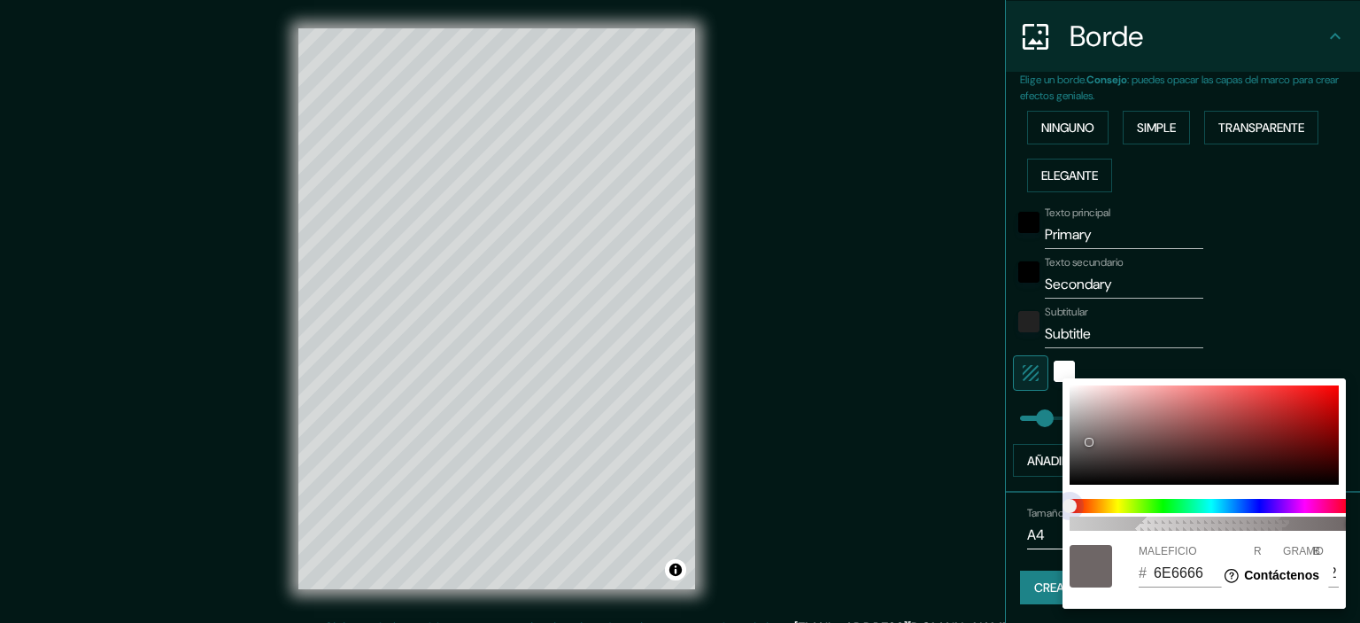
type input "666C6E"
type input "102"
type input "108"
type input "110"
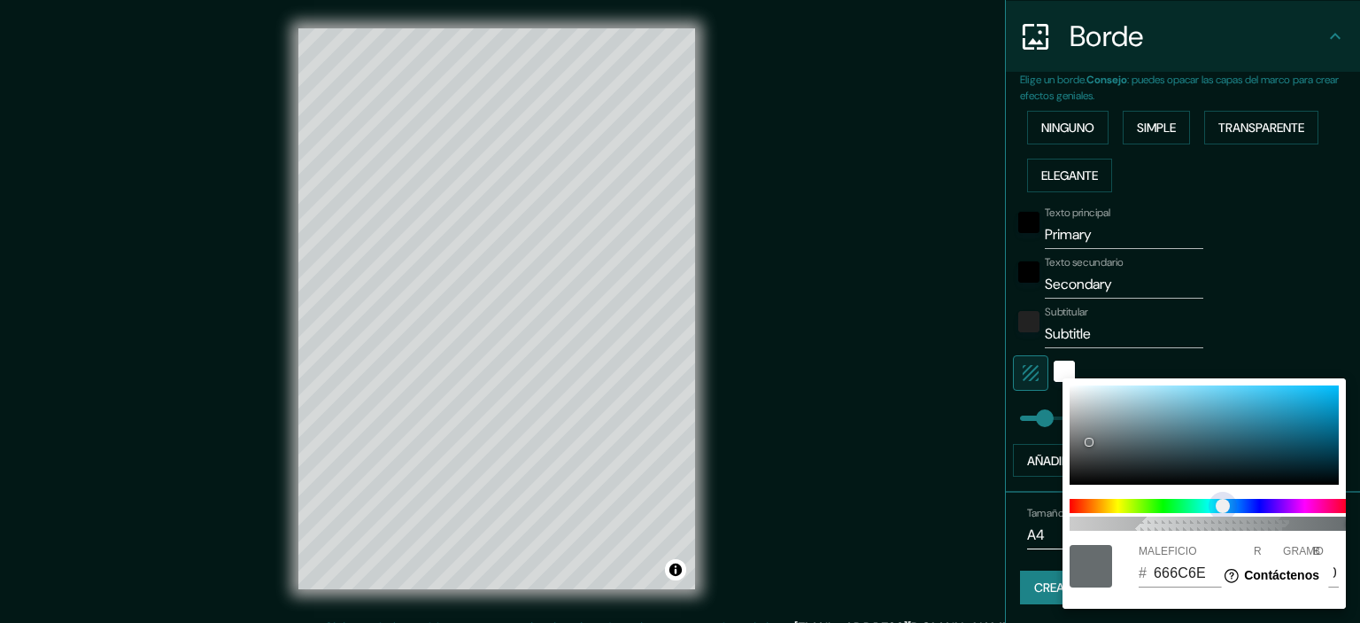
click at [1216, 507] on span "control deslizante de color" at bounding box center [1223, 506] width 14 height 14
type input "666E6C"
type input "110"
type input "108"
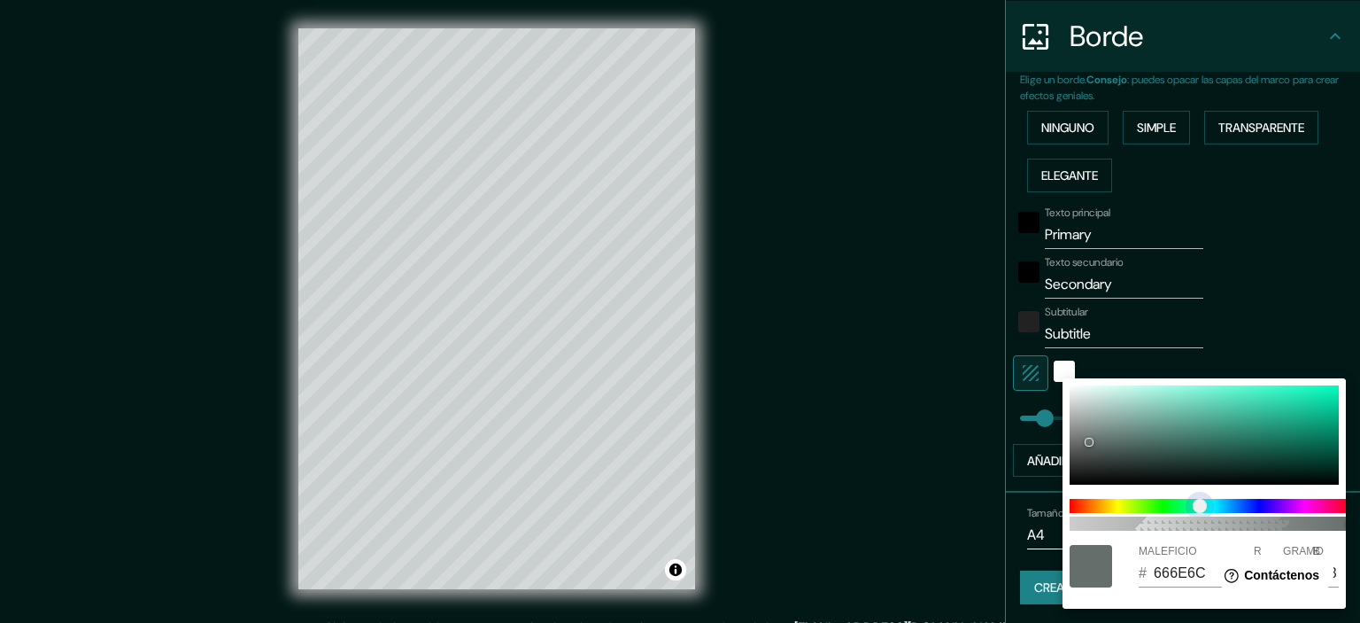
click at [1207, 511] on span "control deslizante de color" at bounding box center [1200, 506] width 14 height 14
type input "666E6D"
type input "109"
click at [1210, 506] on span "control deslizante de color" at bounding box center [1205, 506] width 14 height 14
click at [1212, 506] on span "control deslizante de color" at bounding box center [1205, 506] width 14 height 14
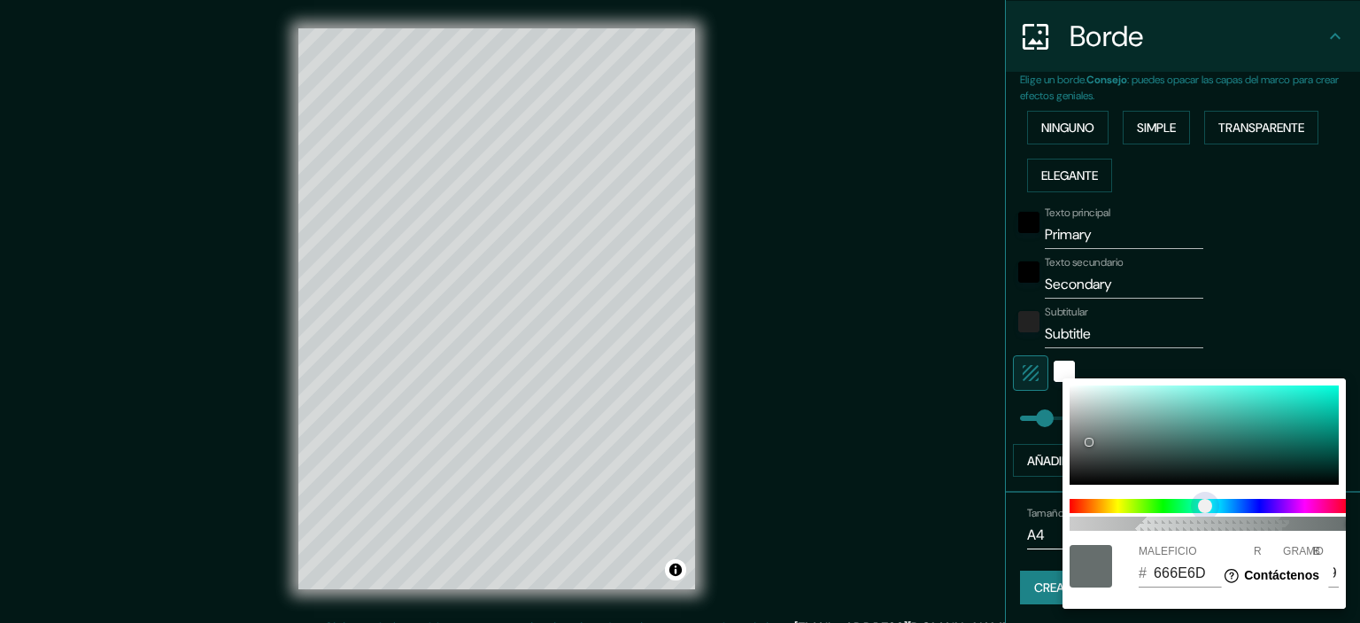
type input "666D6E"
type input "109"
type input "110"
drag, startPoint x: 1100, startPoint y: 389, endPoint x: 1115, endPoint y: 394, distance: 16.0
click at [1103, 392] on div at bounding box center [1204, 434] width 269 height 99
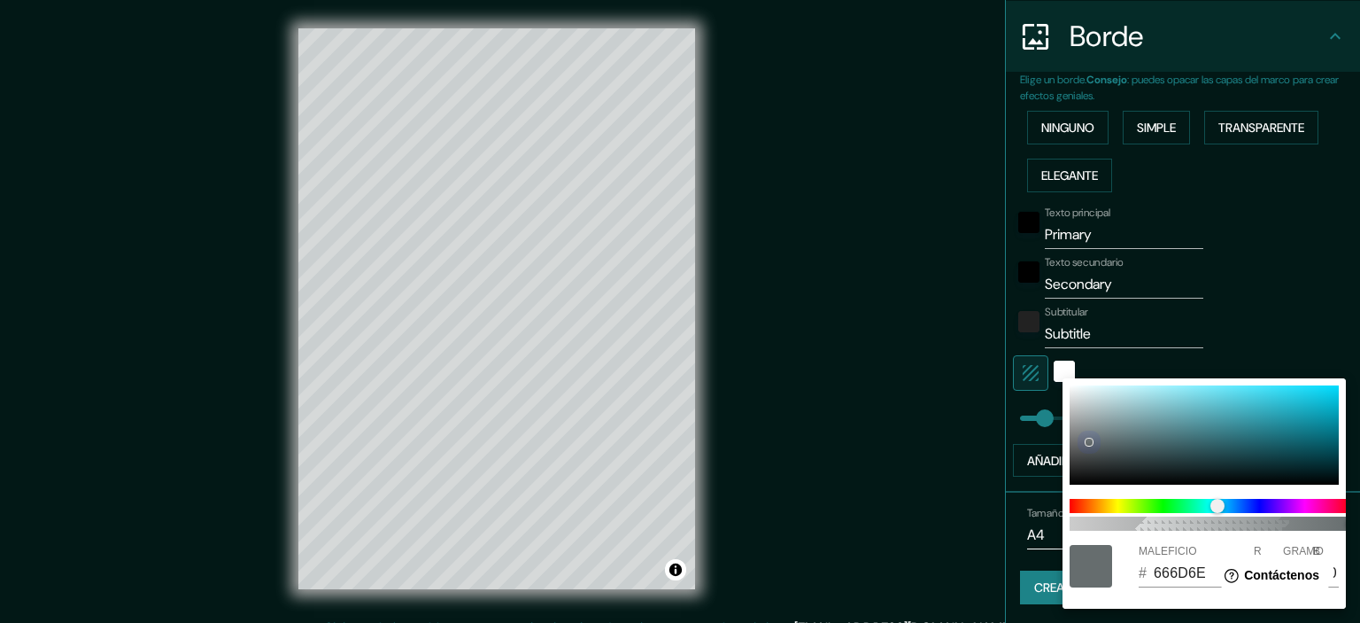
type input "CFE9ED"
type input "207"
type input "233"
type input "237"
click at [1114, 396] on div at bounding box center [1204, 434] width 269 height 99
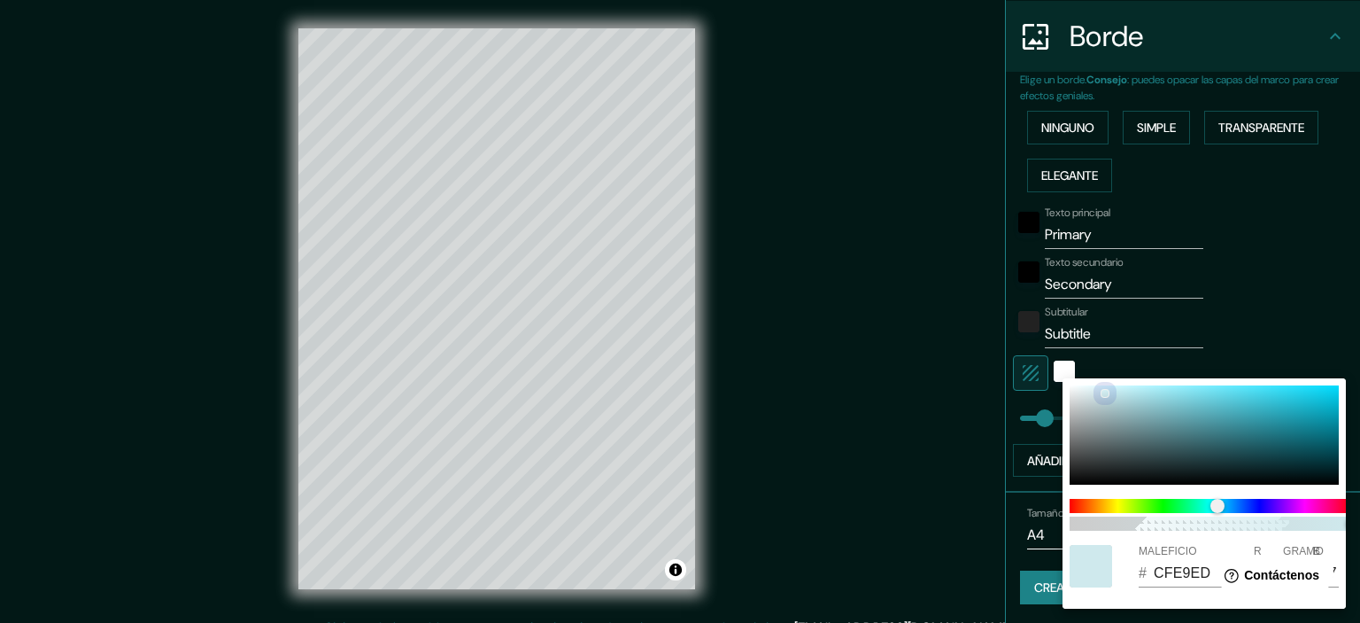
type input "BEDEE3"
type input "190"
type input "222"
type input "227"
drag, startPoint x: 1115, startPoint y: 414, endPoint x: 1133, endPoint y: 426, distance: 21.9
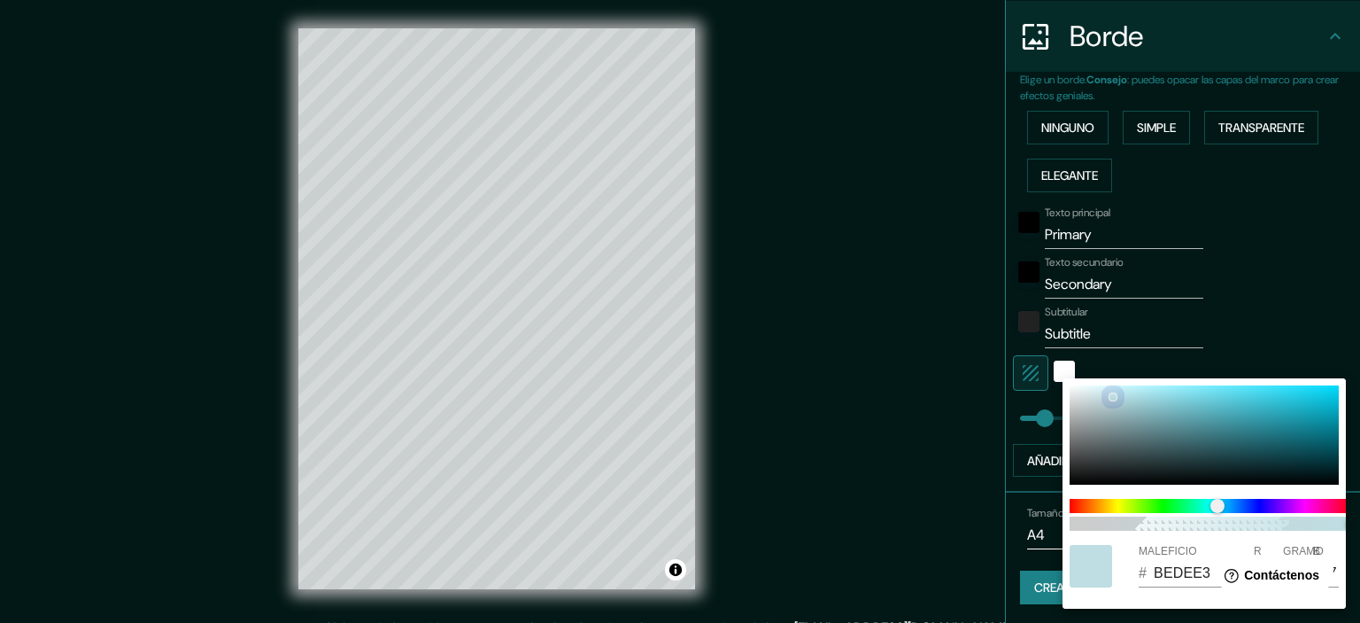
click at [1116, 417] on div at bounding box center [1204, 434] width 269 height 99
type input "8FA8AC"
type input "143"
type input "168"
type input "172"
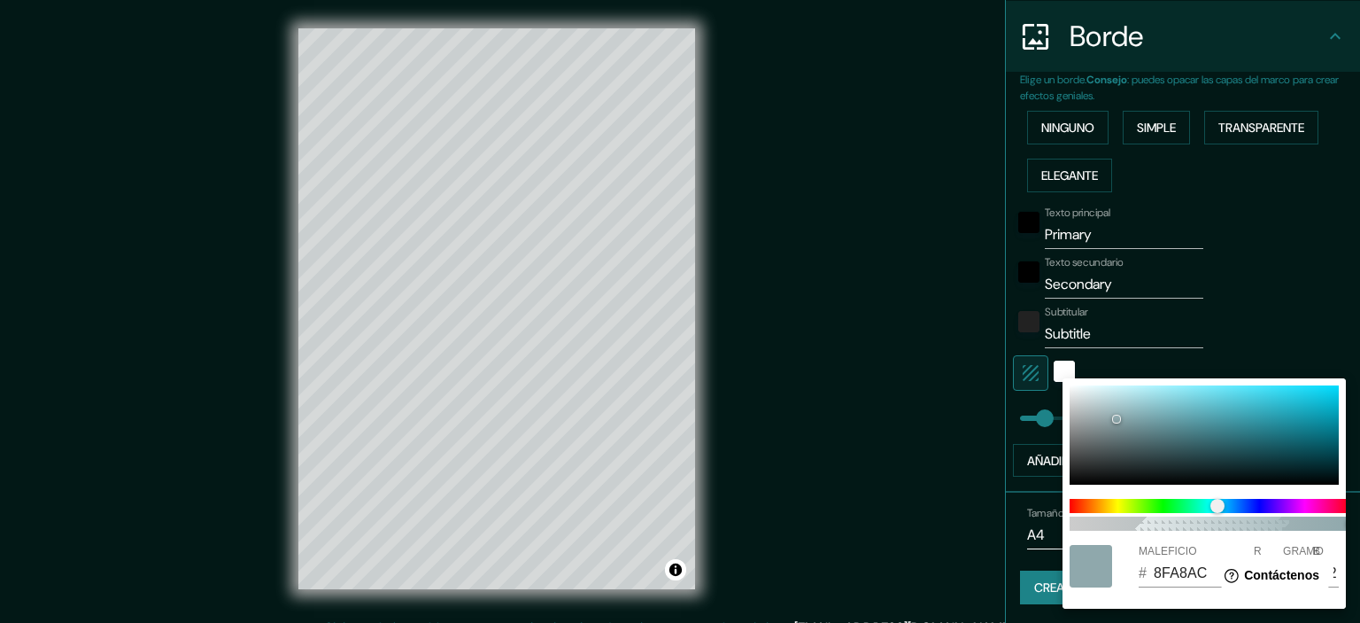
click at [1304, 329] on div at bounding box center [680, 311] width 1360 height 623
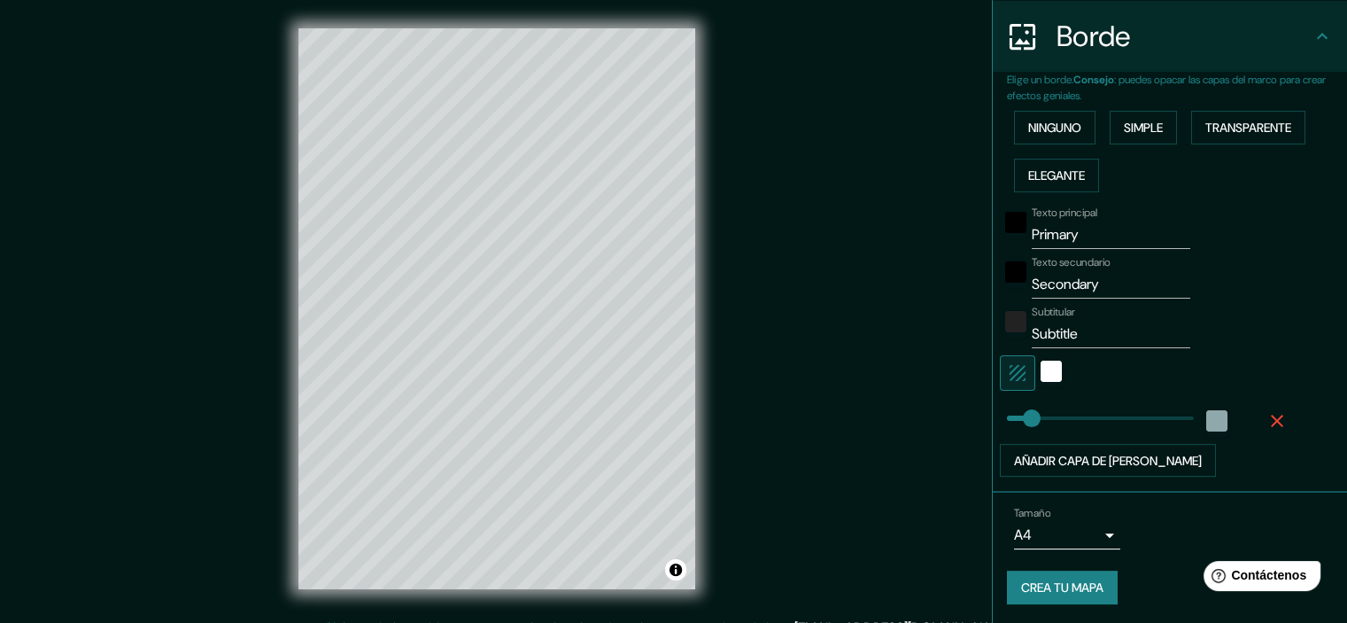
click at [1271, 414] on icon "button" at bounding box center [1277, 420] width 12 height 12
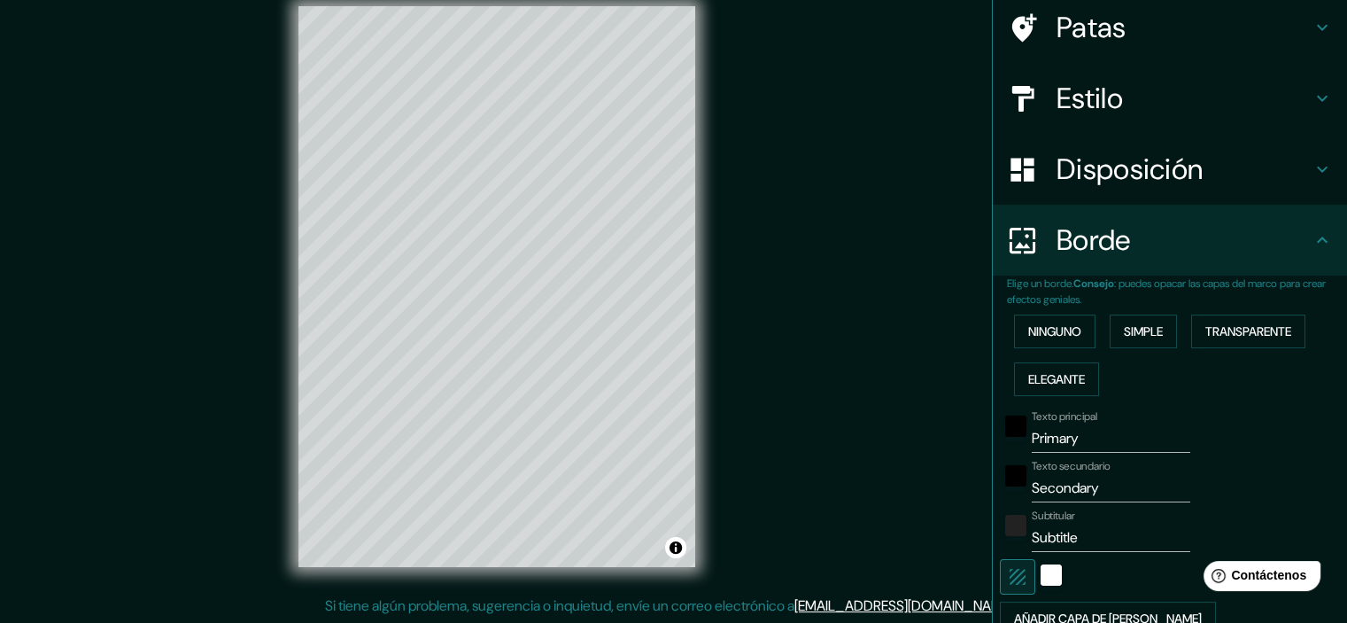
scroll to position [177, 0]
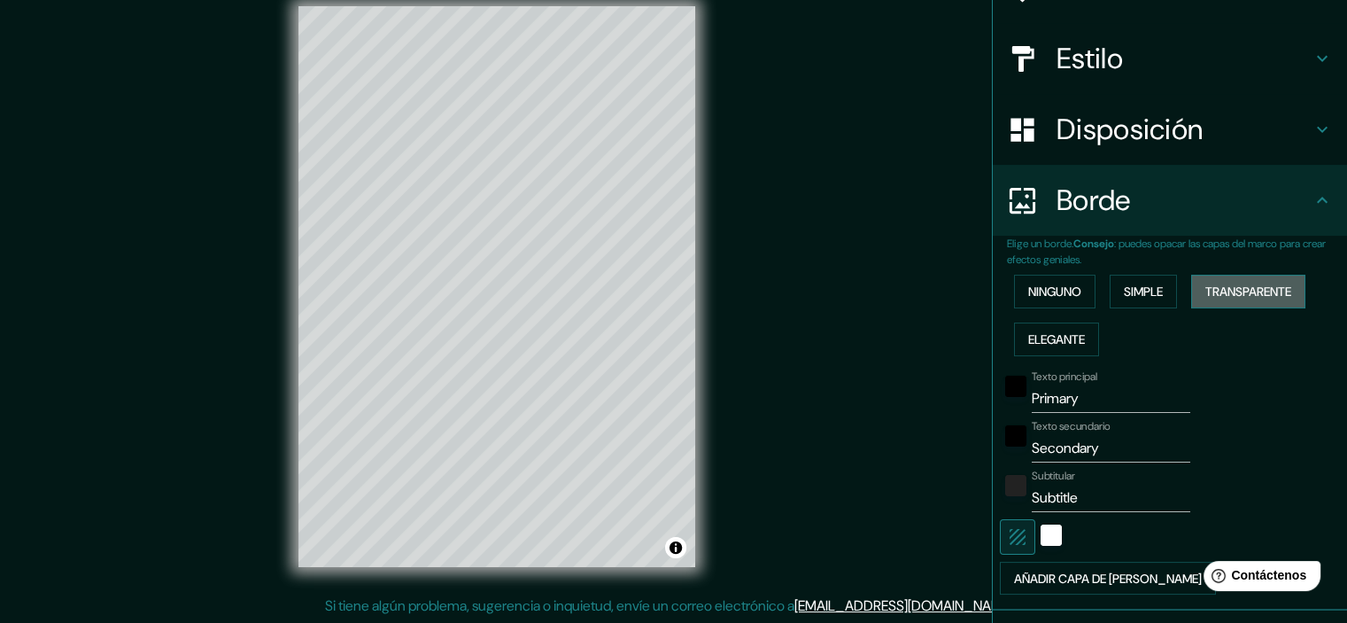
click at [1226, 290] on font "Transparente" at bounding box center [1248, 291] width 86 height 16
click at [1137, 297] on font "Simple" at bounding box center [1143, 291] width 39 height 16
click at [1217, 297] on font "Transparente" at bounding box center [1248, 291] width 86 height 16
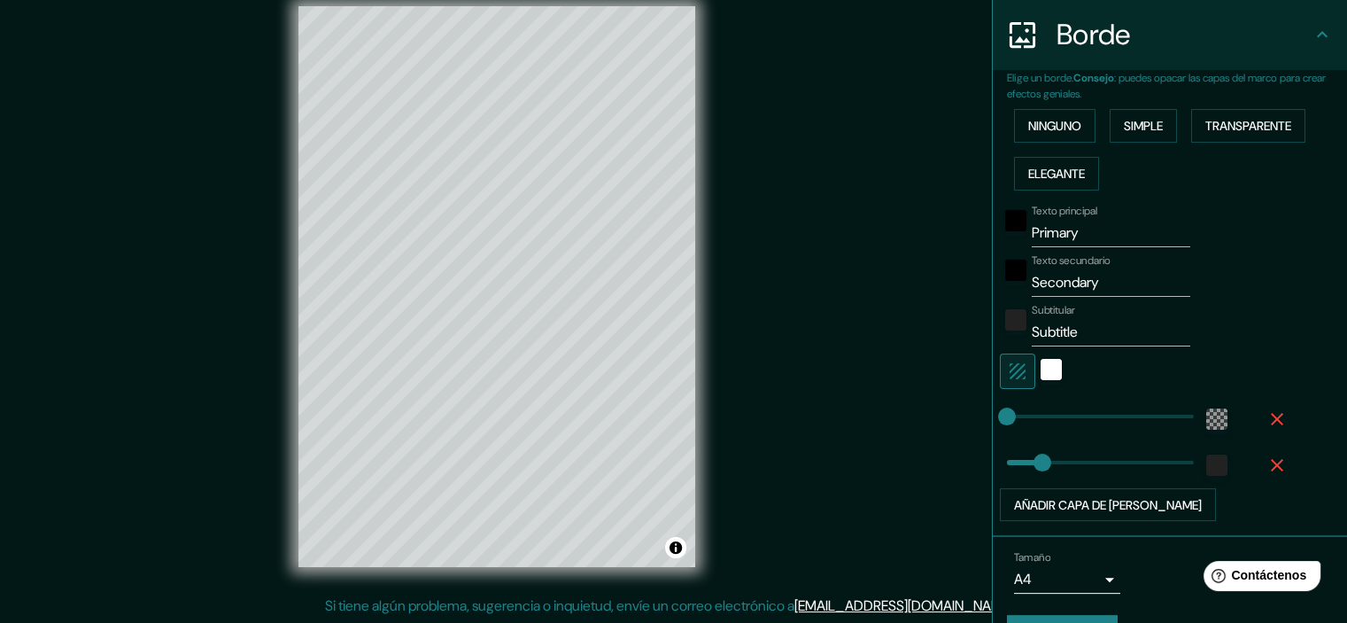
scroll to position [387, 0]
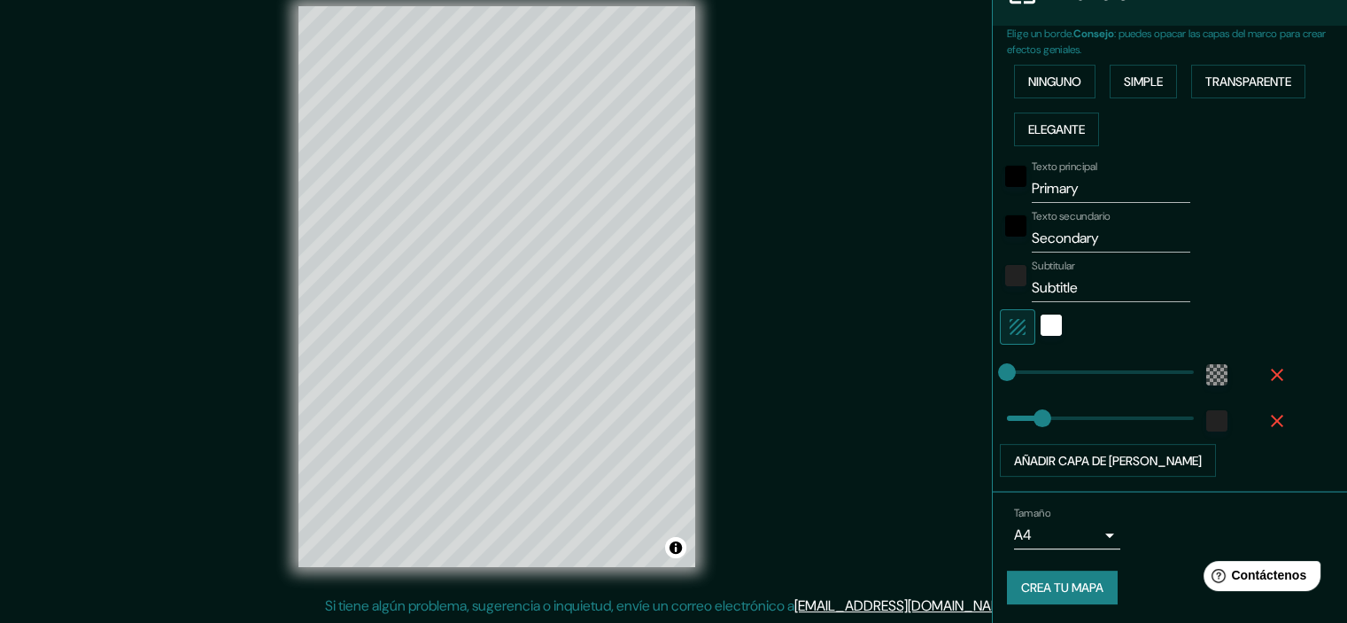
click at [1271, 421] on icon "button" at bounding box center [1277, 420] width 12 height 12
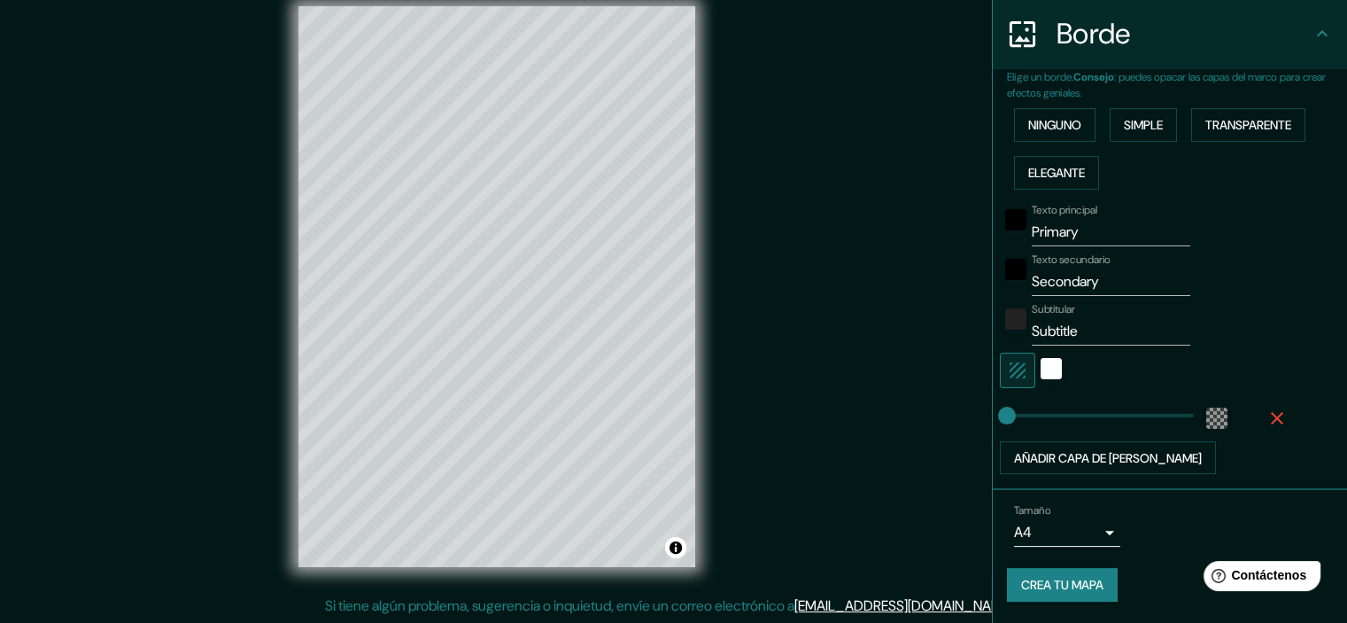
scroll to position [341, 0]
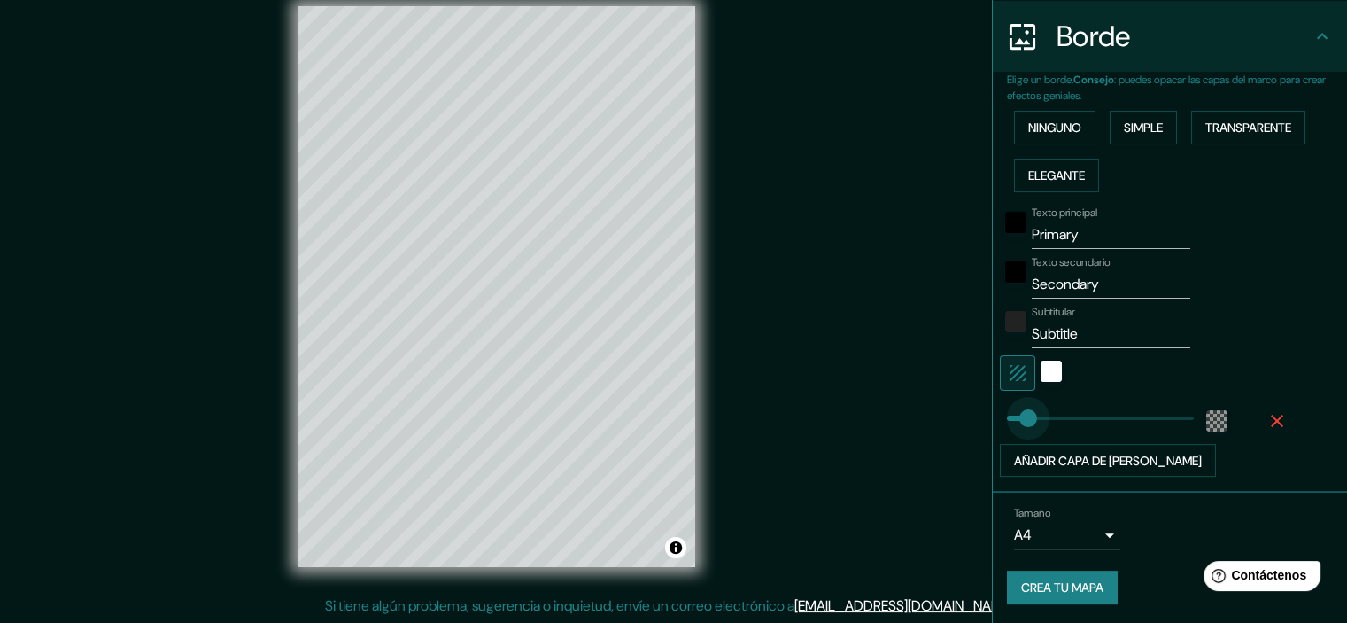
type input "97"
drag, startPoint x: 998, startPoint y: 414, endPoint x: 1037, endPoint y: 407, distance: 39.5
type input "82"
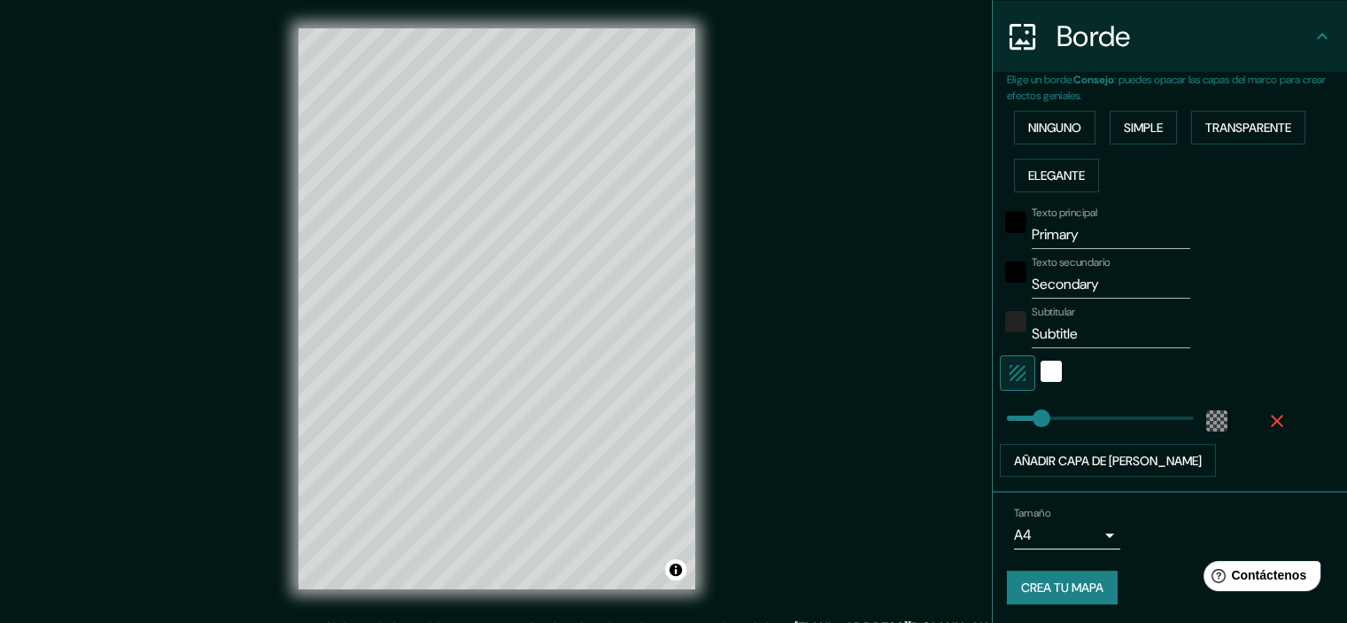
click at [1080, 238] on input "Primary" at bounding box center [1111, 234] width 159 height 28
drag, startPoint x: 1045, startPoint y: 238, endPoint x: 993, endPoint y: 240, distance: 52.3
click at [1000, 240] on div "Texto principal Primary" at bounding box center [1145, 227] width 290 height 43
type input "BUZO"
click at [1111, 271] on input "Secondary" at bounding box center [1111, 284] width 159 height 28
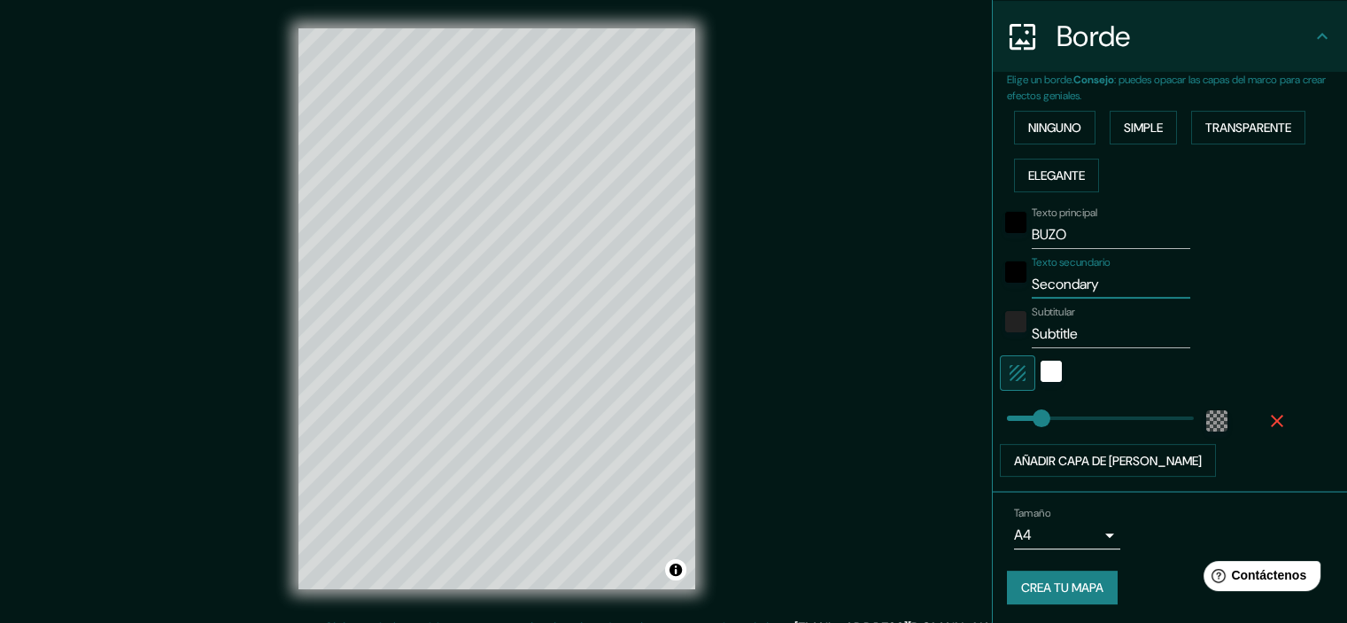
drag, startPoint x: 1069, startPoint y: 276, endPoint x: 985, endPoint y: 280, distance: 84.2
click at [993, 276] on div "Elige un borde. Consejo : puedes opacar las capas del marco para crear efectos …" at bounding box center [1170, 282] width 354 height 421
type input "Tower"
click at [1081, 337] on input "Subtitle" at bounding box center [1111, 334] width 159 height 28
drag, startPoint x: 1058, startPoint y: 336, endPoint x: 995, endPoint y: 334, distance: 62.9
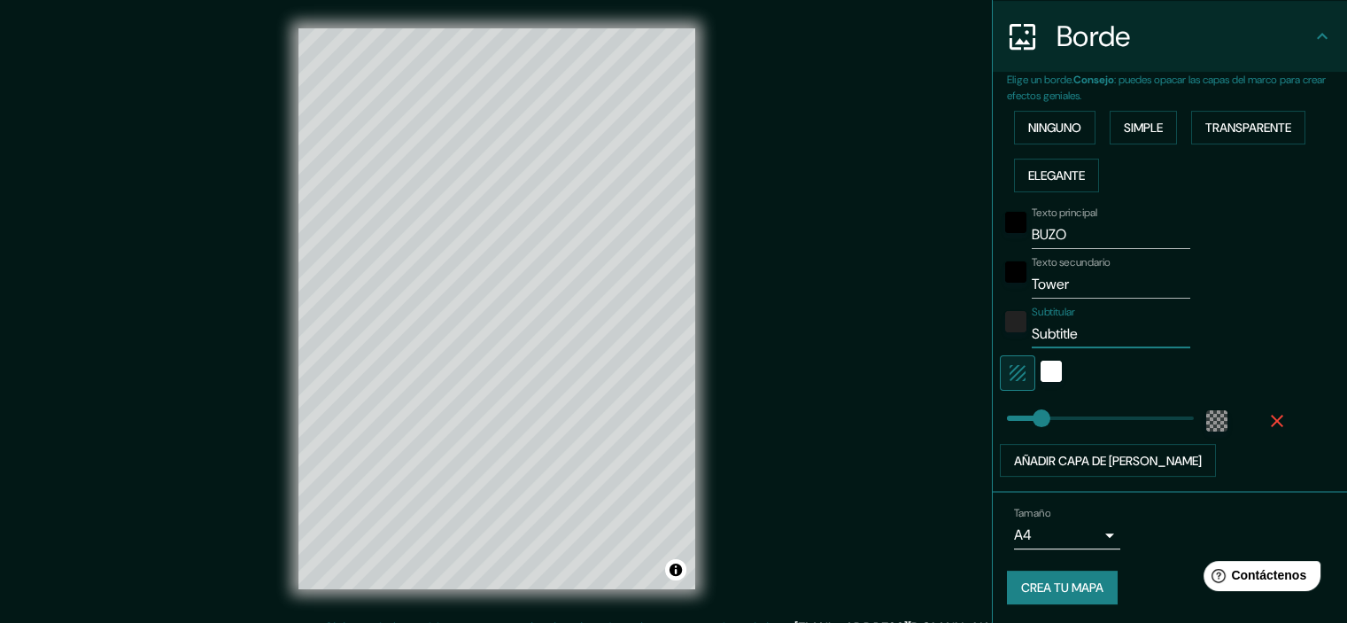
click at [1000, 334] on div "Subtitular Subtitle" at bounding box center [1145, 326] width 290 height 43
click at [1170, 333] on div "Subtitular Lugares actuales de interés" at bounding box center [1145, 326] width 290 height 43
click at [1164, 329] on input "Lugares actuales de interés" at bounding box center [1111, 334] width 159 height 28
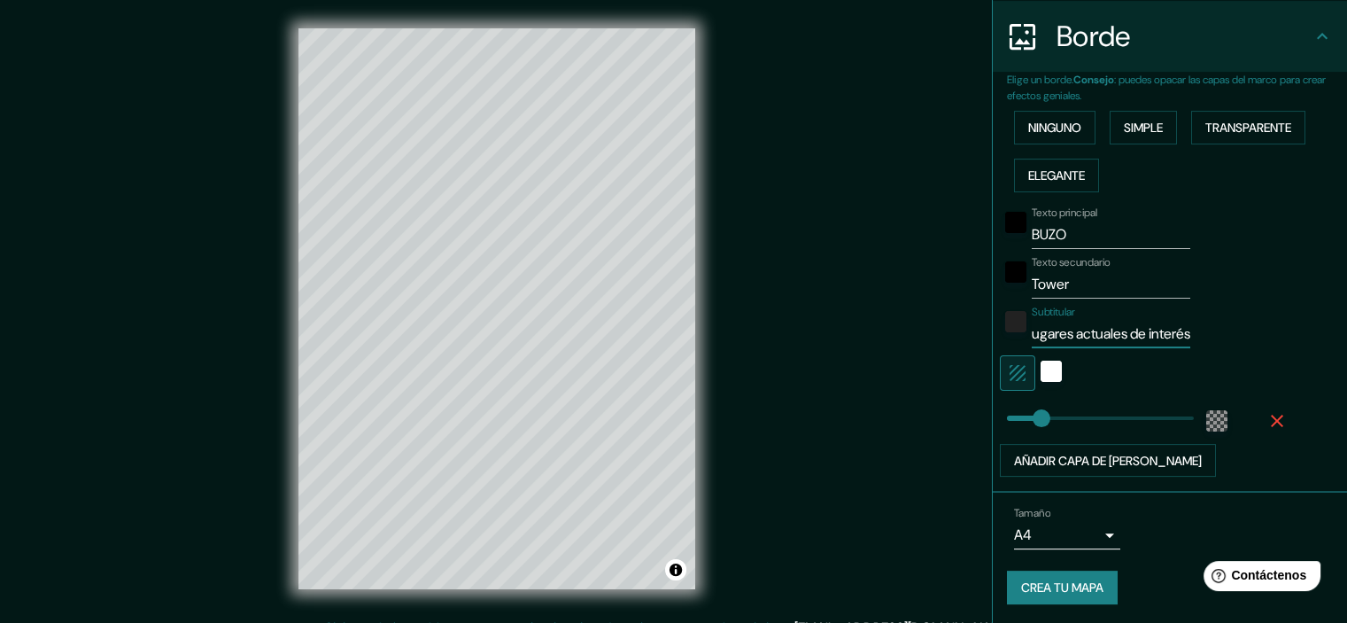
drag, startPoint x: 1074, startPoint y: 330, endPoint x: 1264, endPoint y: 332, distance: 190.4
click at [1264, 332] on div "Subtitular Lugares actuales de interés" at bounding box center [1145, 326] width 290 height 43
type input "L"
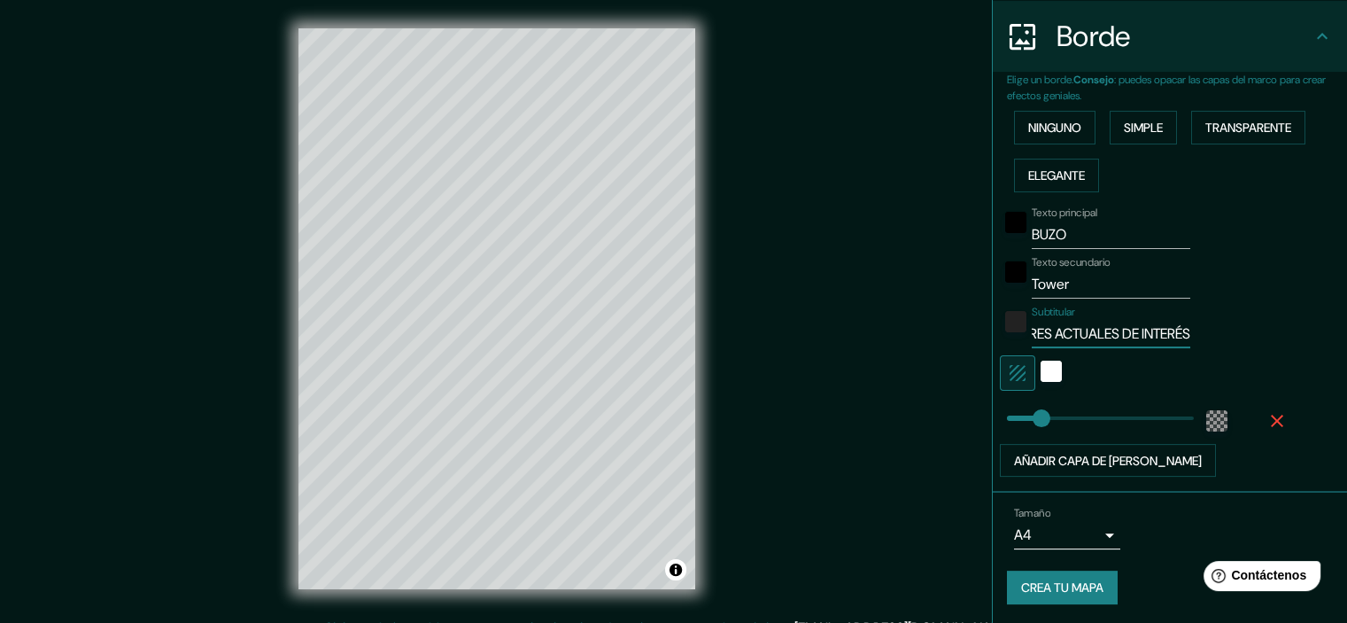
type input "LUGARES ACTUALES DE INTERÉS"
click at [1260, 332] on div "Subtitular LUGARES ACTUALES DE INTERÉS" at bounding box center [1145, 326] width 290 height 43
type input "56"
type input "58"
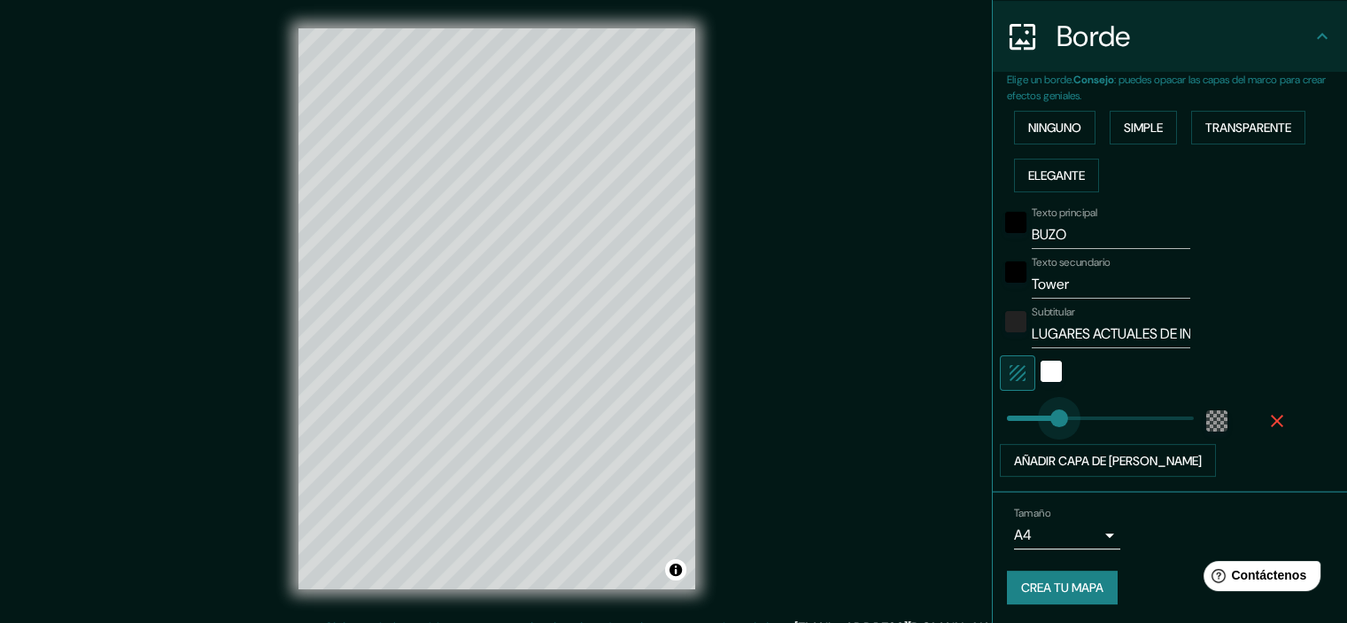
type input "165"
drag, startPoint x: 1046, startPoint y: 411, endPoint x: 1062, endPoint y: 410, distance: 16.0
type input "0"
drag, startPoint x: 1062, startPoint y: 410, endPoint x: 960, endPoint y: 404, distance: 102.0
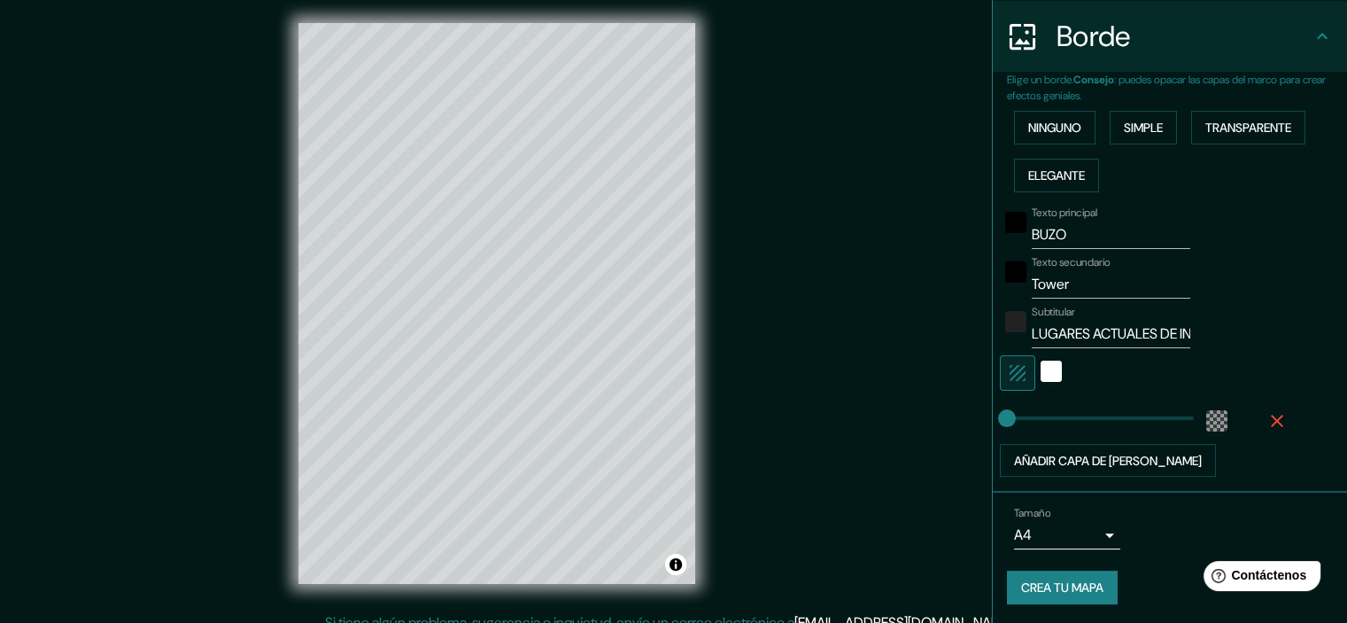
scroll to position [22, 0]
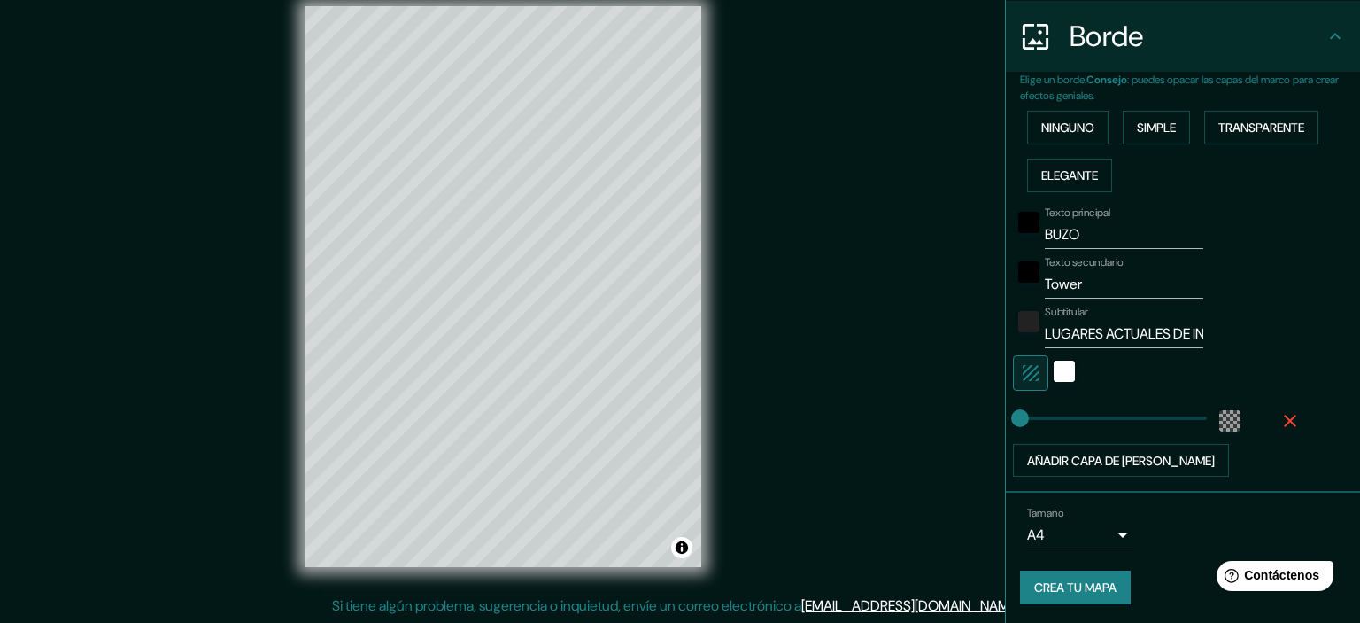
click at [1062, 527] on body "Mappin Ubicación Patas Estilo Disposición Borde Elige un borde. Consejo : puede…" at bounding box center [680, 289] width 1360 height 623
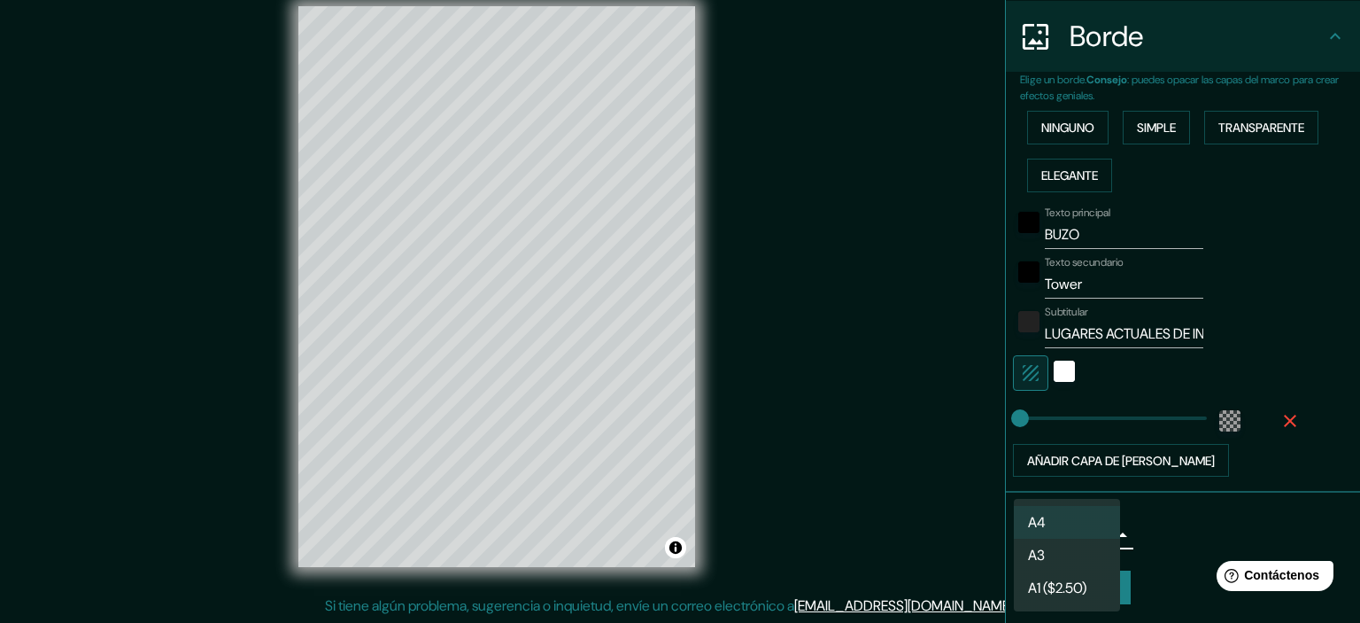
click at [1169, 530] on div at bounding box center [680, 311] width 1360 height 623
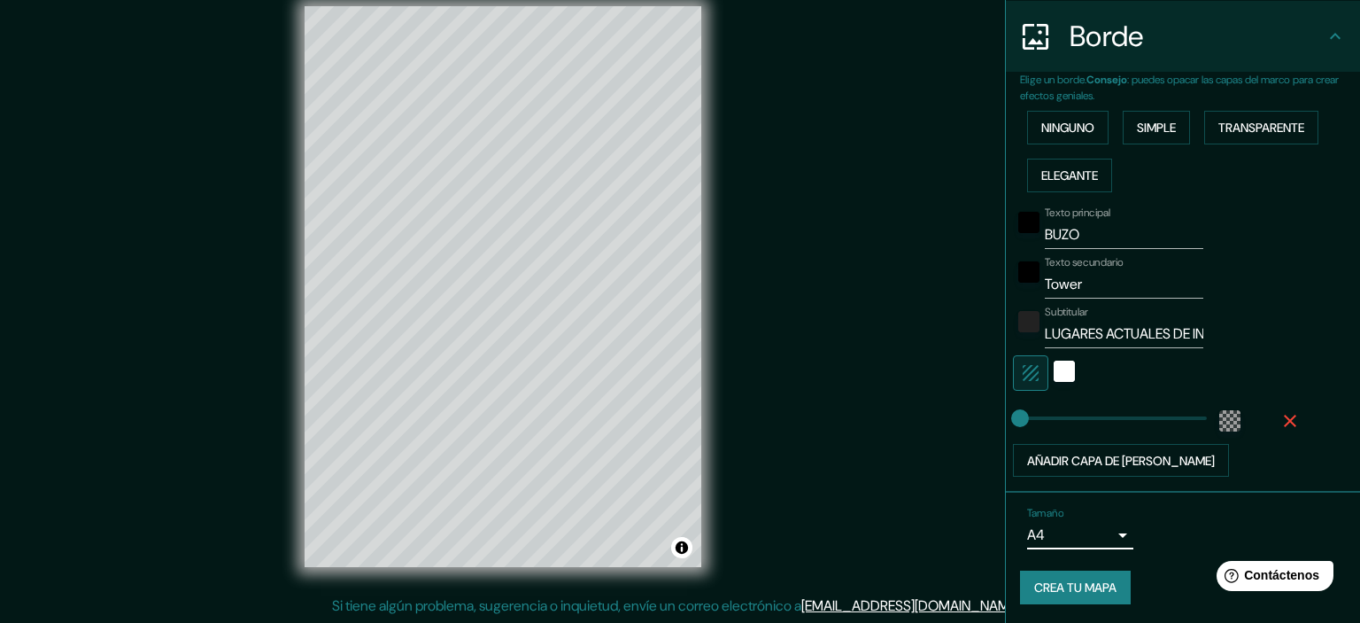
click at [1012, 532] on body "Mappin Ubicación Patas Estilo Disposición Borde Elige un borde. Consejo : puede…" at bounding box center [680, 289] width 1360 height 623
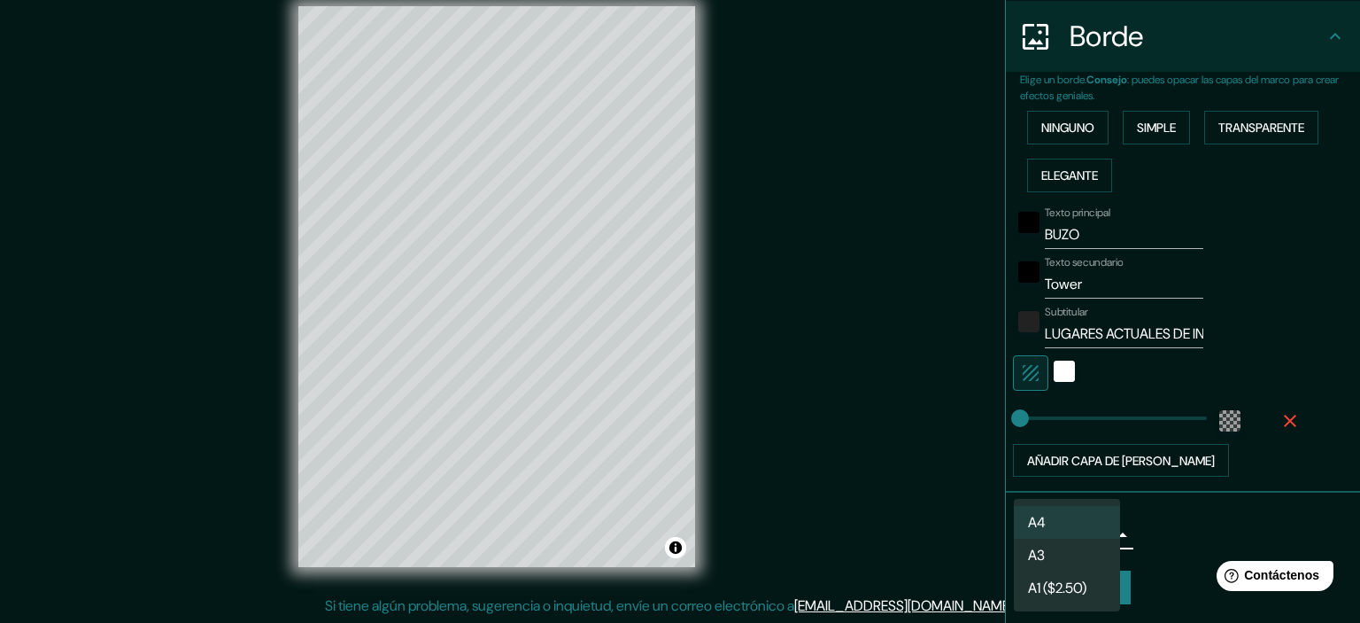
click at [1243, 523] on div at bounding box center [680, 311] width 1360 height 623
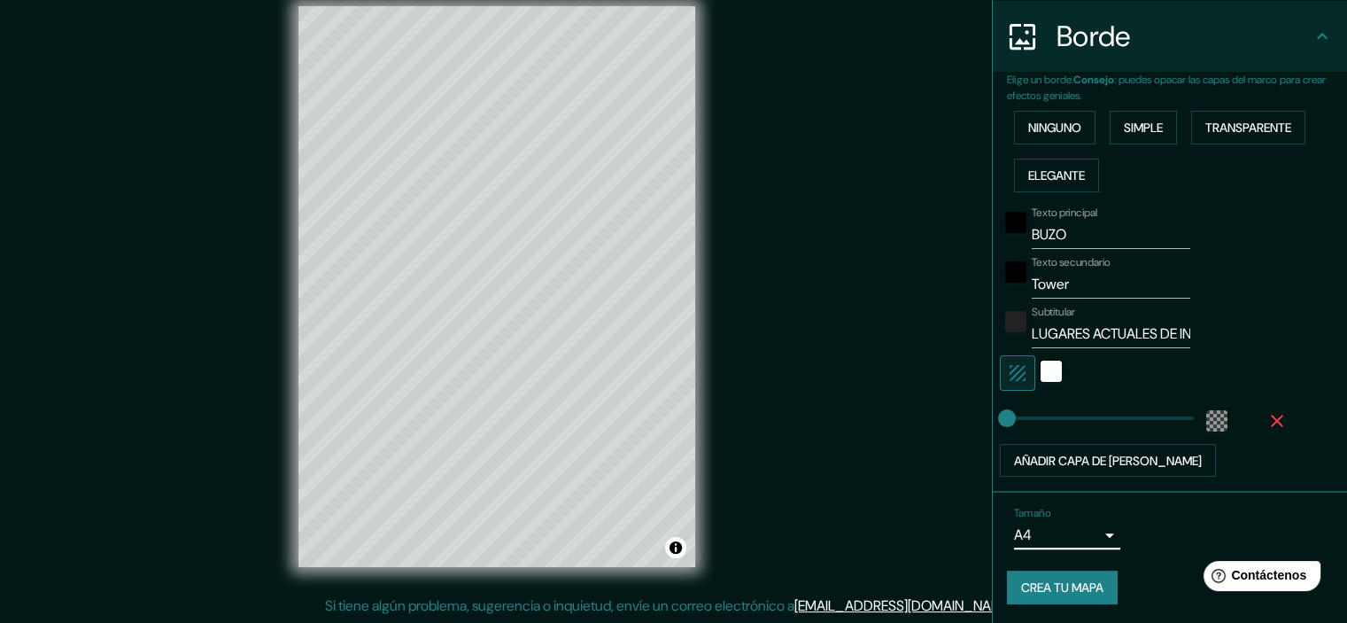
click at [1021, 584] on font "Crea tu mapa" at bounding box center [1062, 588] width 82 height 16
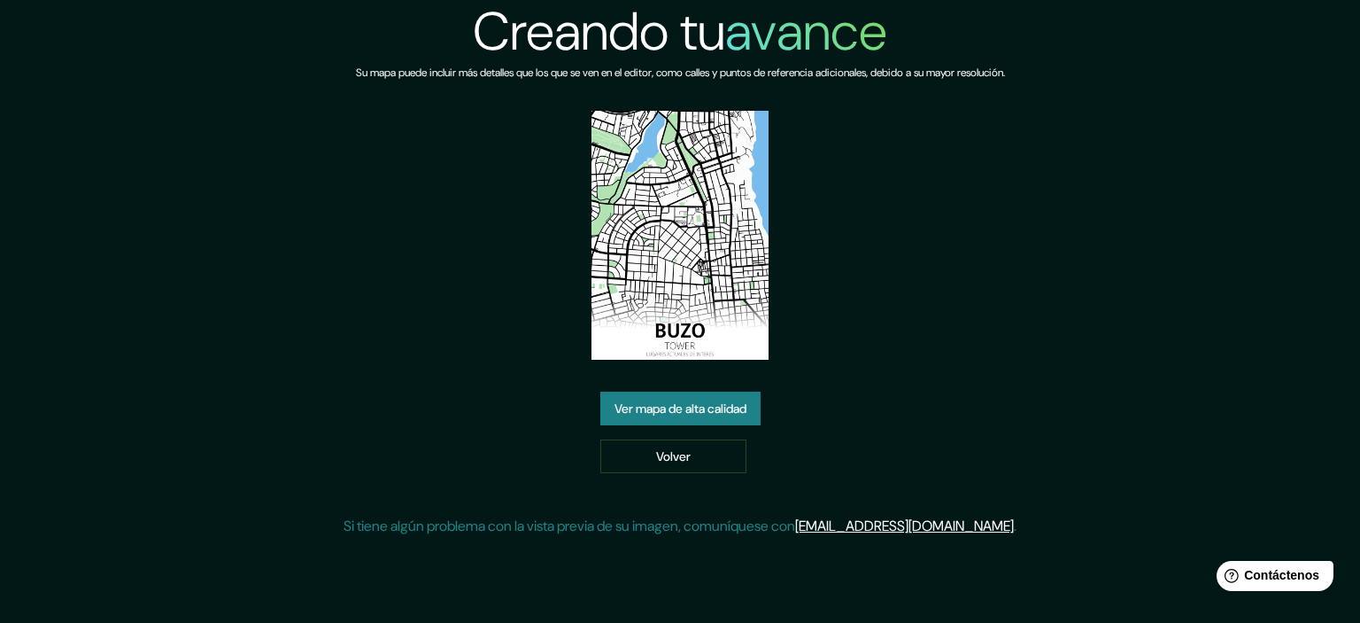
click at [690, 414] on font "Ver mapa de alta calidad" at bounding box center [681, 408] width 132 height 16
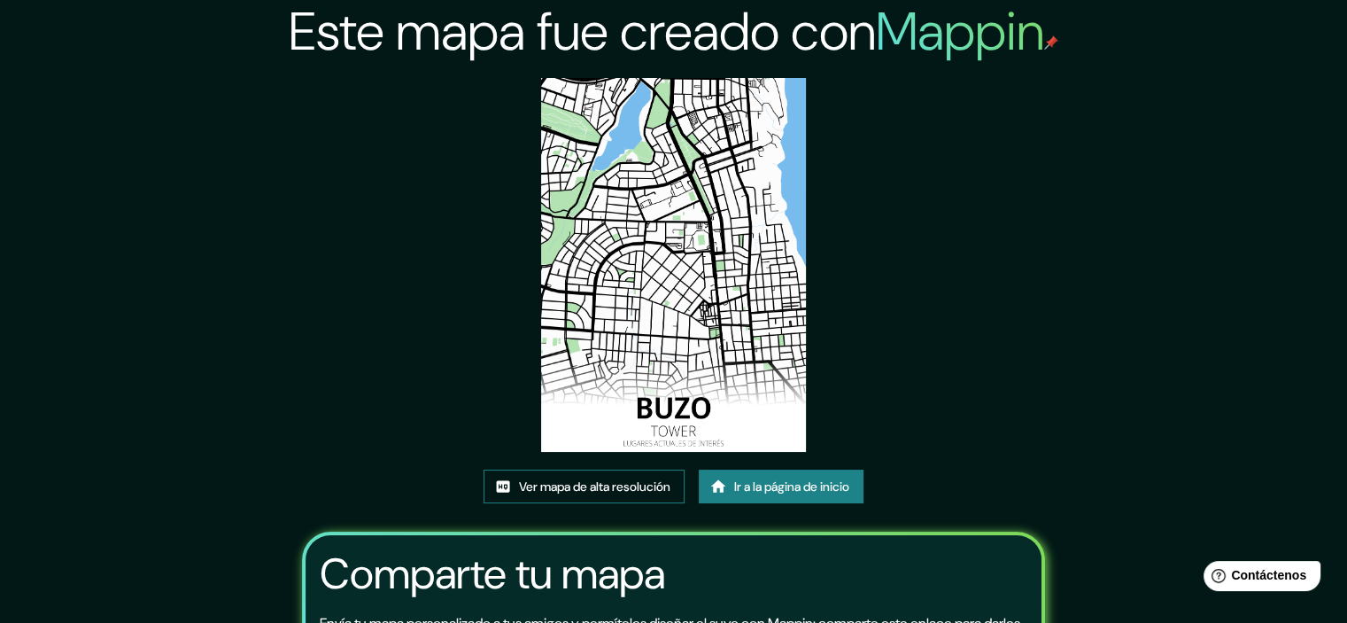
click at [598, 493] on font "Ver mapa de alta resolución" at bounding box center [594, 486] width 151 height 16
